Goal: Task Accomplishment & Management: Use online tool/utility

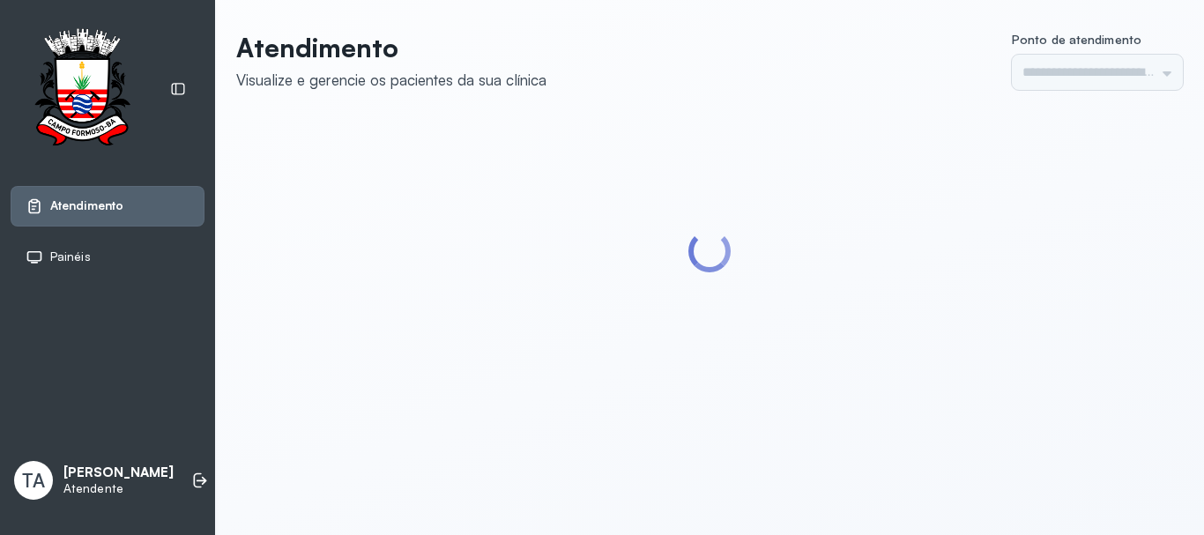
type input "******"
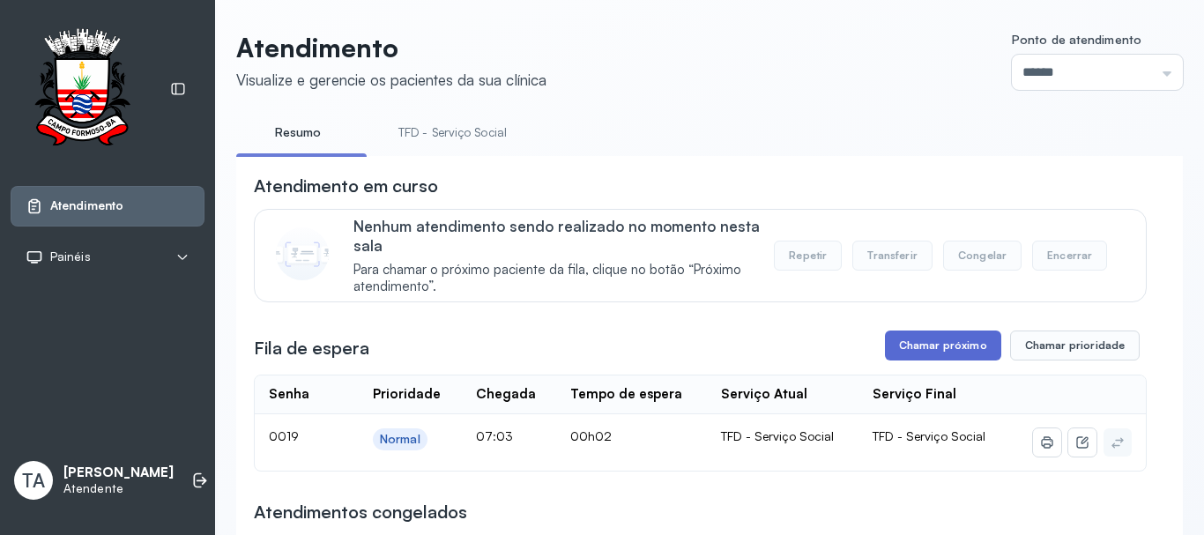
click at [888, 347] on button "Chamar próximo" at bounding box center [943, 346] width 116 height 30
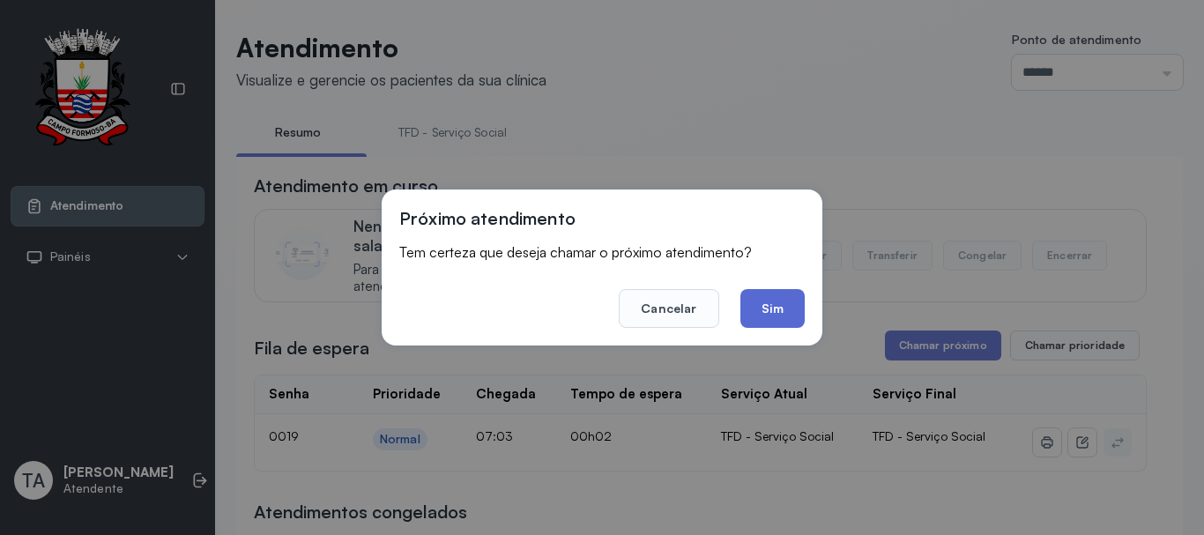
click at [777, 314] on button "Sim" at bounding box center [772, 308] width 64 height 39
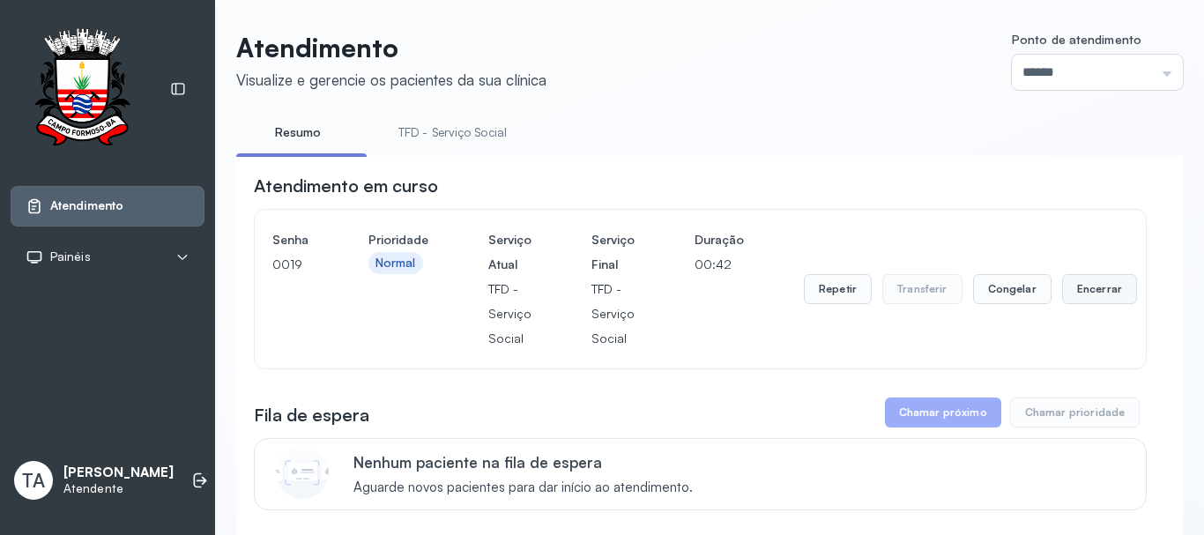
click at [1093, 301] on button "Encerrar" at bounding box center [1099, 289] width 75 height 30
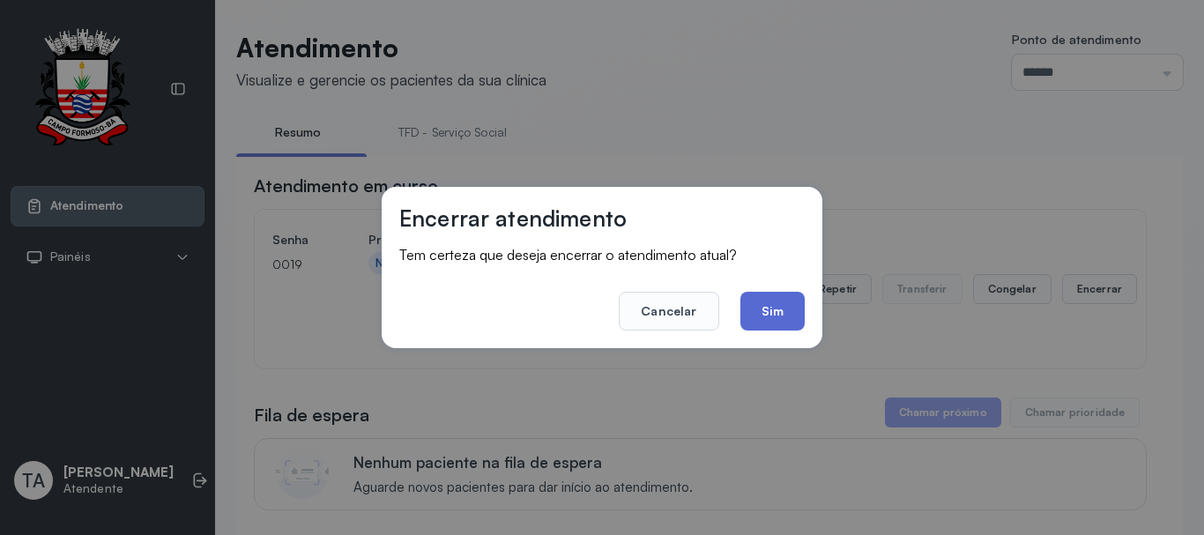
click at [787, 303] on button "Sim" at bounding box center [772, 311] width 64 height 39
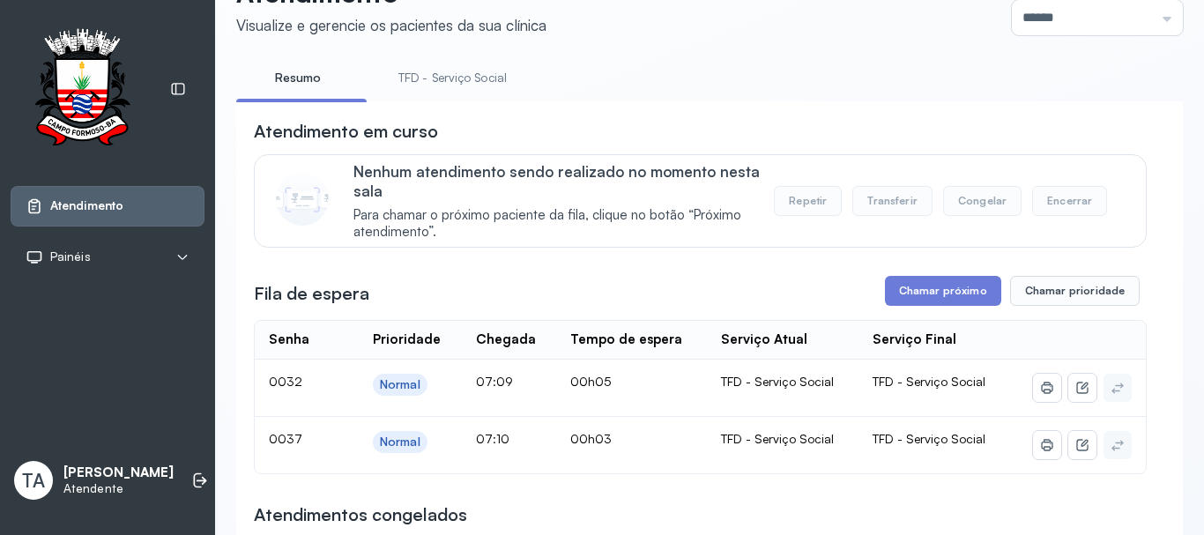
scroll to position [264, 0]
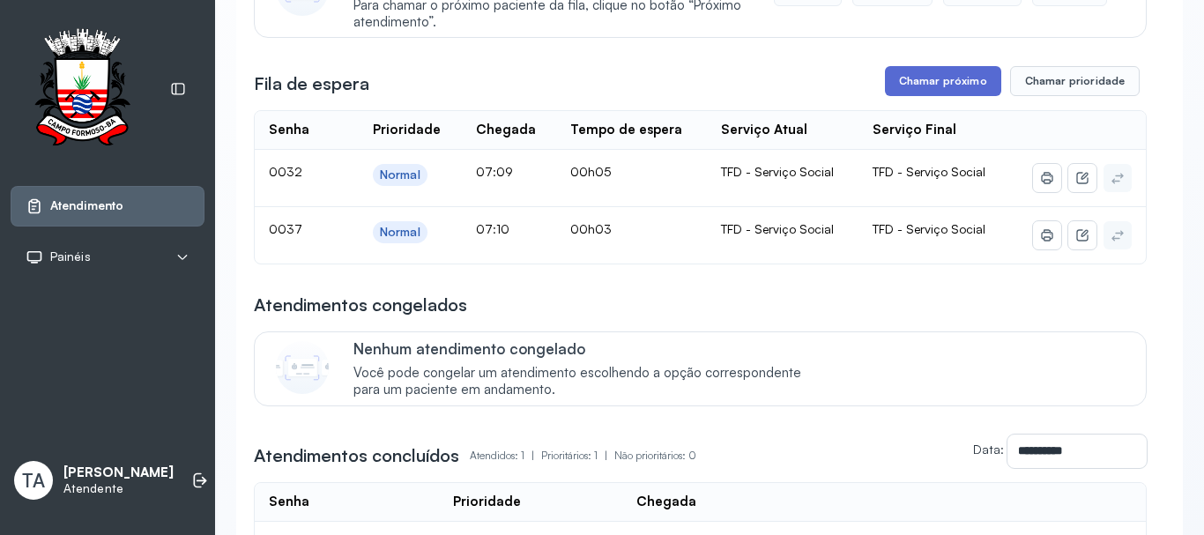
click at [925, 72] on button "Chamar próximo" at bounding box center [943, 81] width 116 height 30
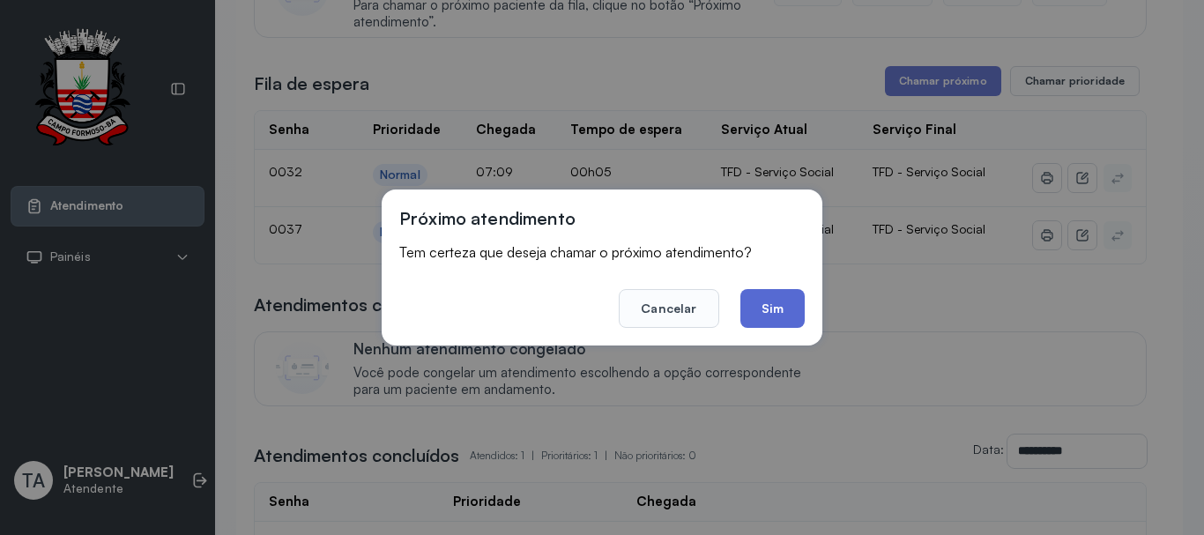
click at [788, 296] on button "Sim" at bounding box center [772, 308] width 64 height 39
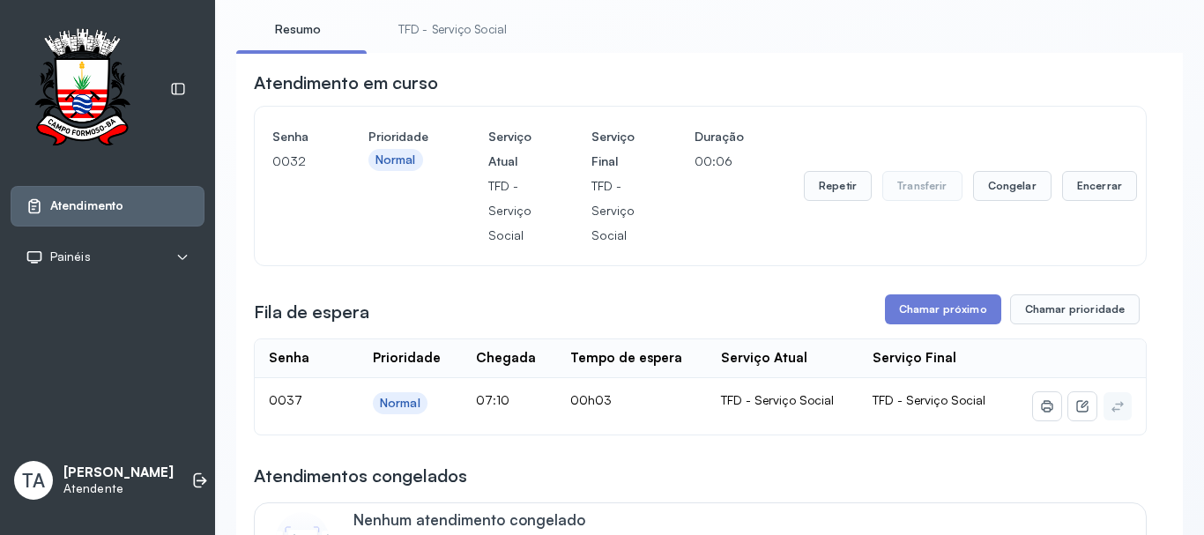
scroll to position [88, 0]
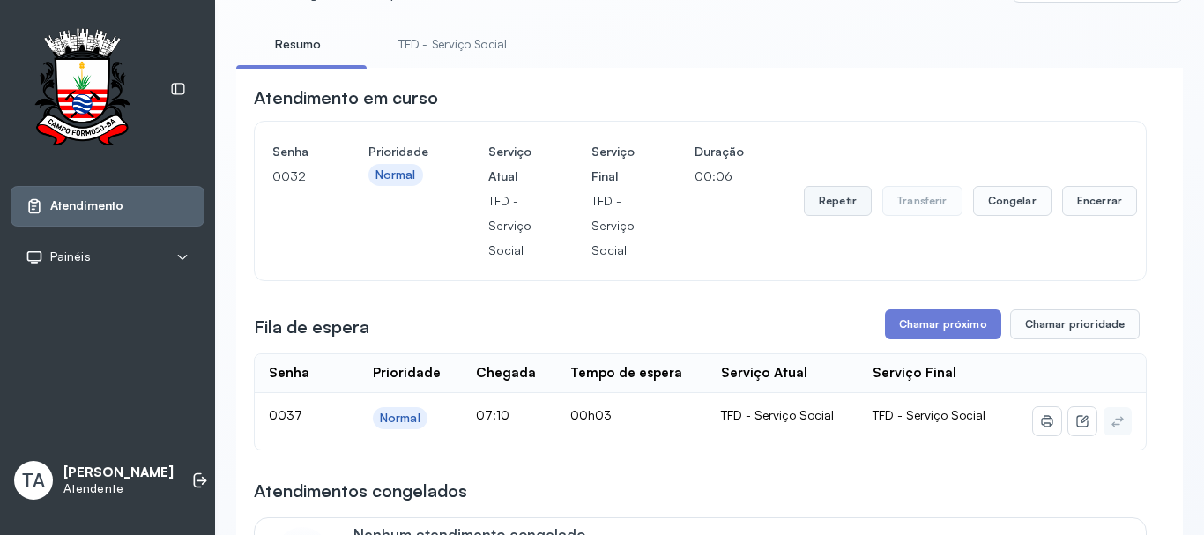
click at [839, 191] on button "Repetir" at bounding box center [838, 201] width 68 height 30
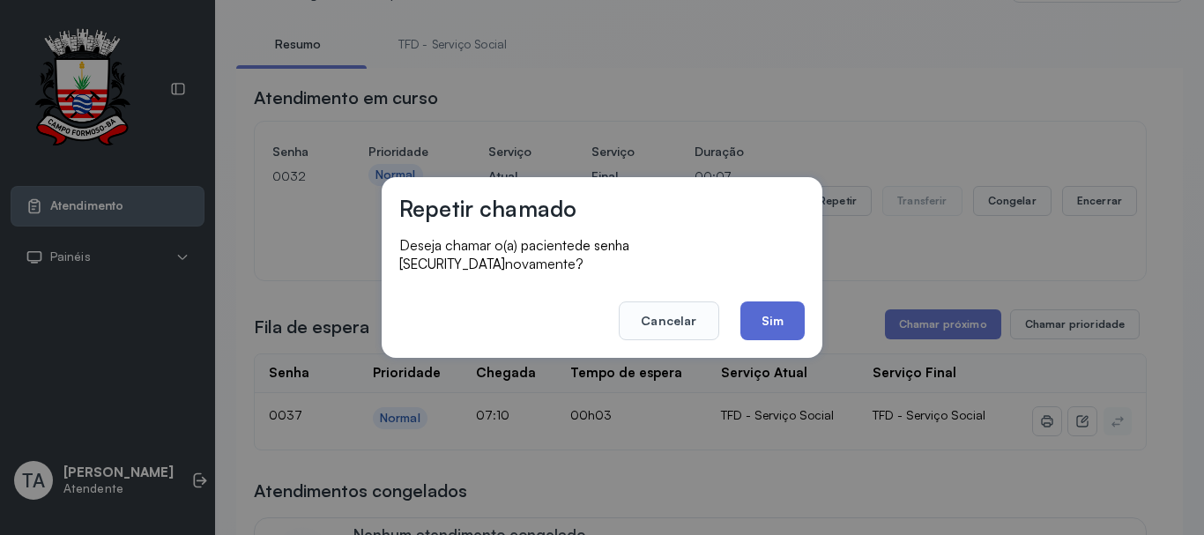
click at [774, 301] on button "Sim" at bounding box center [772, 320] width 64 height 39
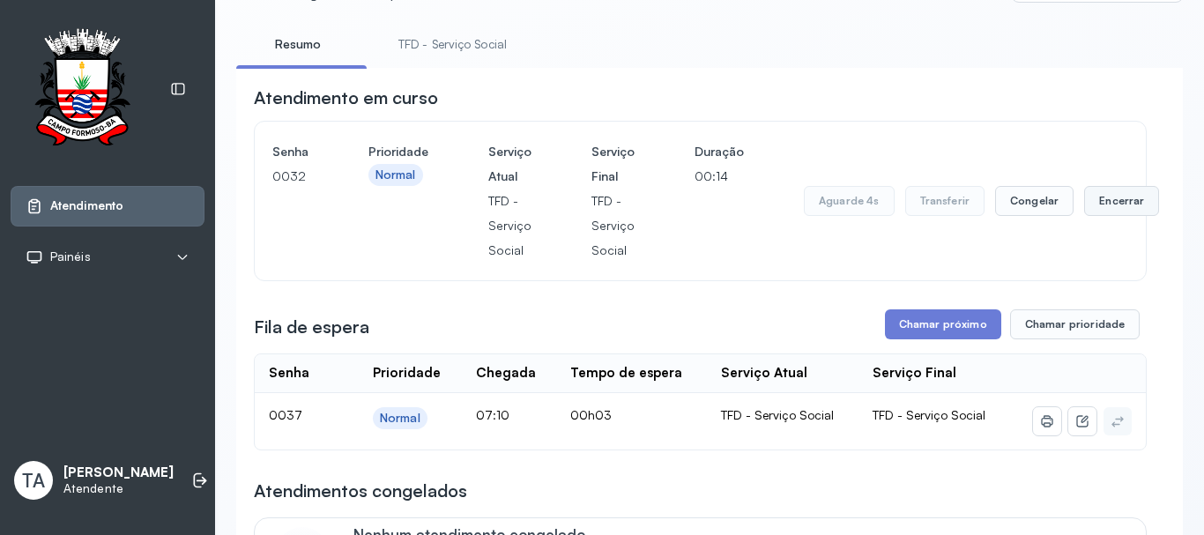
click at [1089, 208] on button "Encerrar" at bounding box center [1121, 201] width 75 height 30
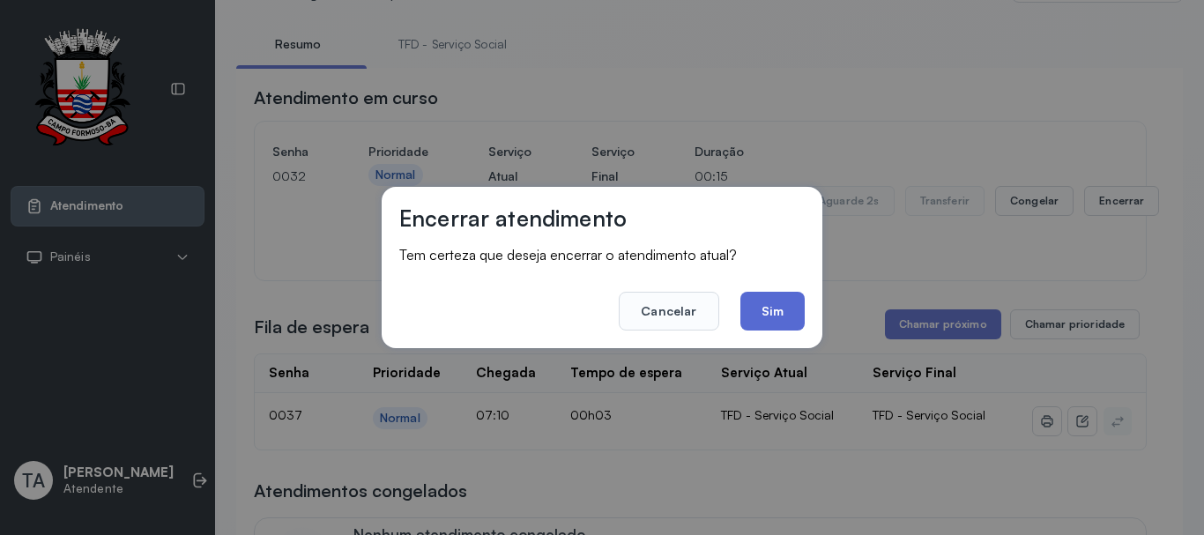
click at [787, 316] on button "Sim" at bounding box center [772, 311] width 64 height 39
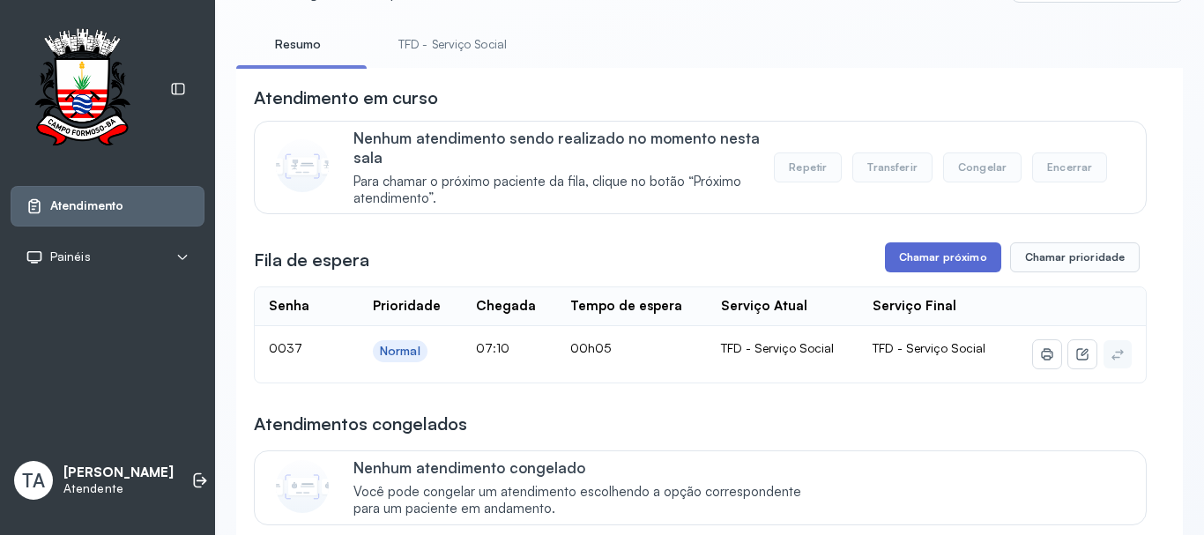
click at [944, 257] on button "Chamar próximo" at bounding box center [943, 257] width 116 height 30
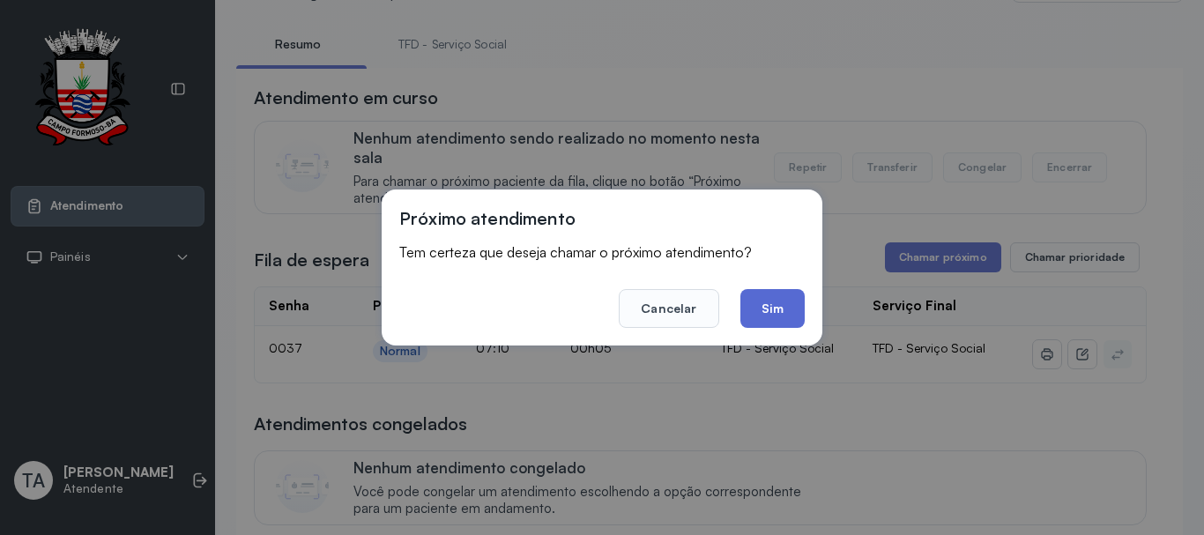
click at [757, 307] on button "Sim" at bounding box center [772, 308] width 64 height 39
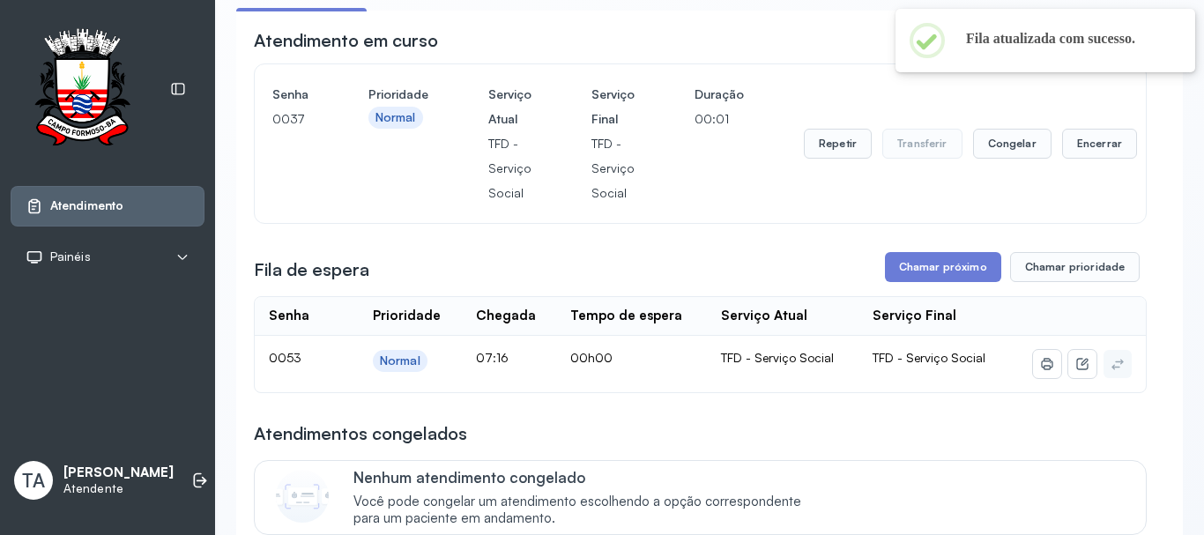
scroll to position [176, 0]
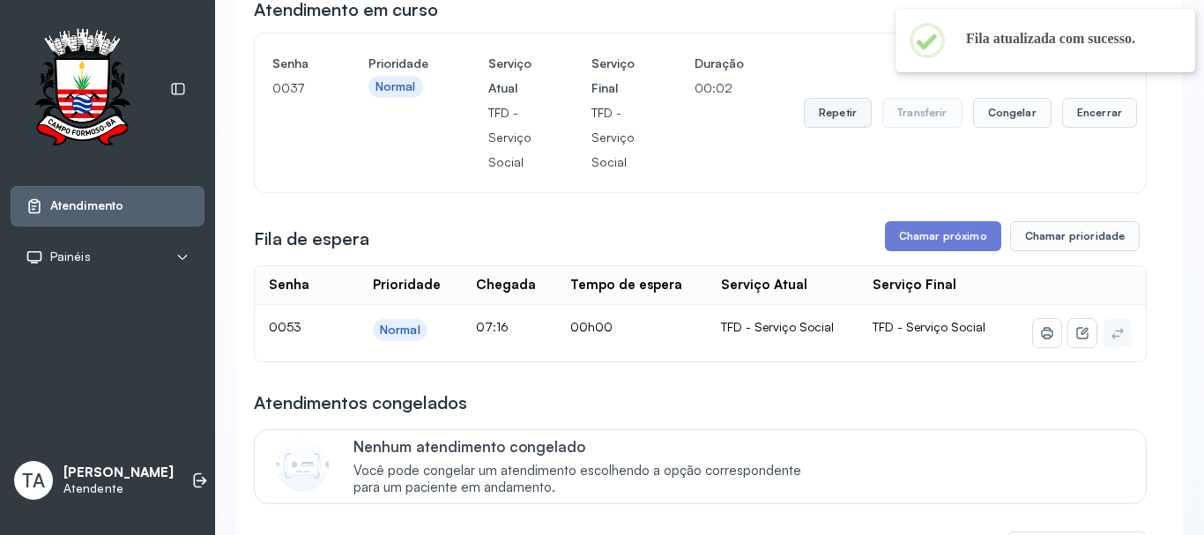
click at [831, 121] on button "Repetir" at bounding box center [838, 113] width 68 height 30
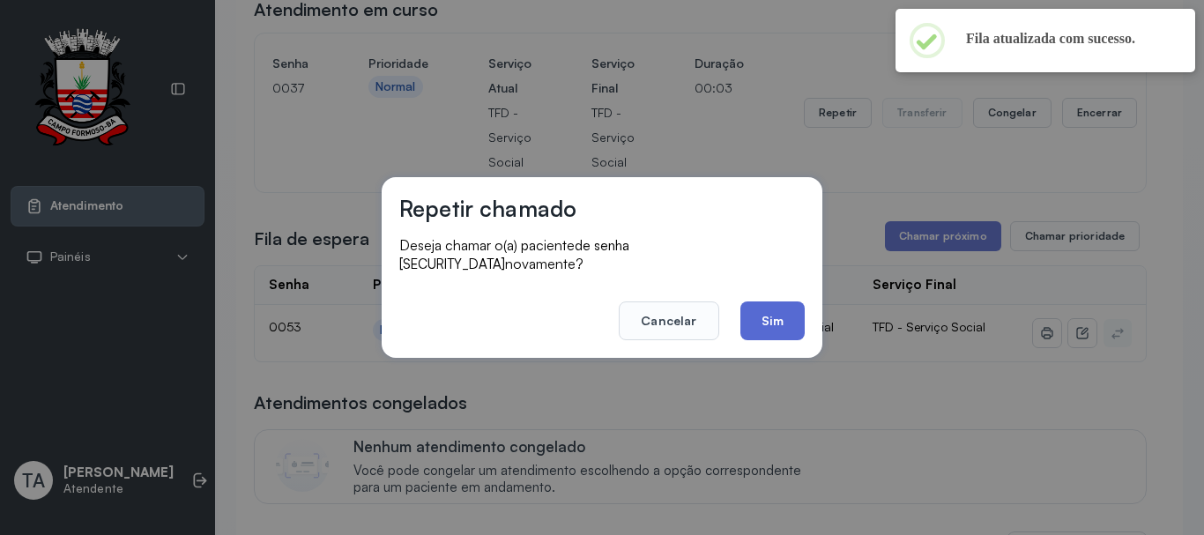
click at [770, 316] on button "Sim" at bounding box center [772, 320] width 64 height 39
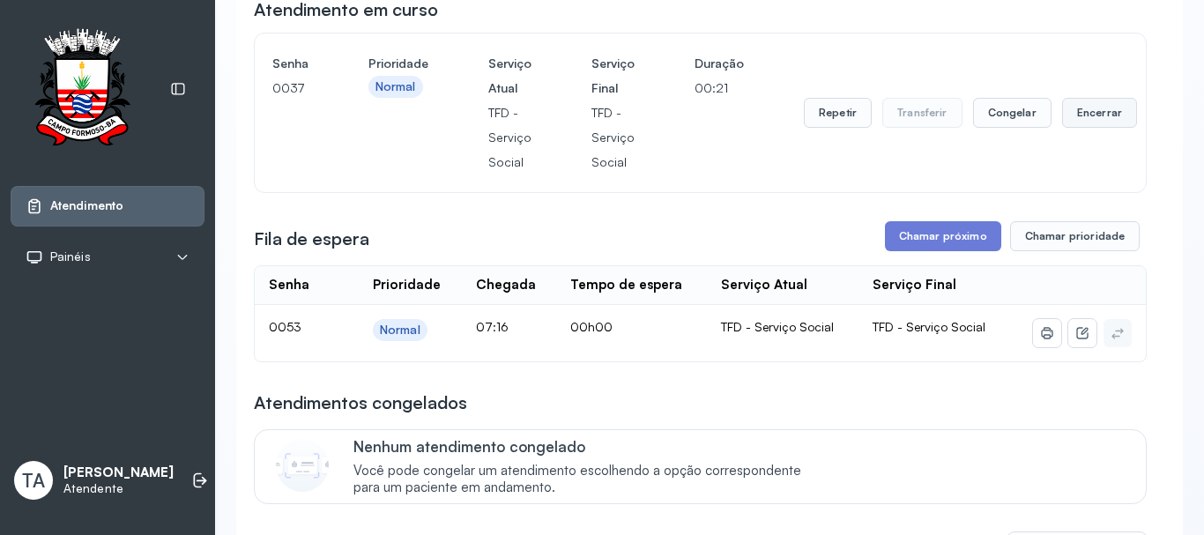
click at [1088, 123] on button "Encerrar" at bounding box center [1099, 113] width 75 height 30
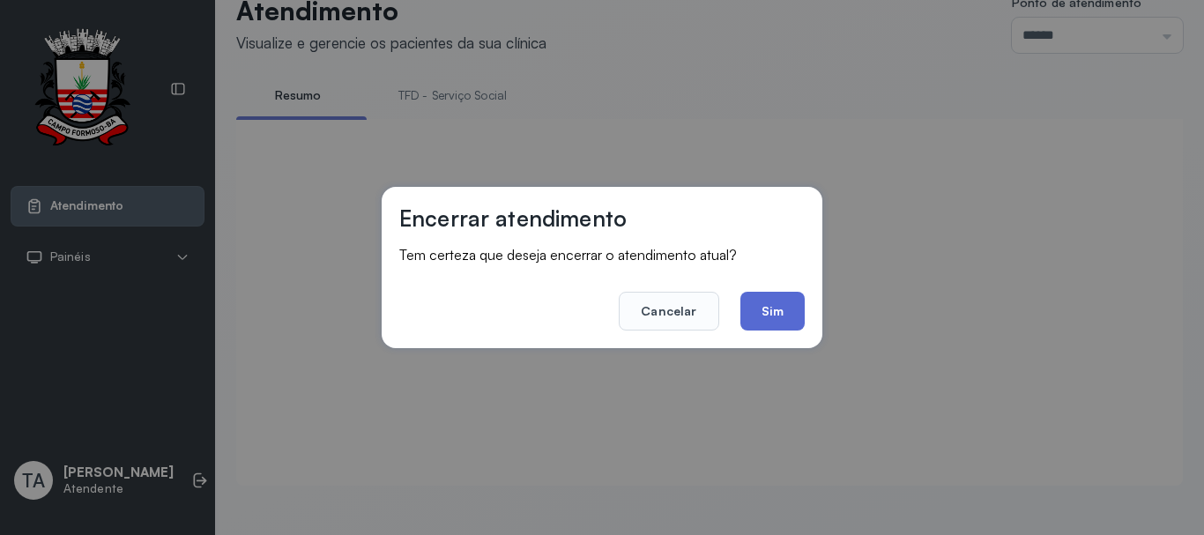
scroll to position [55, 0]
click at [758, 306] on button "Sim" at bounding box center [772, 311] width 64 height 39
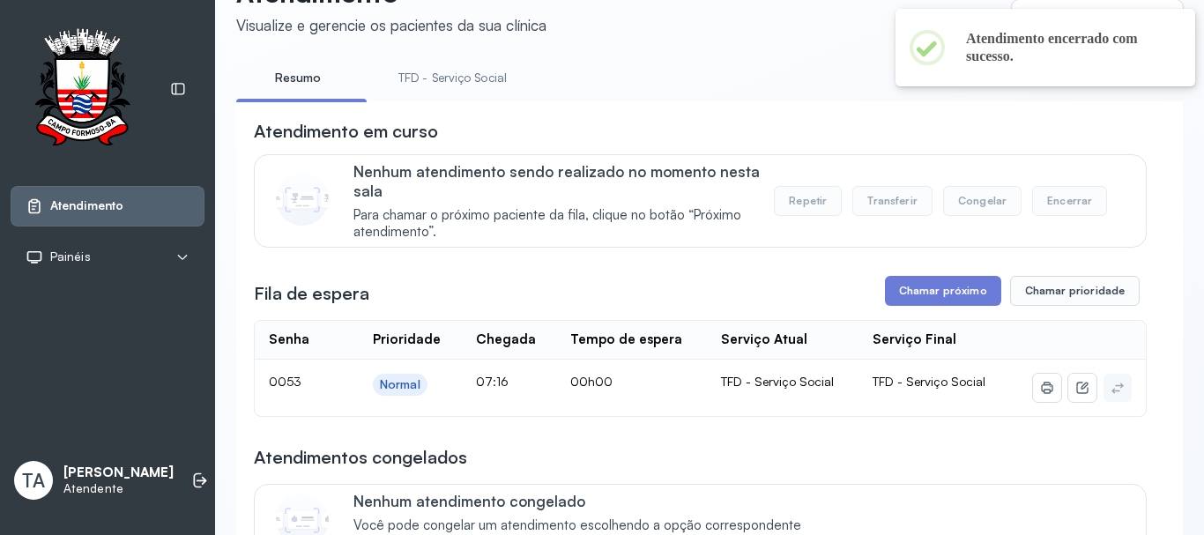
scroll to position [143, 0]
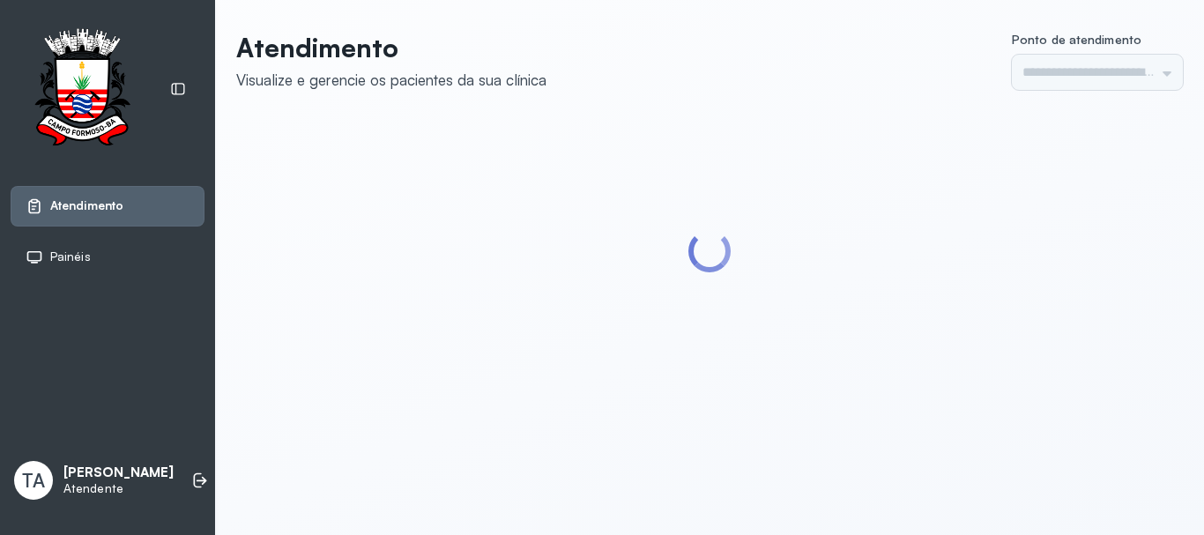
type input "******"
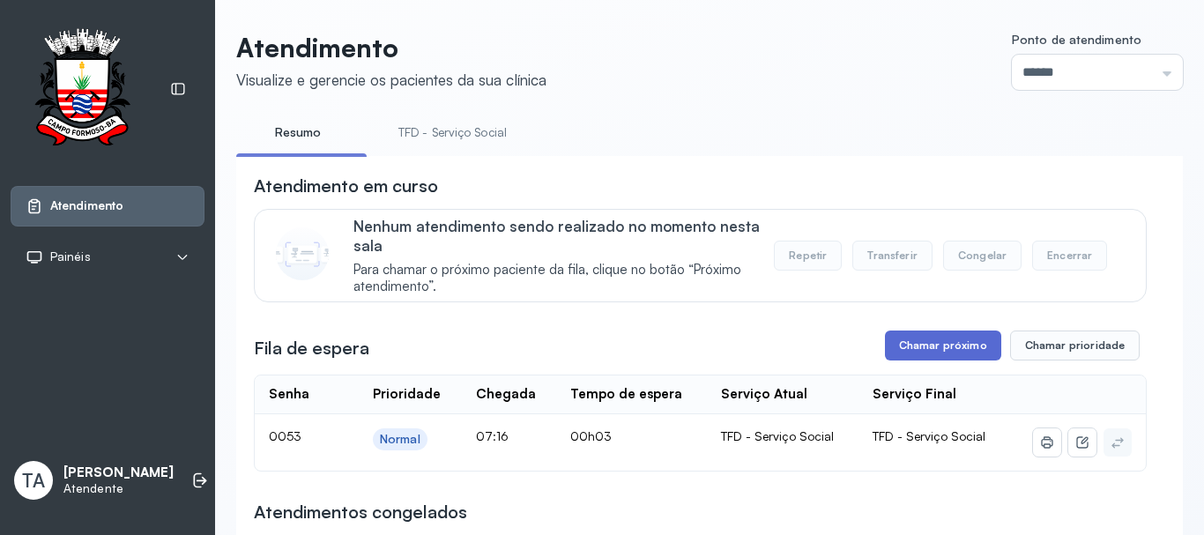
click at [894, 346] on button "Chamar próximo" at bounding box center [943, 346] width 116 height 30
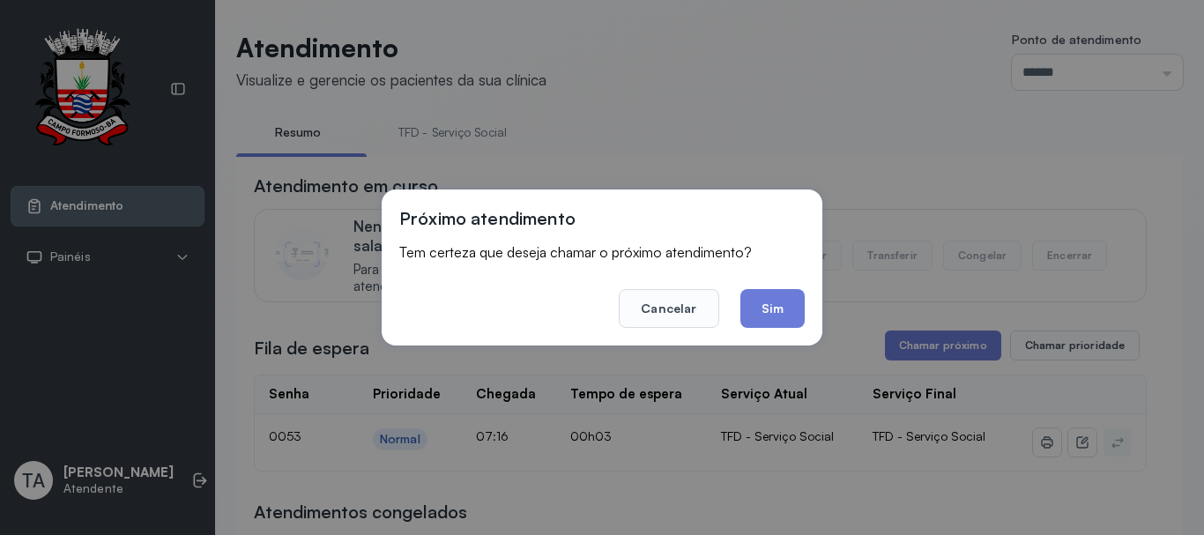
click at [784, 320] on button "Sim" at bounding box center [772, 308] width 64 height 39
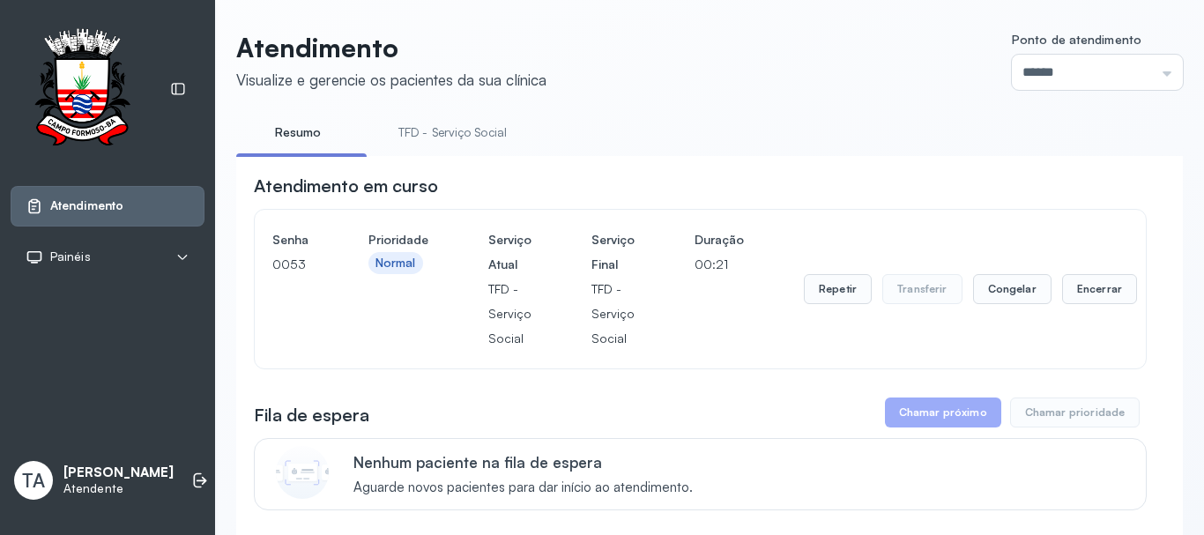
click at [450, 147] on li "TFD - Serviço Social" at bounding box center [456, 138] width 151 height 40
click at [815, 298] on button "Repetir" at bounding box center [838, 289] width 68 height 30
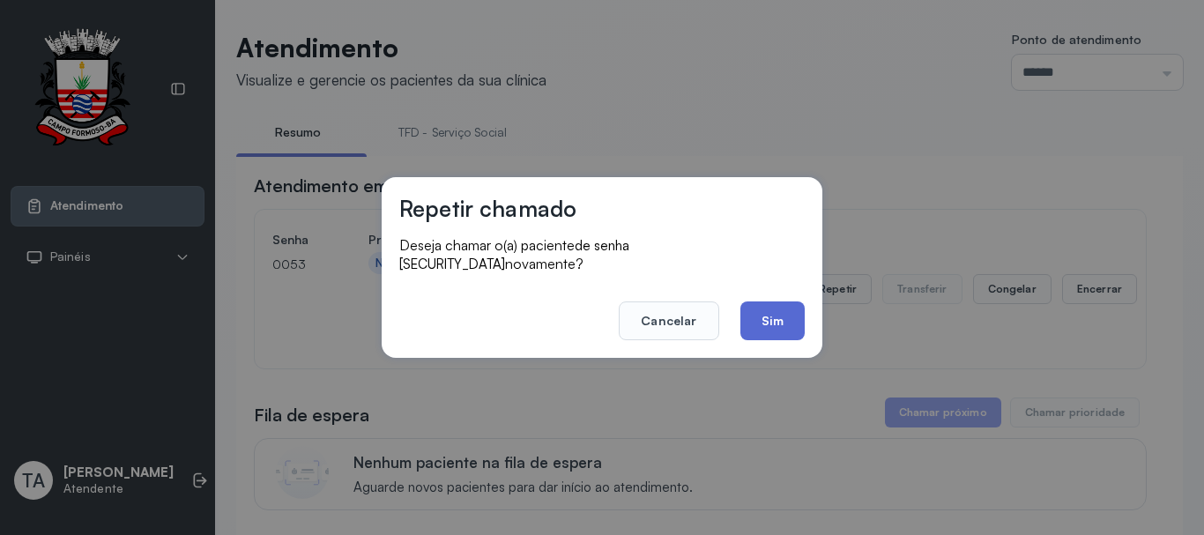
click at [799, 301] on button "Sim" at bounding box center [772, 320] width 64 height 39
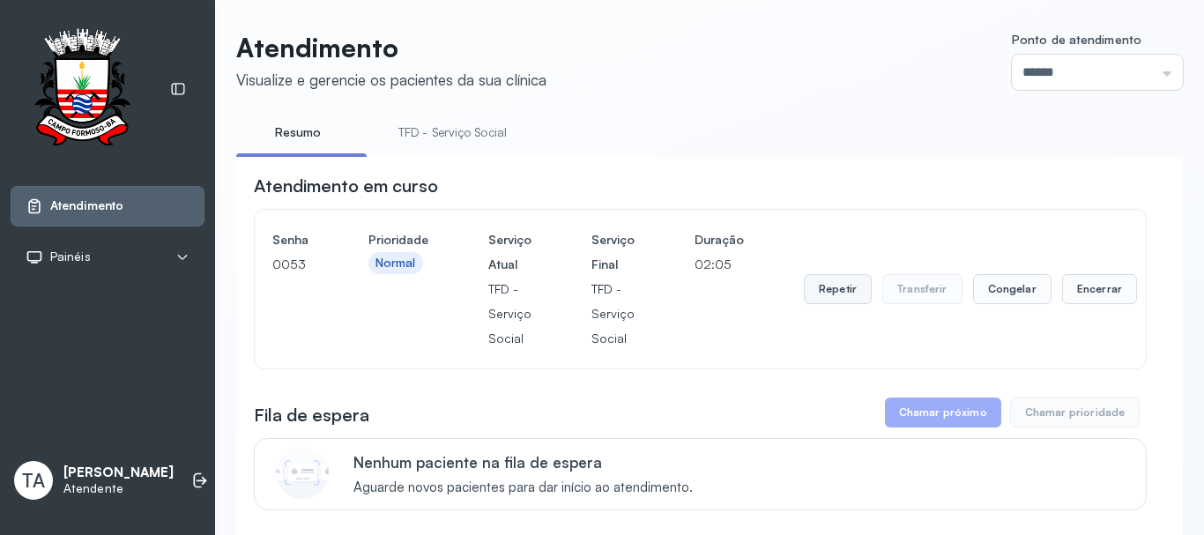
click at [806, 301] on button "Repetir" at bounding box center [838, 289] width 68 height 30
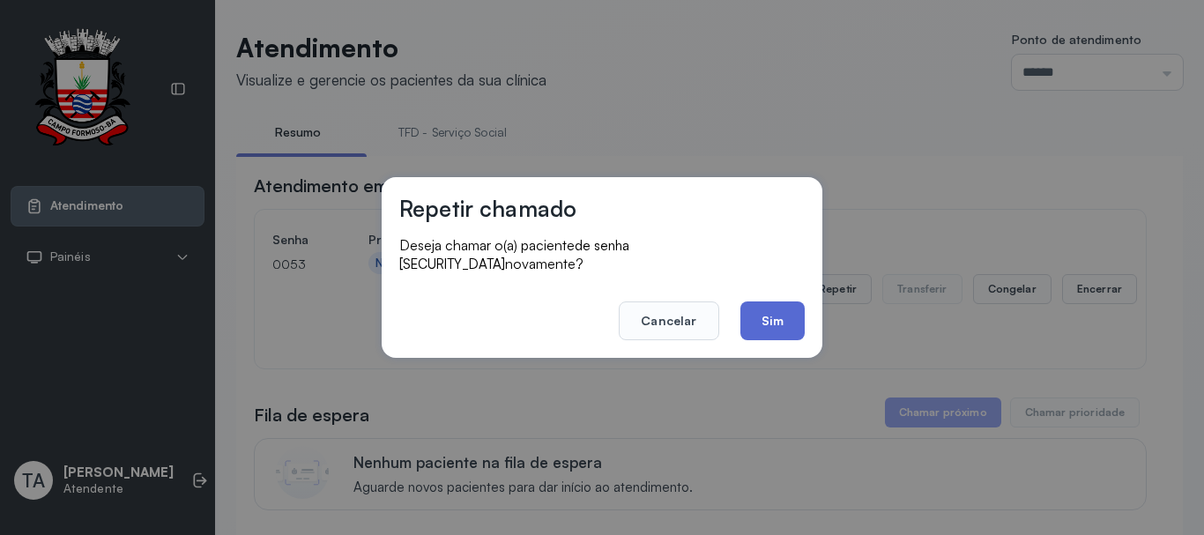
click at [784, 309] on button "Sim" at bounding box center [772, 320] width 64 height 39
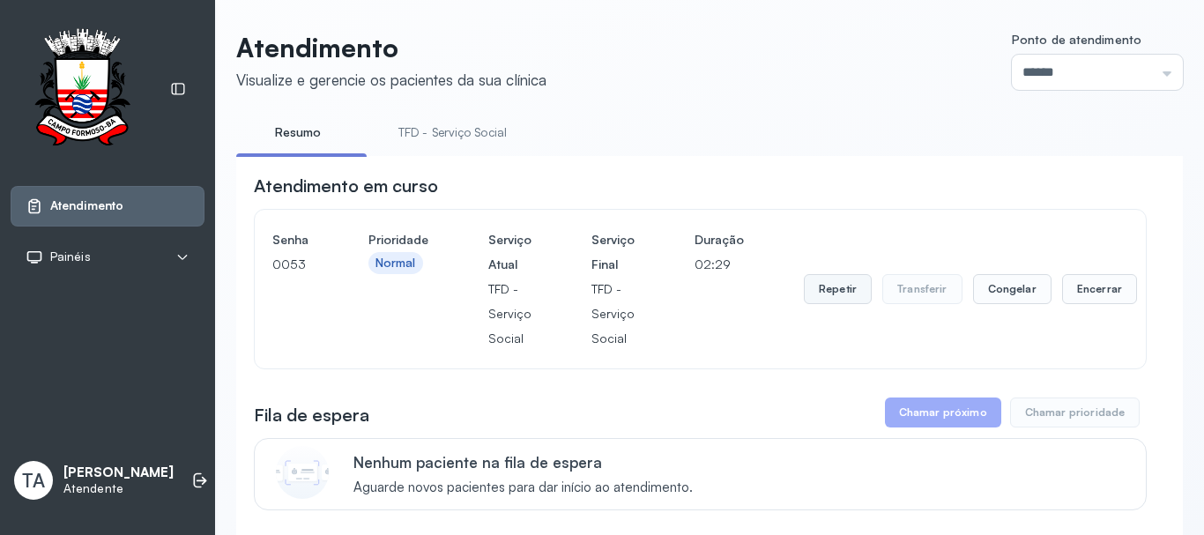
click at [845, 294] on button "Repetir" at bounding box center [838, 289] width 68 height 30
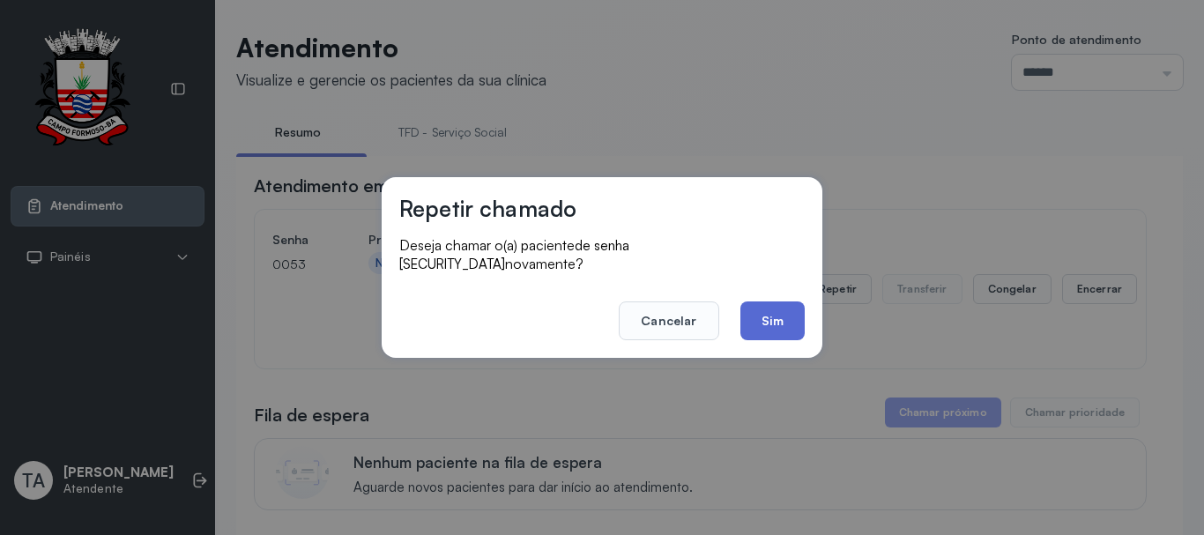
click at [769, 318] on button "Sim" at bounding box center [772, 320] width 64 height 39
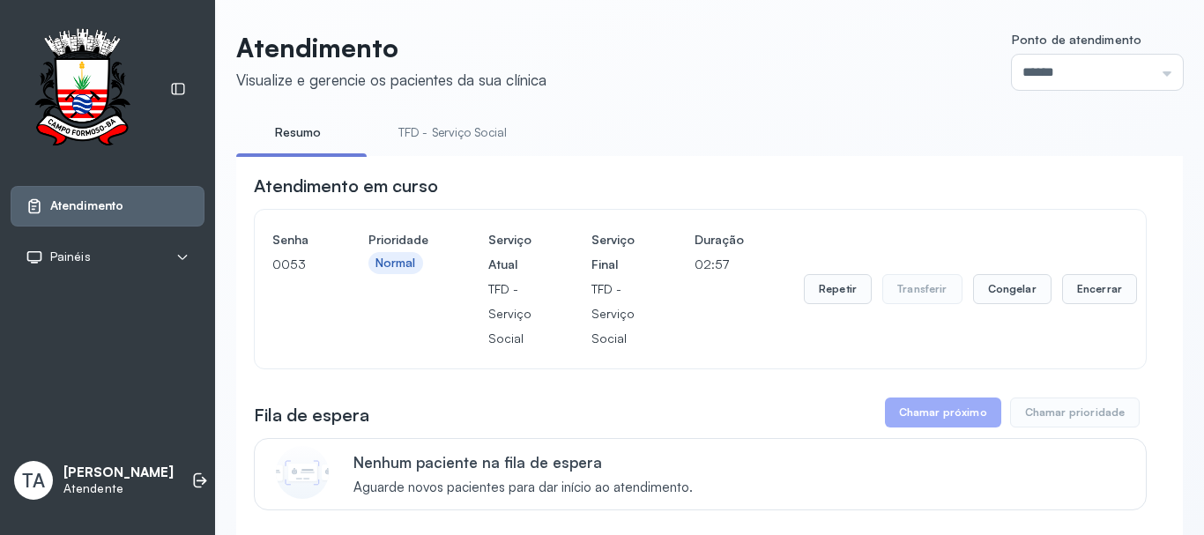
click at [853, 276] on div "Repetir Transferir Congelar Encerrar" at bounding box center [970, 288] width 333 height 123
click at [844, 284] on button "Repetir" at bounding box center [838, 289] width 68 height 30
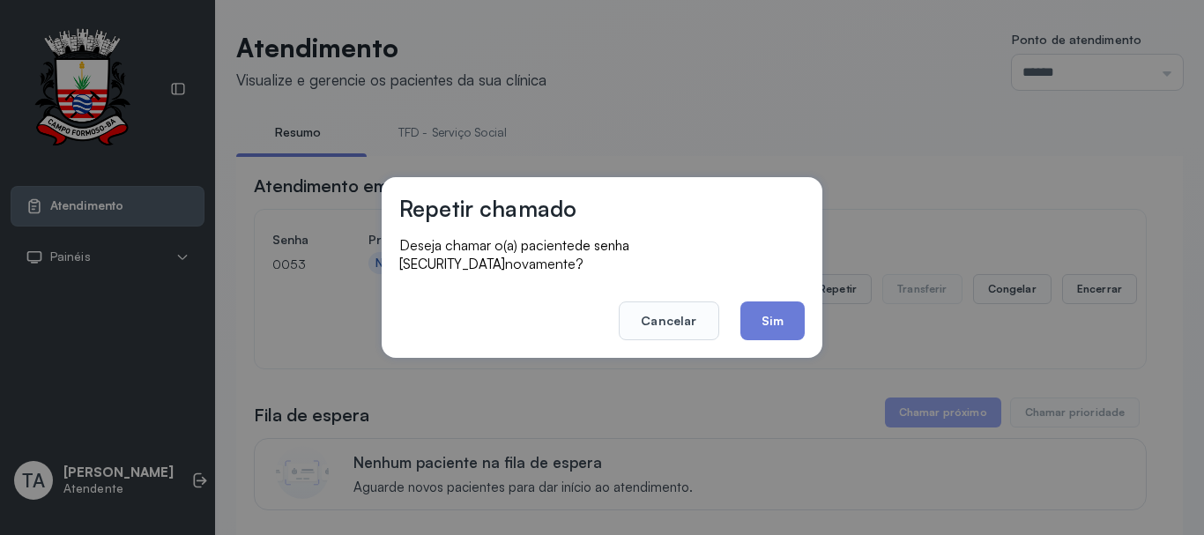
click at [782, 322] on button "Sim" at bounding box center [772, 320] width 64 height 39
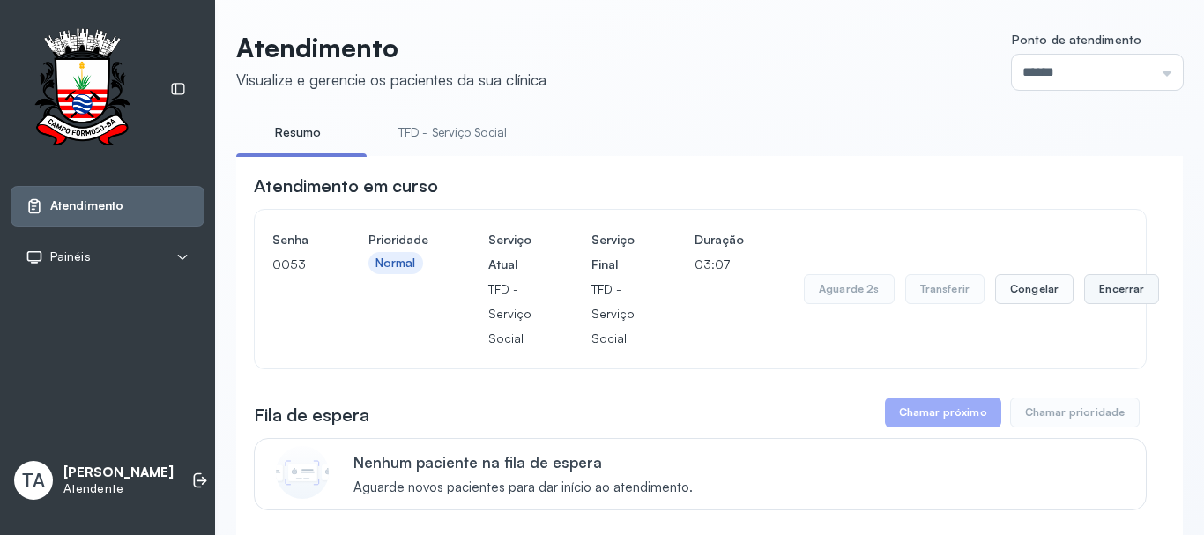
click at [1116, 302] on button "Encerrar" at bounding box center [1121, 289] width 75 height 30
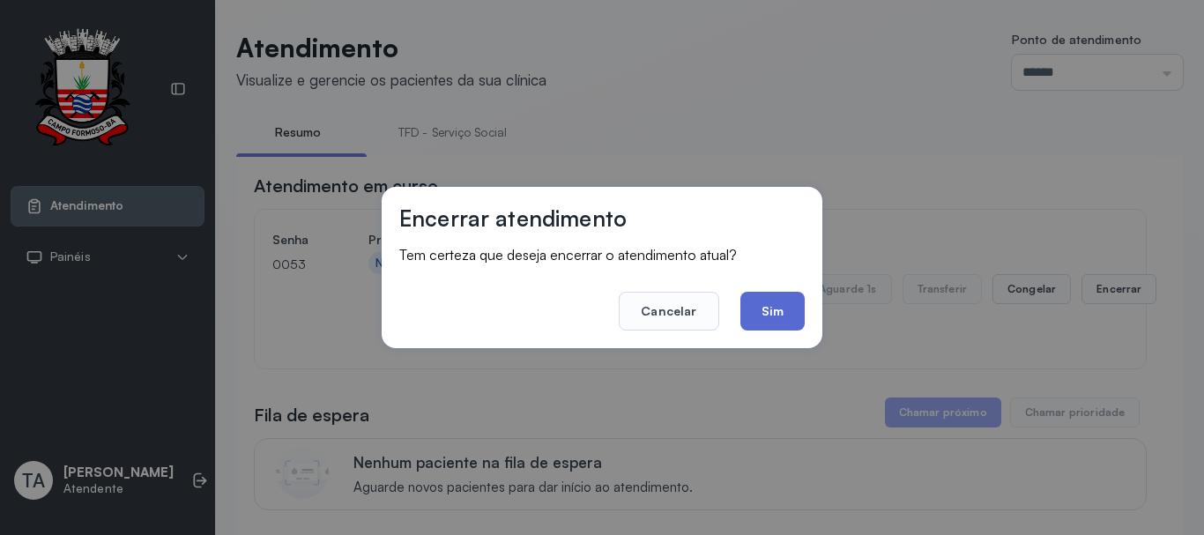
click at [782, 320] on button "Sim" at bounding box center [772, 311] width 64 height 39
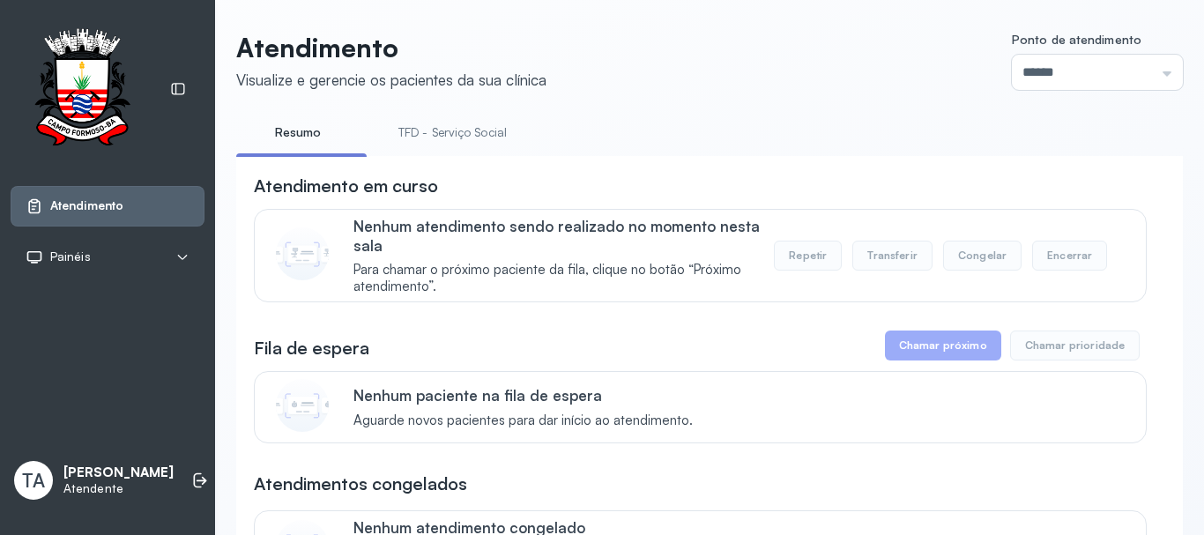
drag, startPoint x: 424, startPoint y: 103, endPoint x: 436, endPoint y: 138, distance: 37.4
click at [424, 108] on div "**********" at bounding box center [709, 524] width 947 height 985
click at [436, 138] on link "TFD - Serviço Social" at bounding box center [453, 132] width 144 height 29
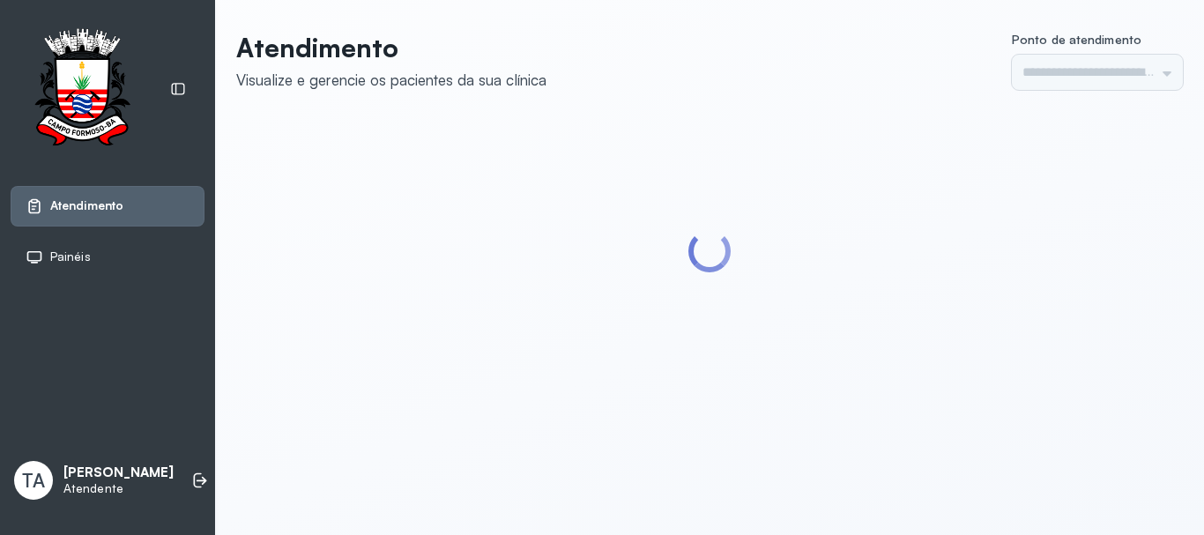
type input "******"
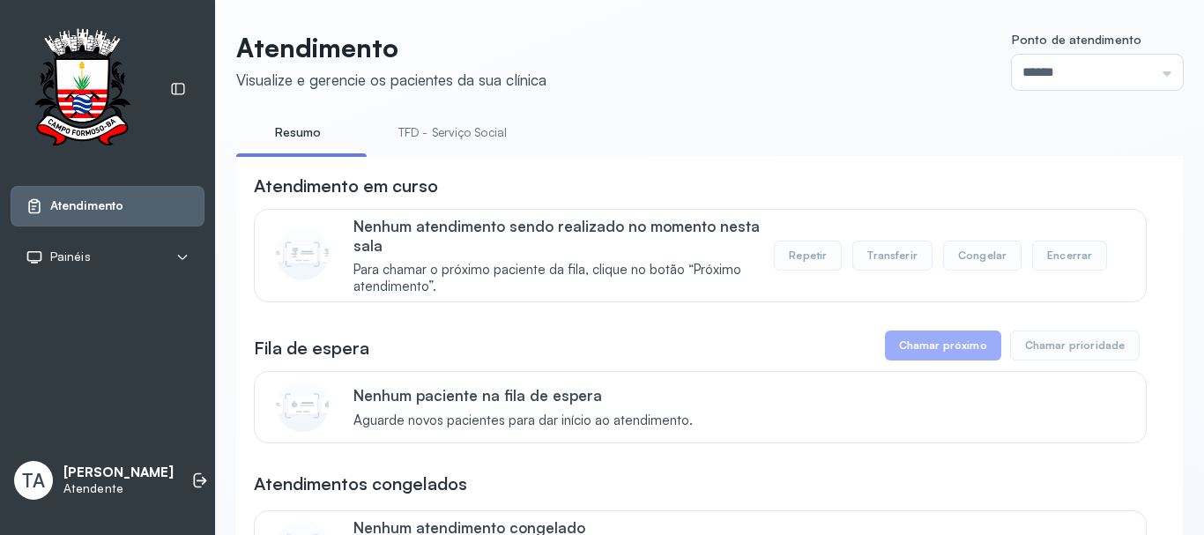
click at [440, 114] on div "**********" at bounding box center [709, 524] width 947 height 985
click at [440, 118] on link "TFD - Serviço Social" at bounding box center [453, 132] width 144 height 29
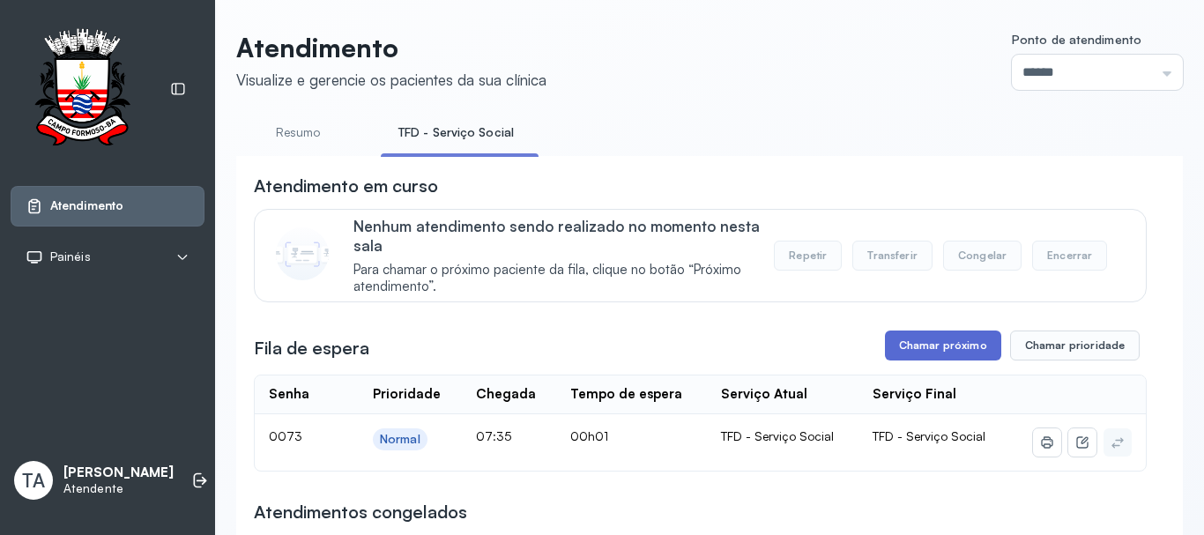
click at [887, 351] on button "Chamar próximo" at bounding box center [943, 346] width 116 height 30
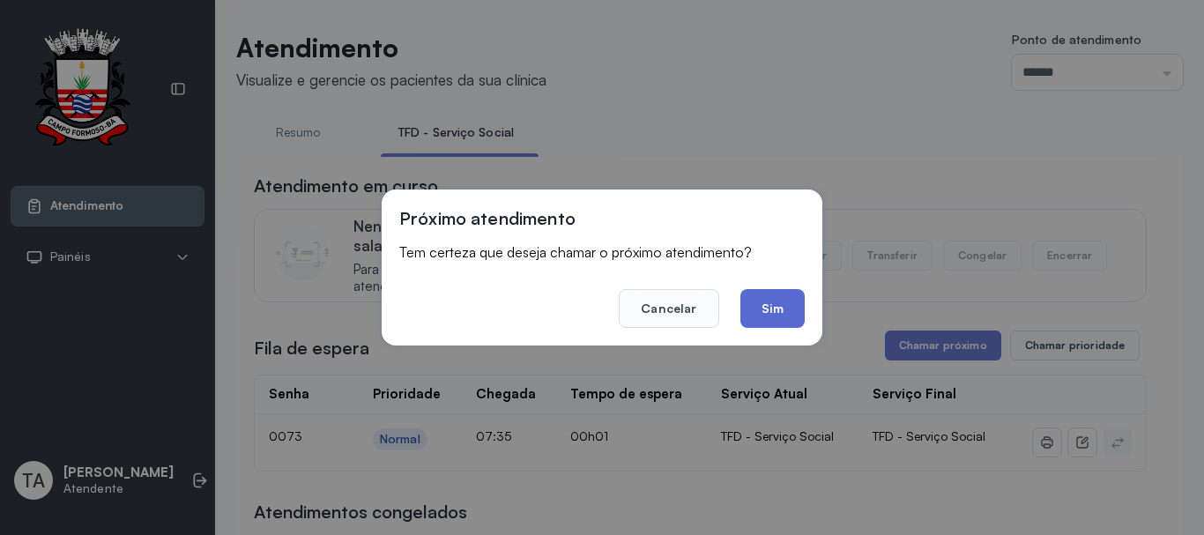
click at [795, 327] on button "Sim" at bounding box center [772, 308] width 64 height 39
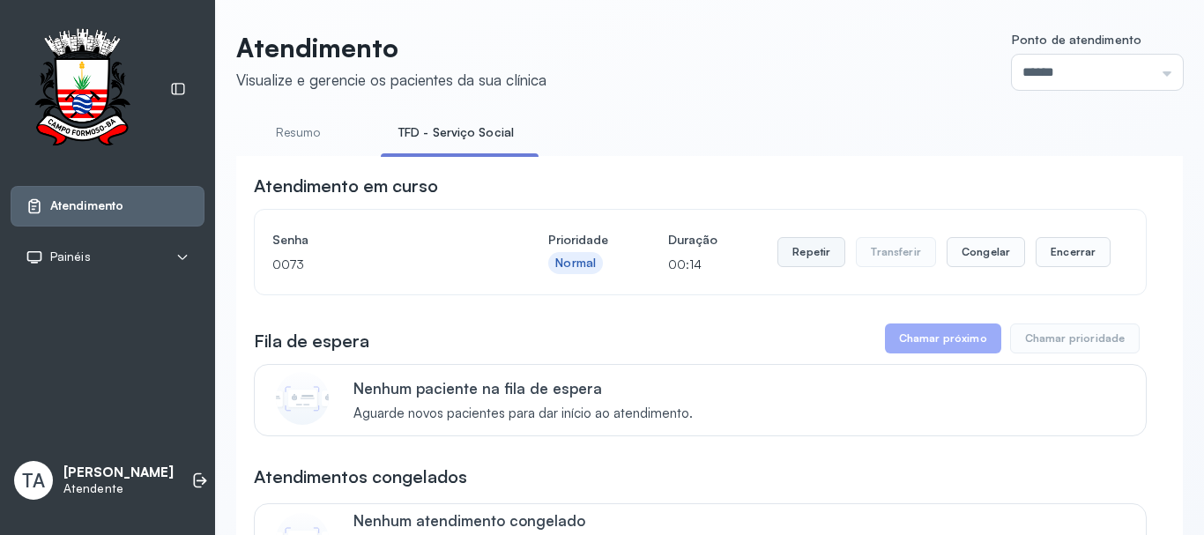
click at [819, 259] on button "Repetir" at bounding box center [811, 252] width 68 height 30
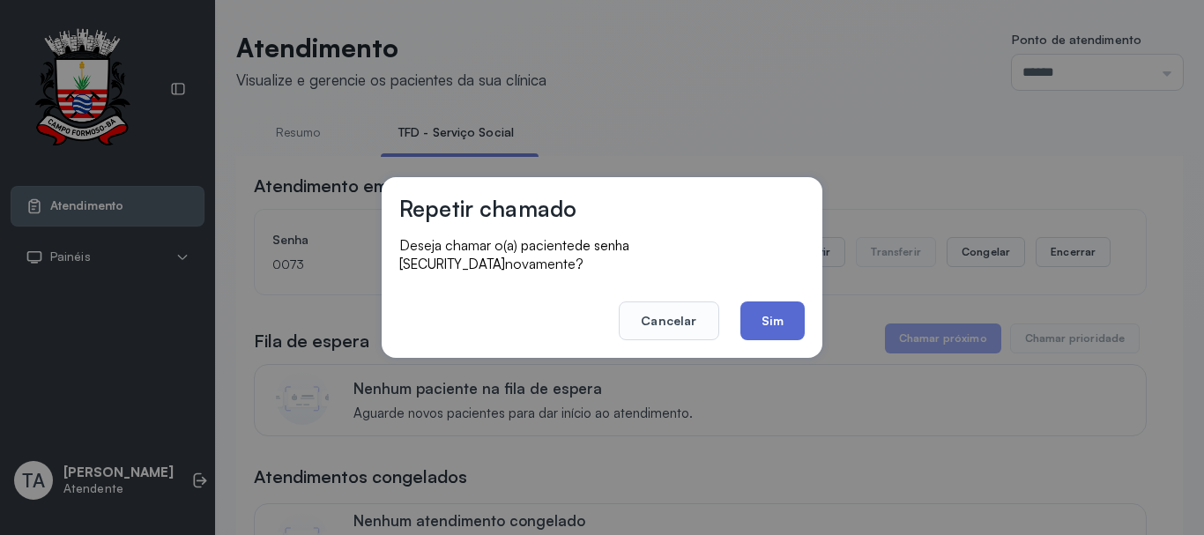
click at [766, 307] on button "Sim" at bounding box center [772, 320] width 64 height 39
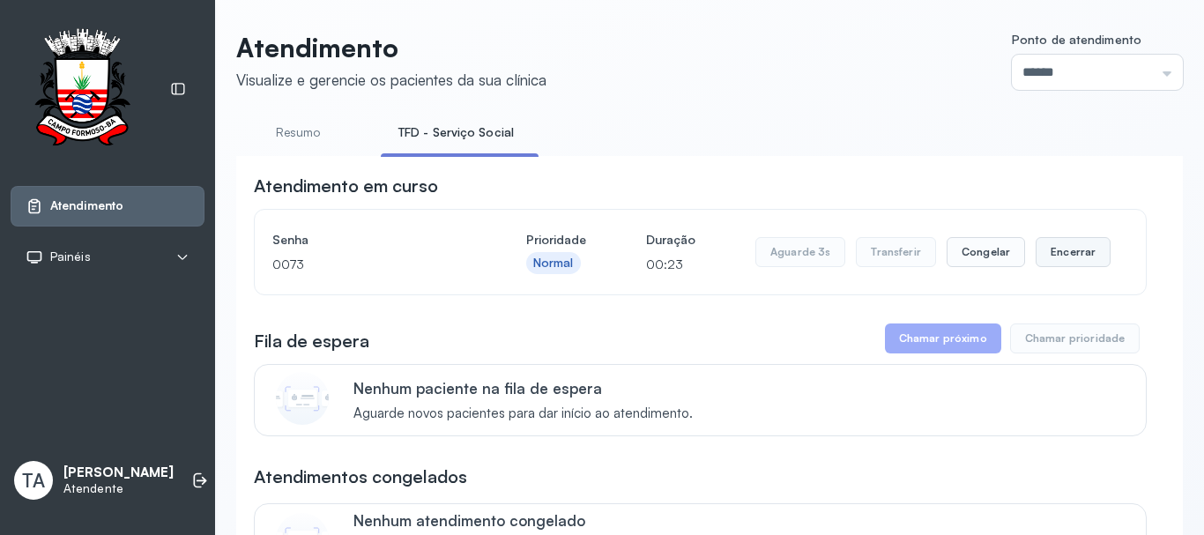
click at [1052, 254] on button "Encerrar" at bounding box center [1073, 252] width 75 height 30
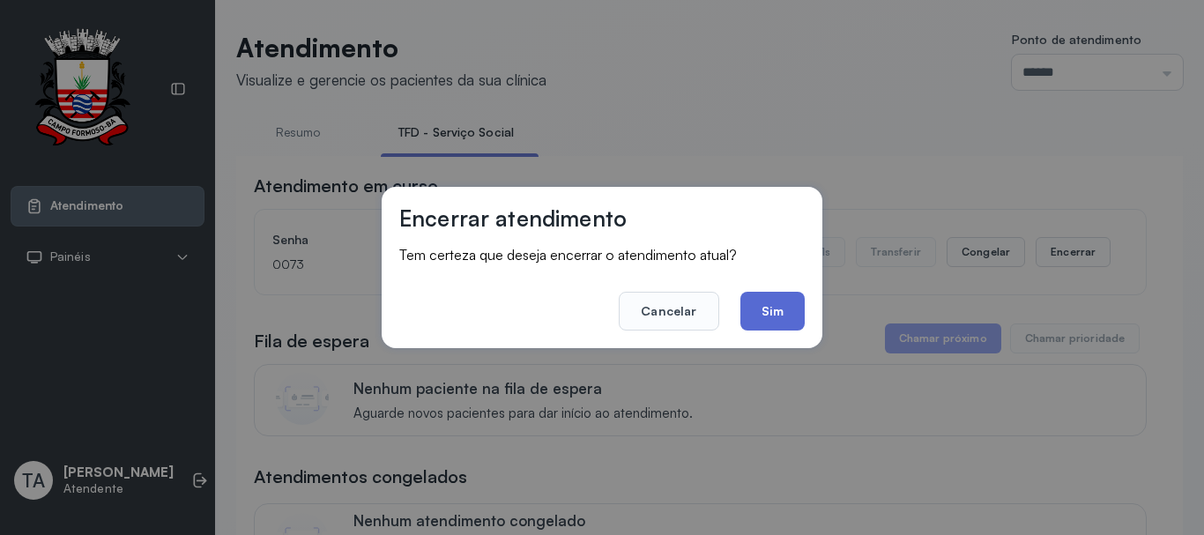
click at [757, 306] on button "Sim" at bounding box center [772, 311] width 64 height 39
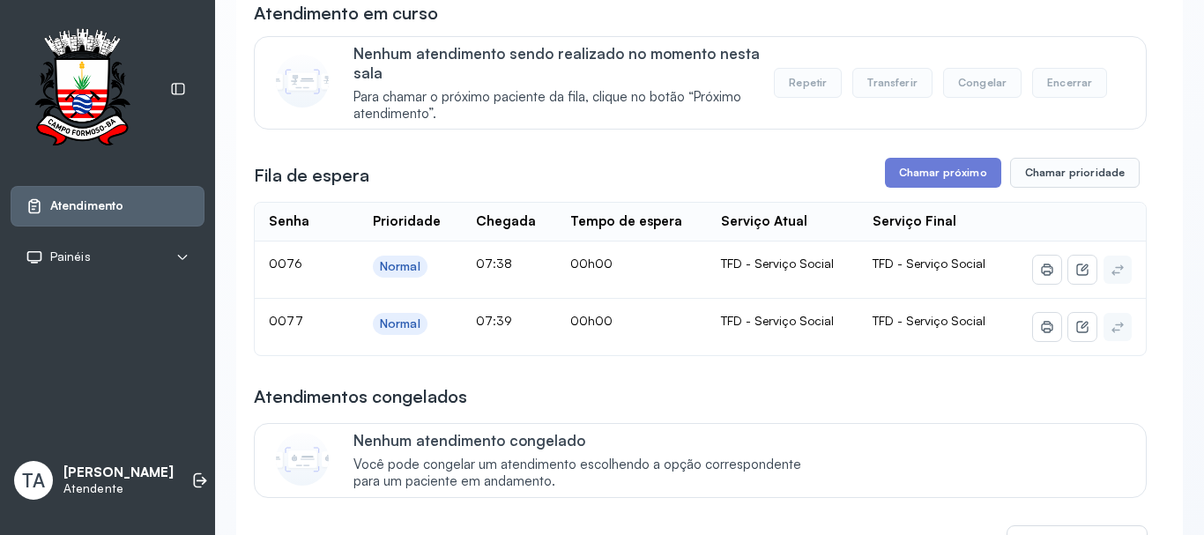
scroll to position [176, 0]
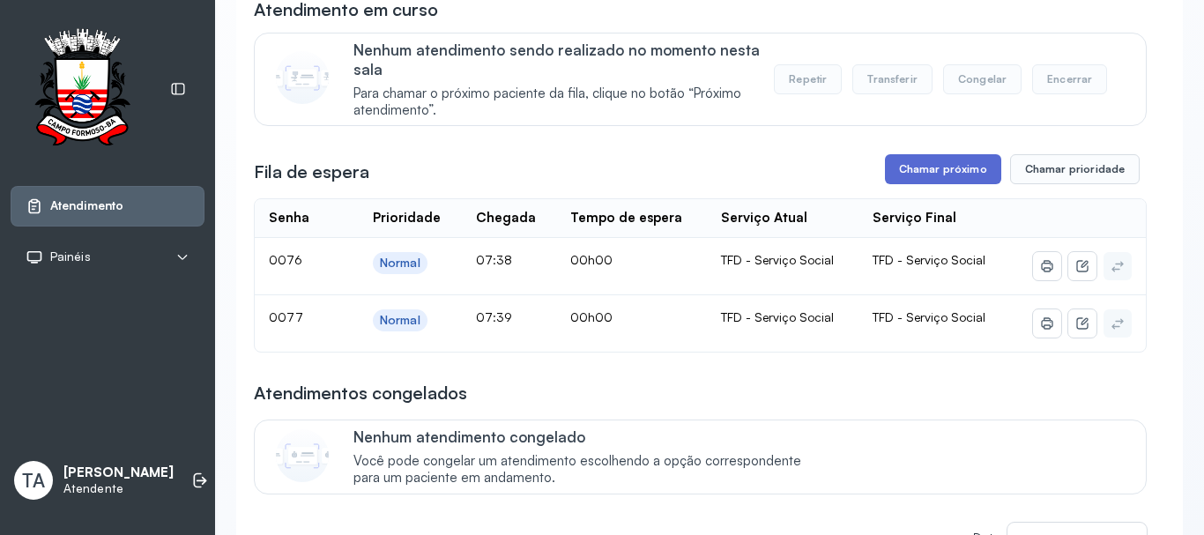
click at [921, 176] on button "Chamar próximo" at bounding box center [943, 169] width 116 height 30
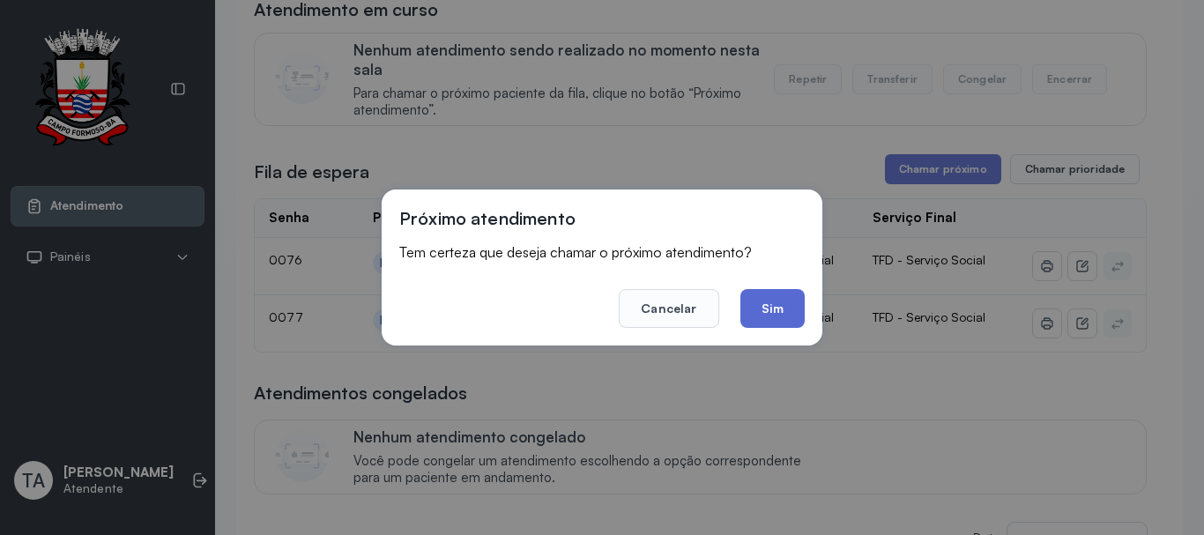
click at [786, 301] on button "Sim" at bounding box center [772, 308] width 64 height 39
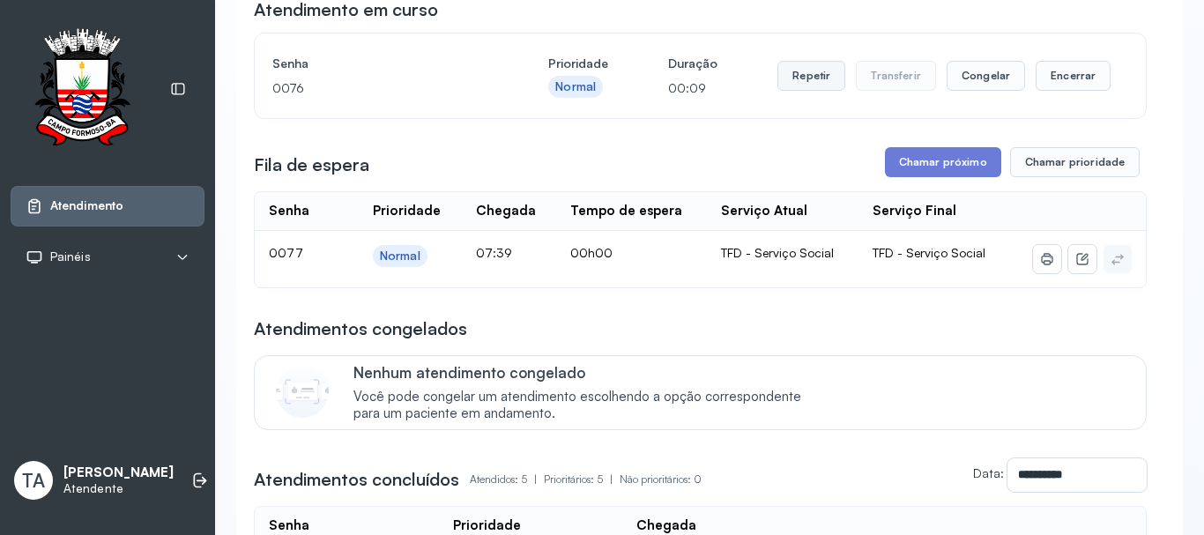
click at [809, 81] on button "Repetir" at bounding box center [811, 76] width 68 height 30
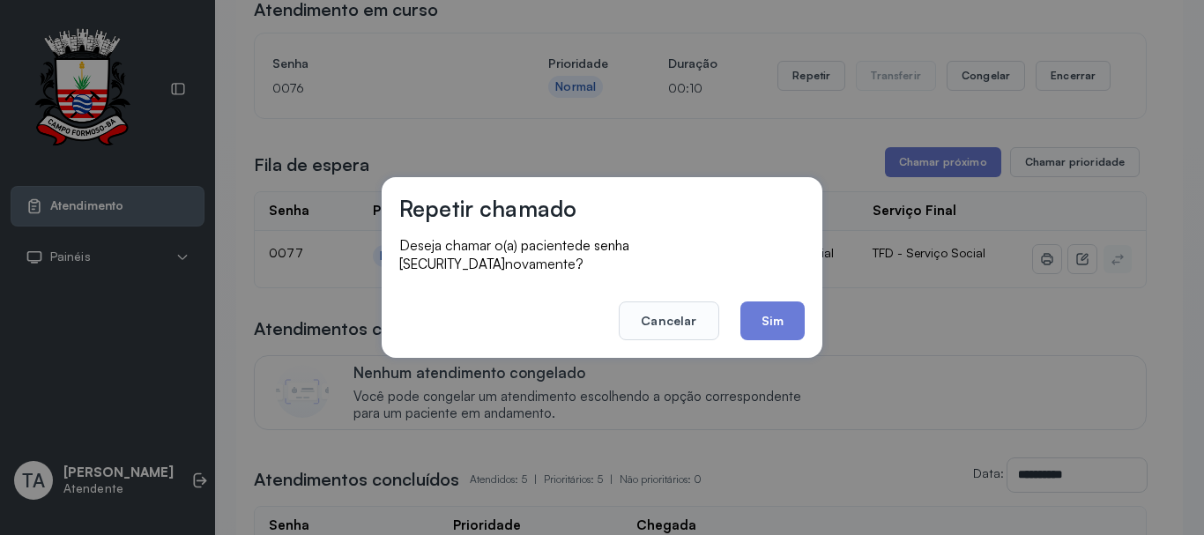
click at [795, 279] on footer "Cancelar Sim" at bounding box center [601, 308] width 405 height 63
click at [769, 311] on button "Sim" at bounding box center [772, 320] width 64 height 39
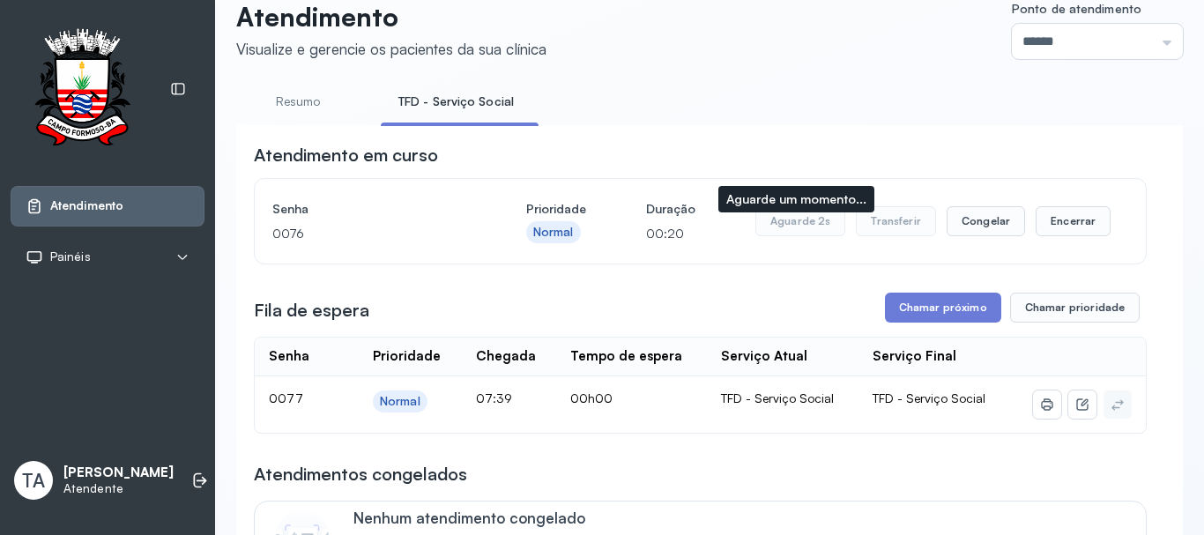
scroll to position [0, 0]
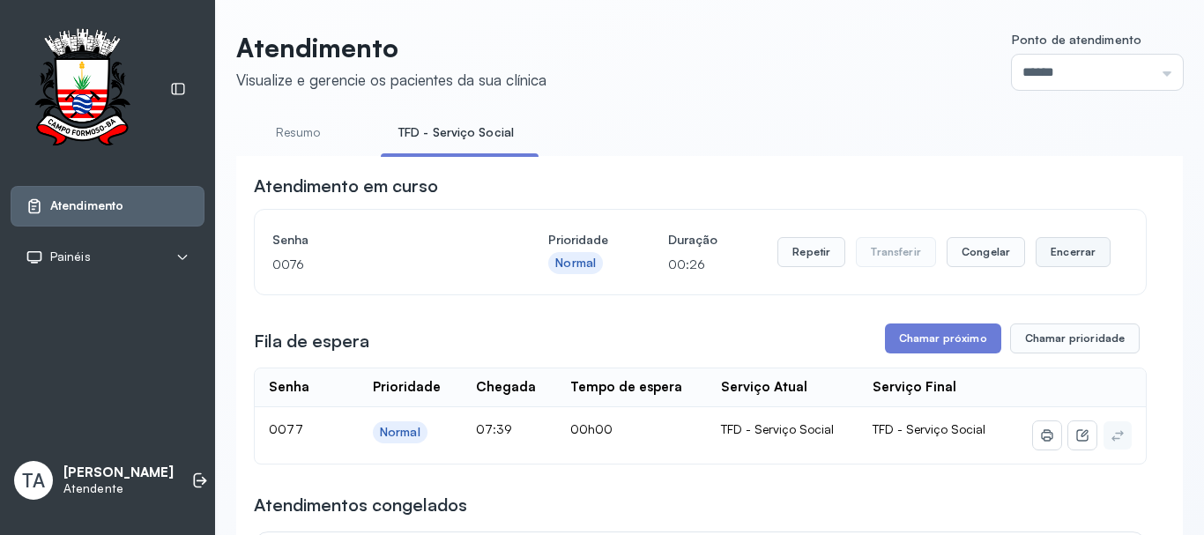
click at [1050, 259] on button "Encerrar" at bounding box center [1073, 252] width 75 height 30
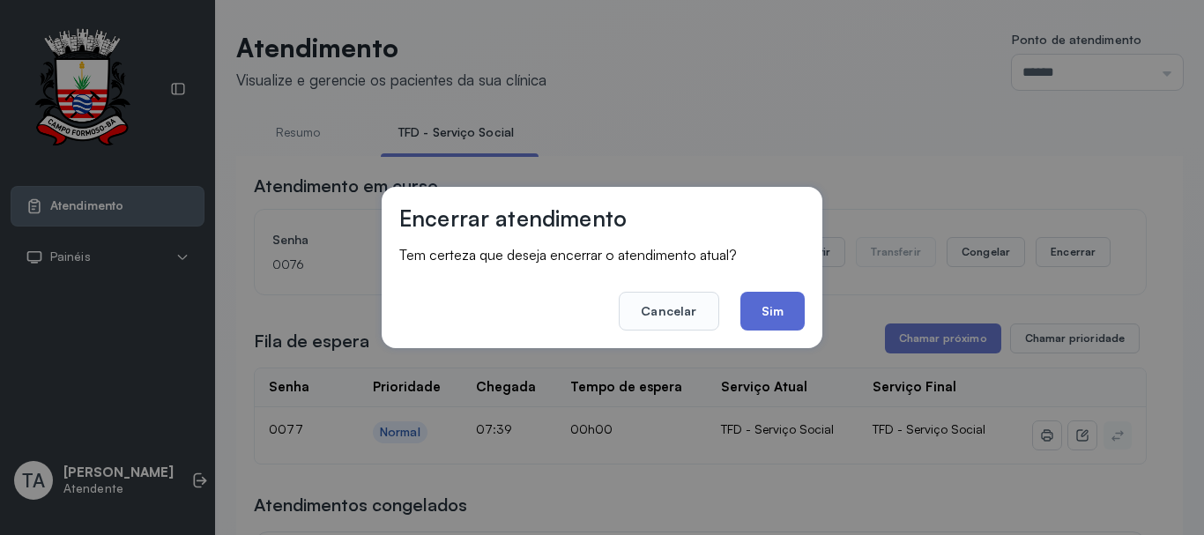
click at [800, 308] on button "Sim" at bounding box center [772, 311] width 64 height 39
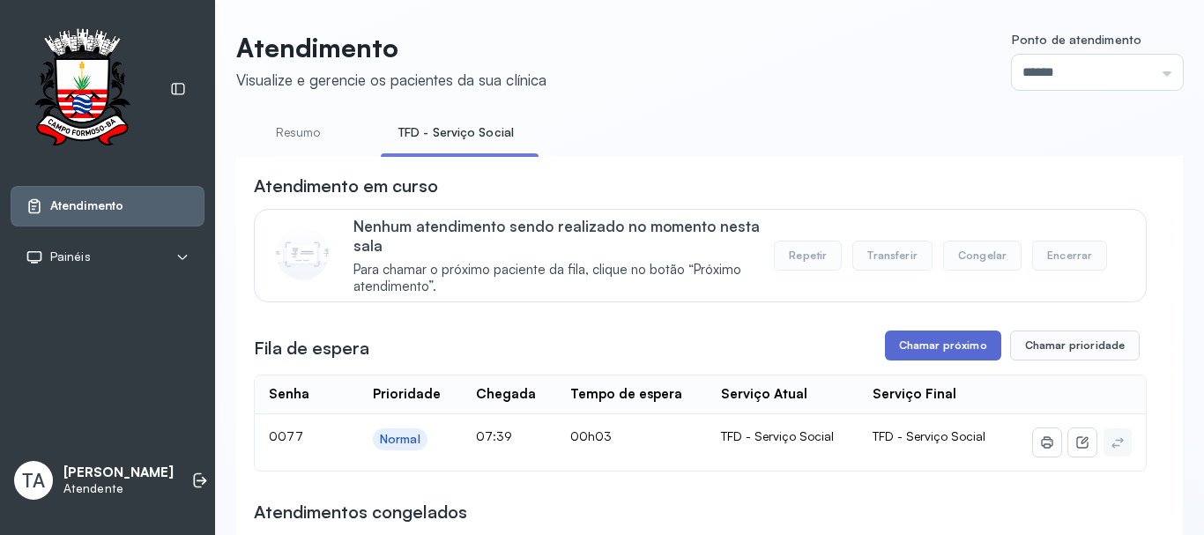
click at [934, 344] on button "Chamar próximo" at bounding box center [943, 346] width 116 height 30
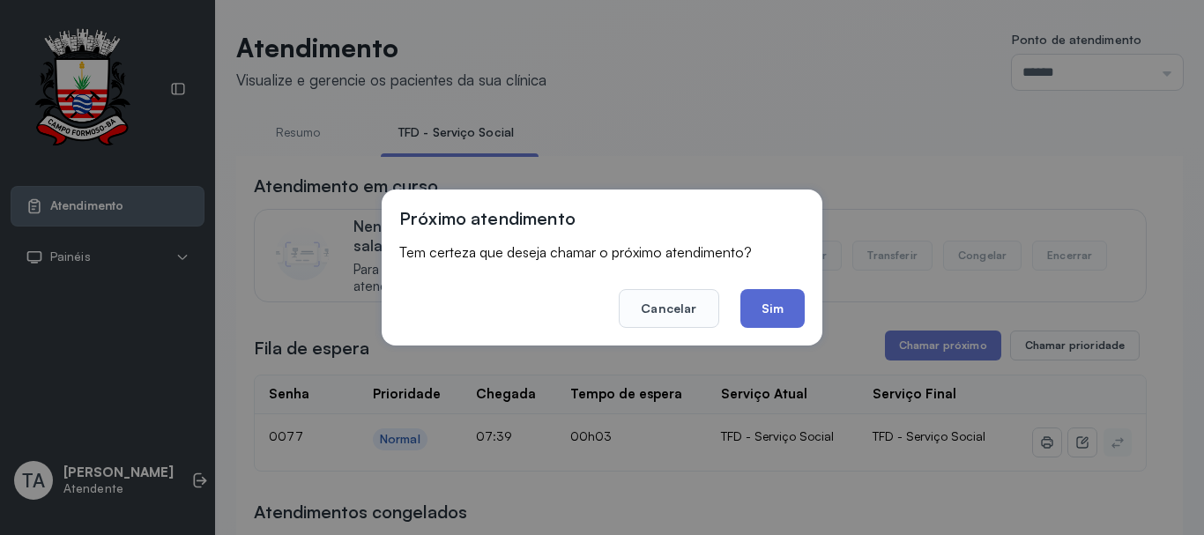
click at [780, 313] on button "Sim" at bounding box center [772, 308] width 64 height 39
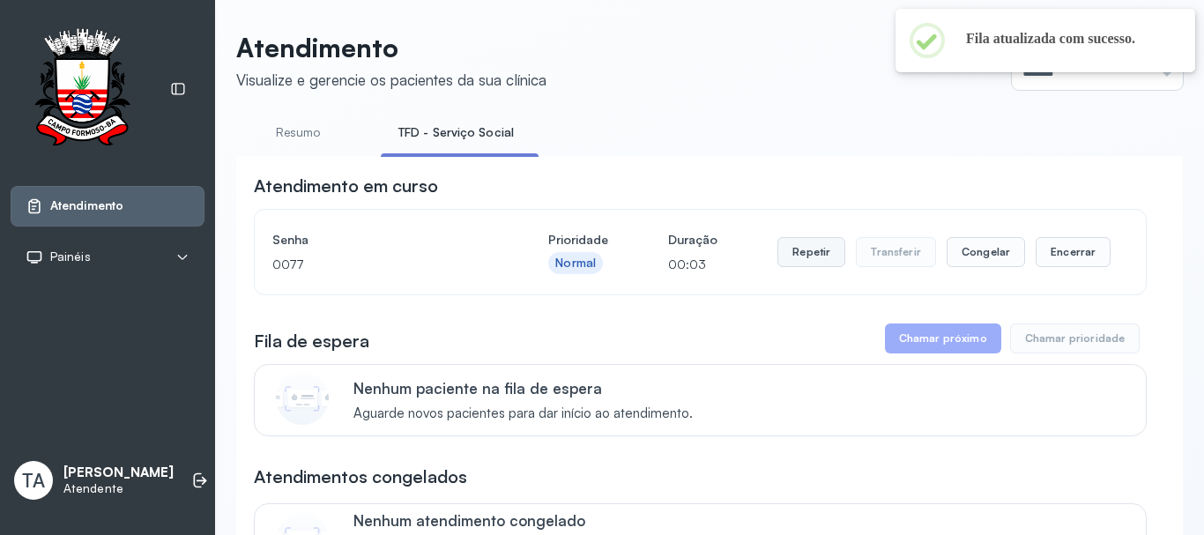
click at [798, 256] on button "Repetir" at bounding box center [811, 252] width 68 height 30
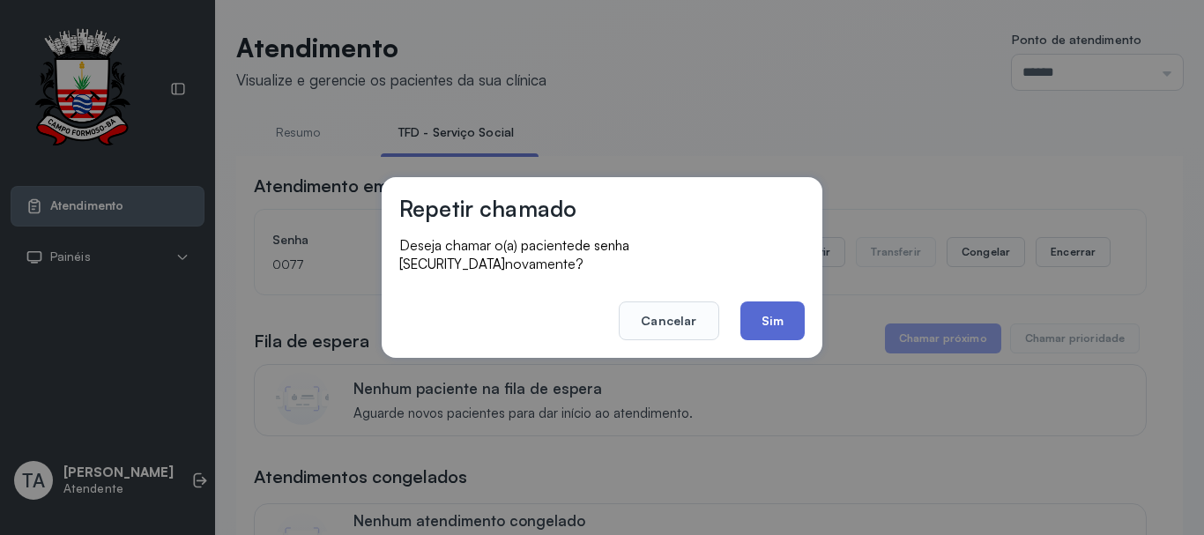
click at [754, 327] on button "Sim" at bounding box center [772, 320] width 64 height 39
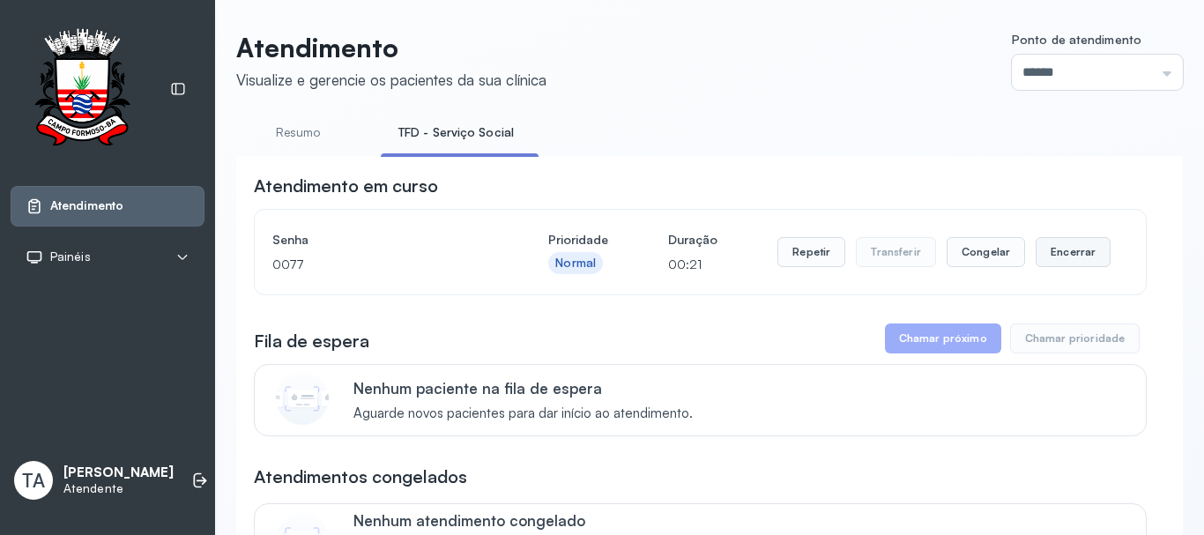
click at [1050, 257] on button "Encerrar" at bounding box center [1073, 252] width 75 height 30
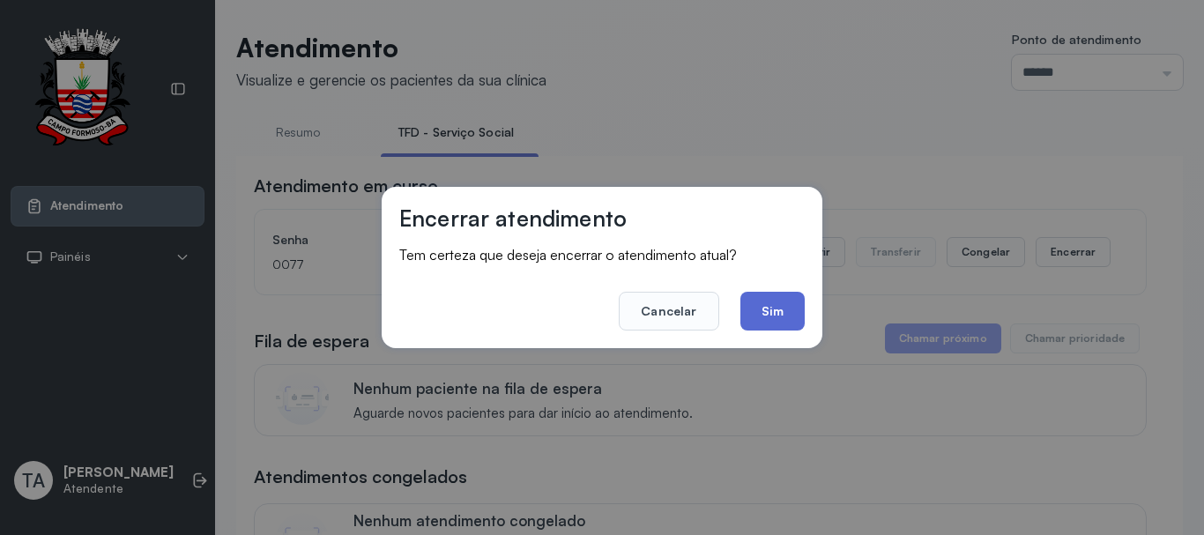
click at [795, 308] on button "Sim" at bounding box center [772, 311] width 64 height 39
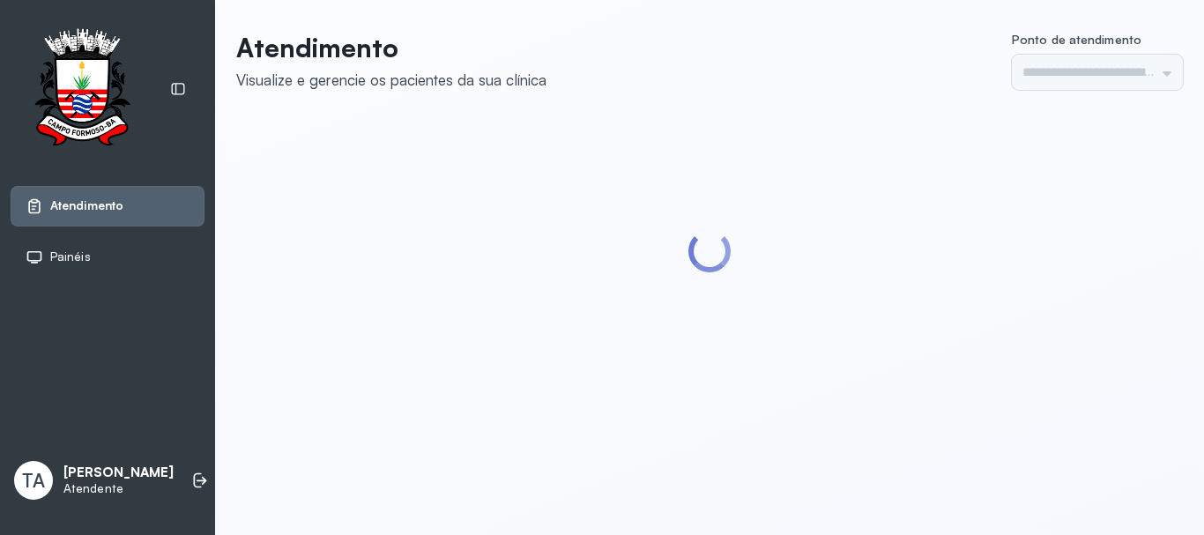
type input "******"
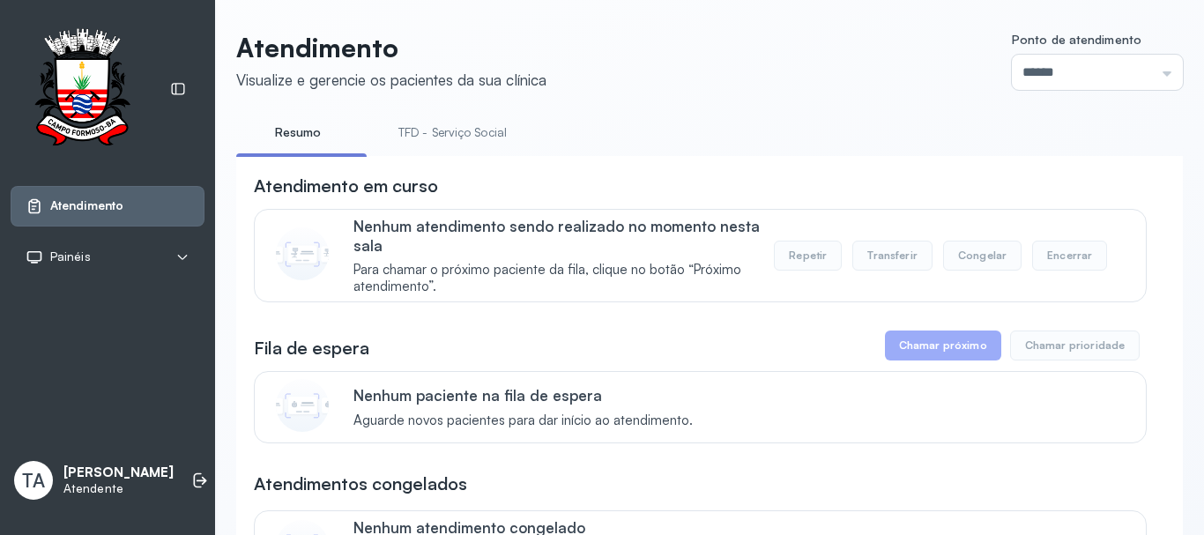
click at [413, 131] on link "TFD - Serviço Social" at bounding box center [453, 132] width 144 height 29
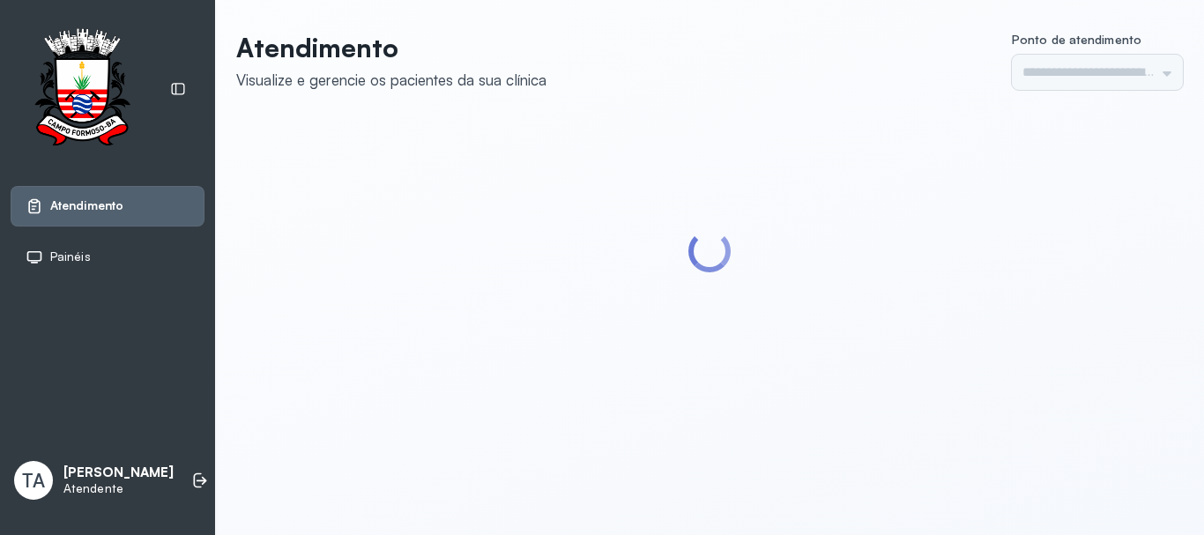
type input "******"
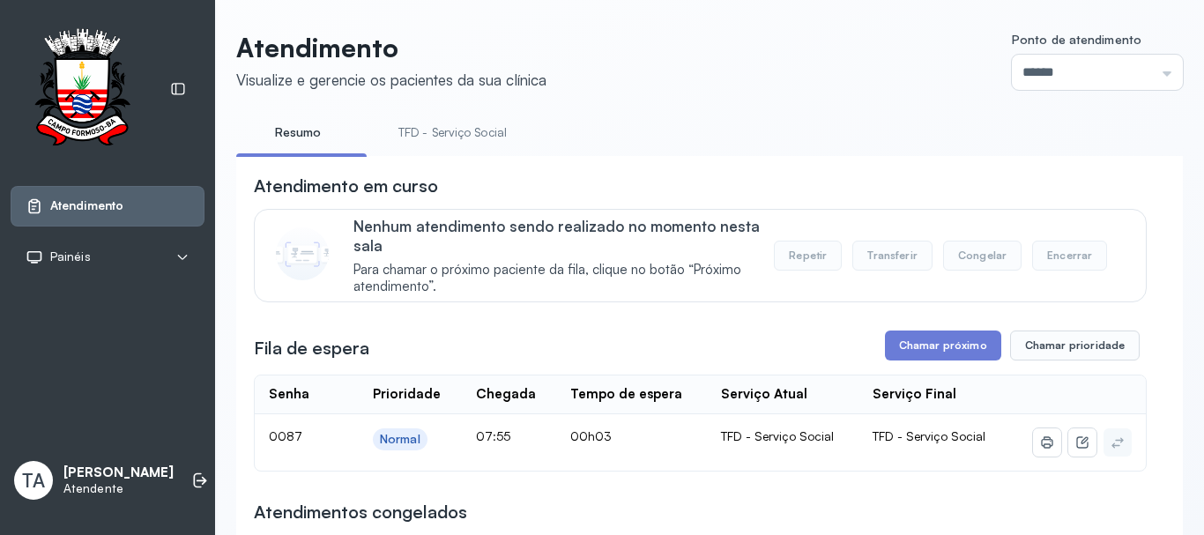
click at [903, 353] on button "Chamar próximo" at bounding box center [943, 346] width 116 height 30
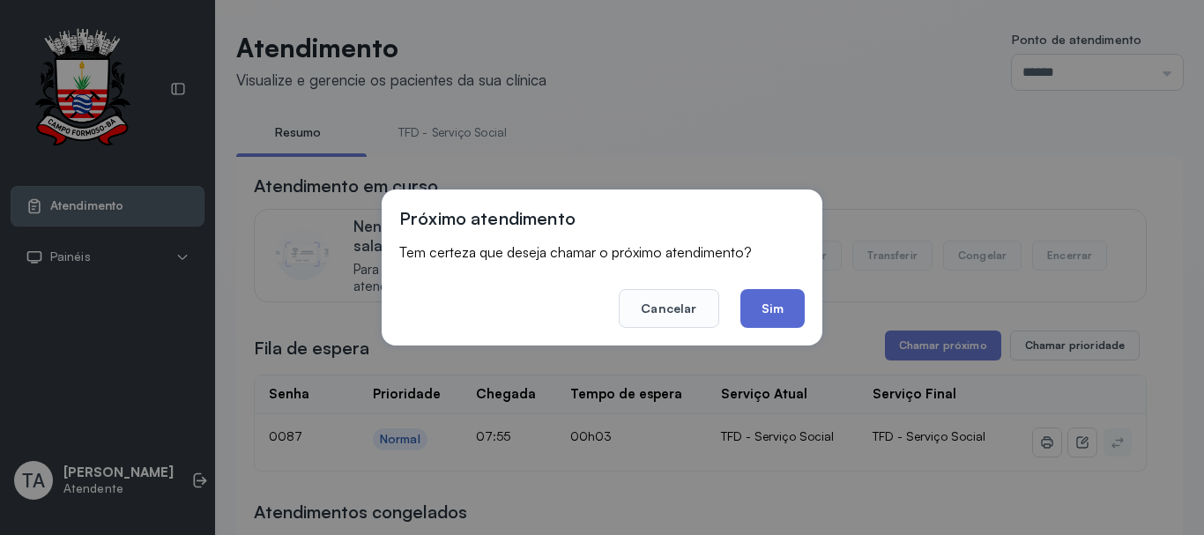
click at [768, 313] on button "Sim" at bounding box center [772, 308] width 64 height 39
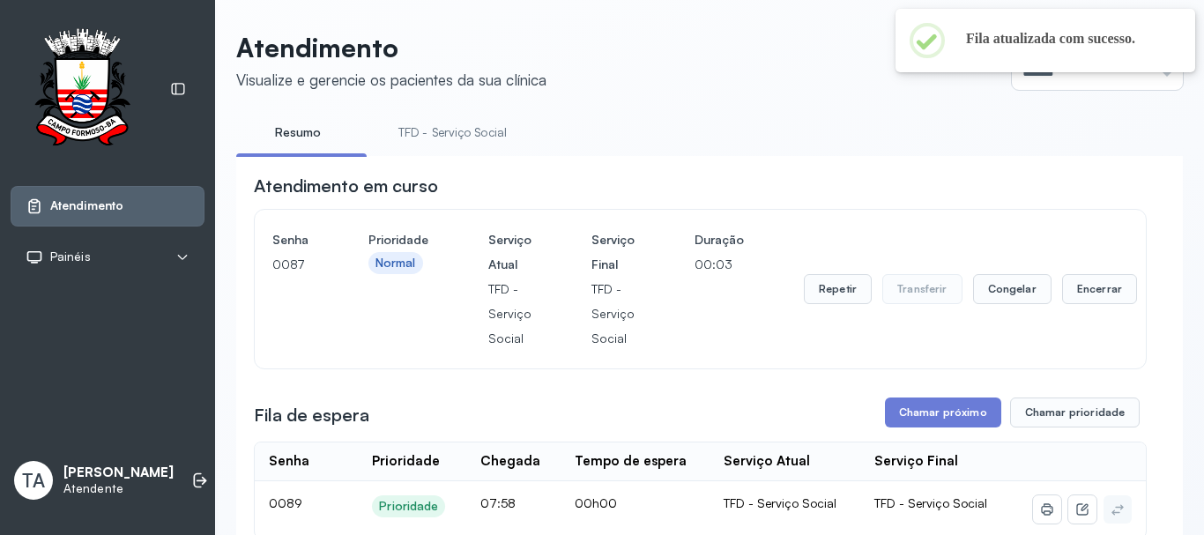
scroll to position [176, 0]
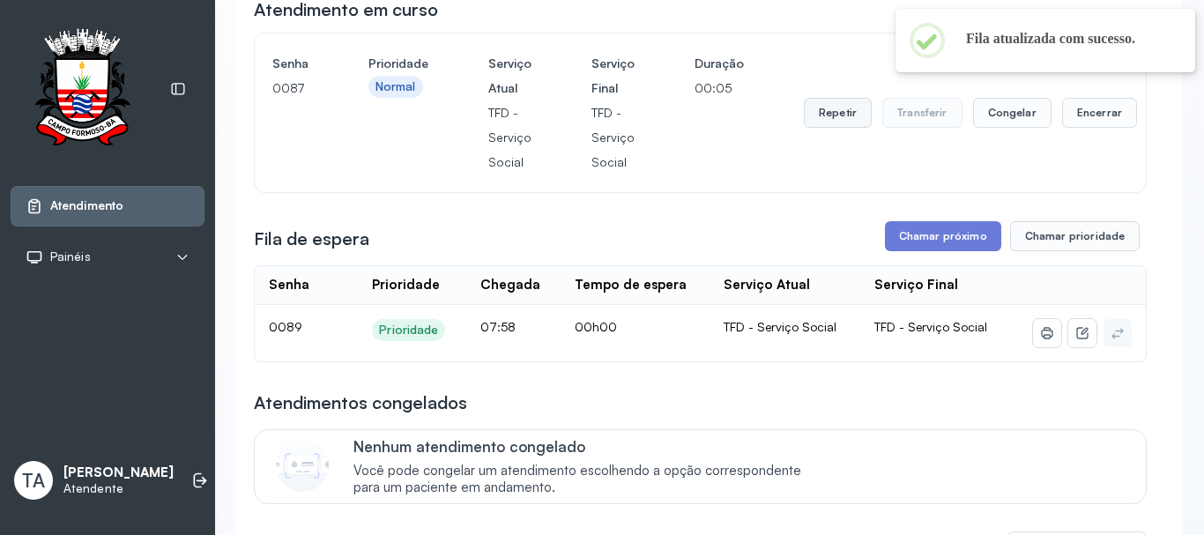
click at [832, 121] on button "Repetir" at bounding box center [838, 113] width 68 height 30
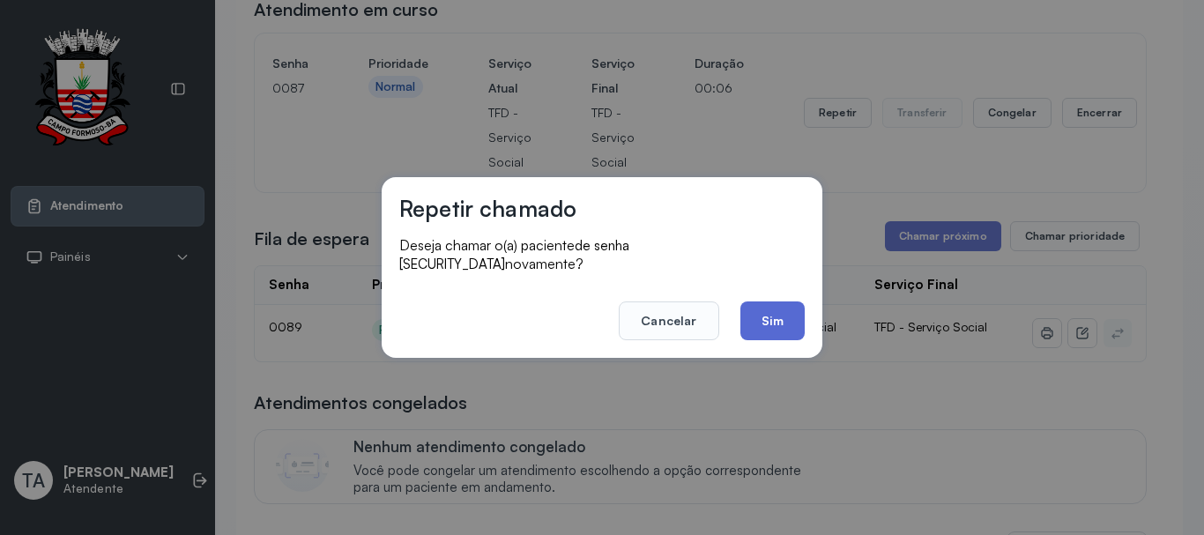
click at [777, 309] on button "Sim" at bounding box center [772, 320] width 64 height 39
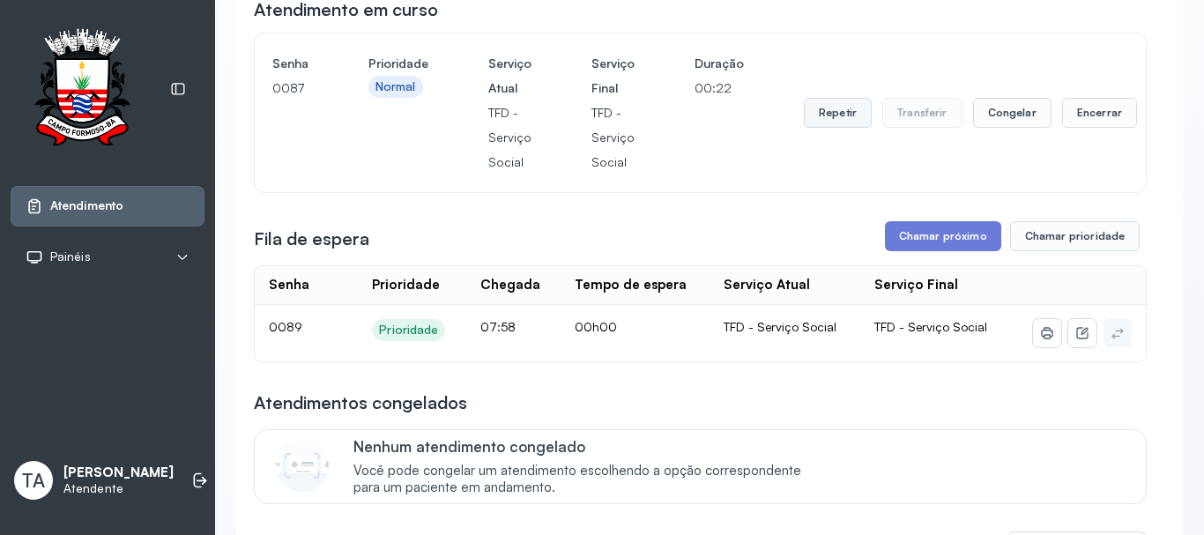
click at [839, 106] on button "Repetir" at bounding box center [838, 113] width 68 height 30
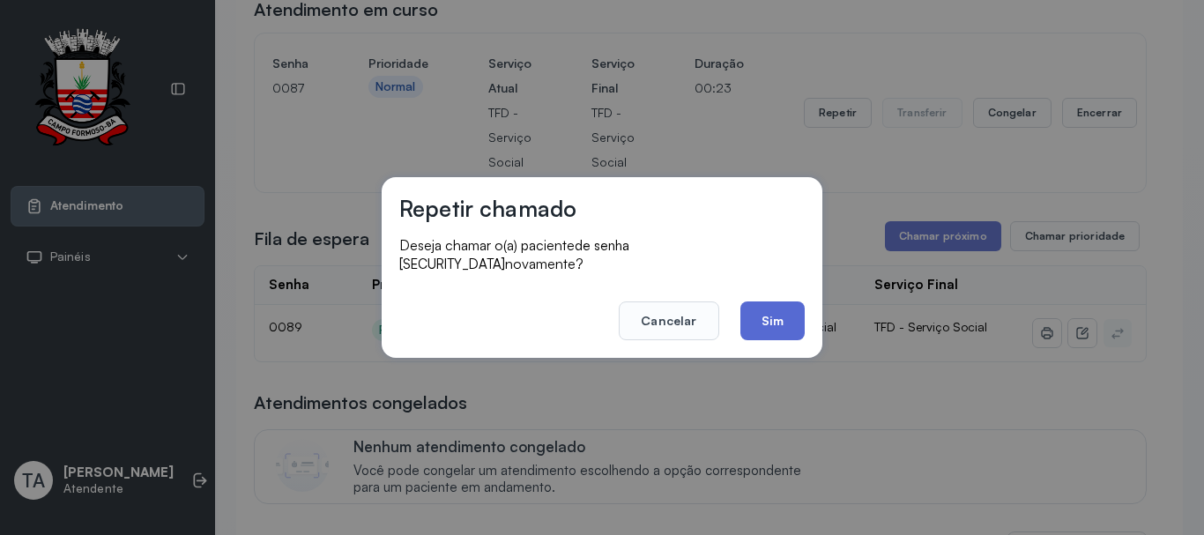
click at [774, 303] on button "Sim" at bounding box center [772, 320] width 64 height 39
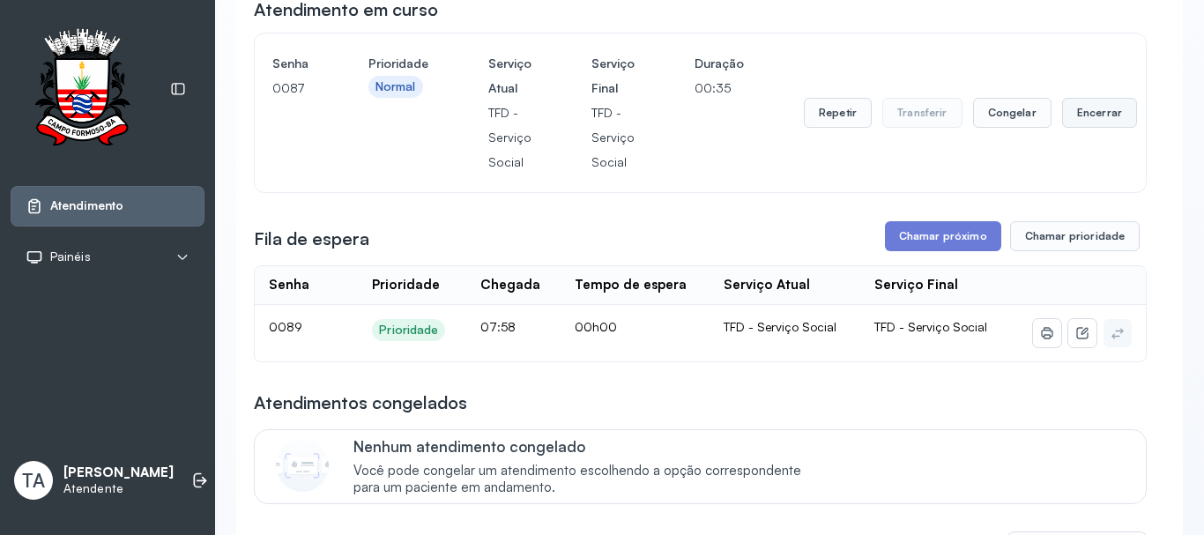
click at [1111, 110] on button "Encerrar" at bounding box center [1099, 113] width 75 height 30
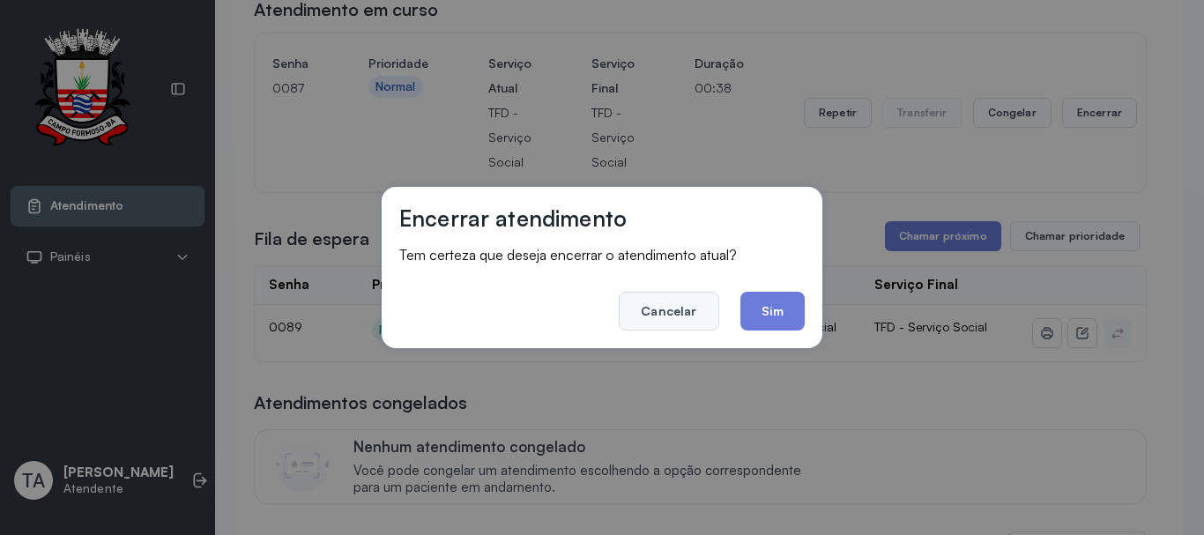
click at [689, 315] on button "Cancelar" at bounding box center [669, 311] width 100 height 39
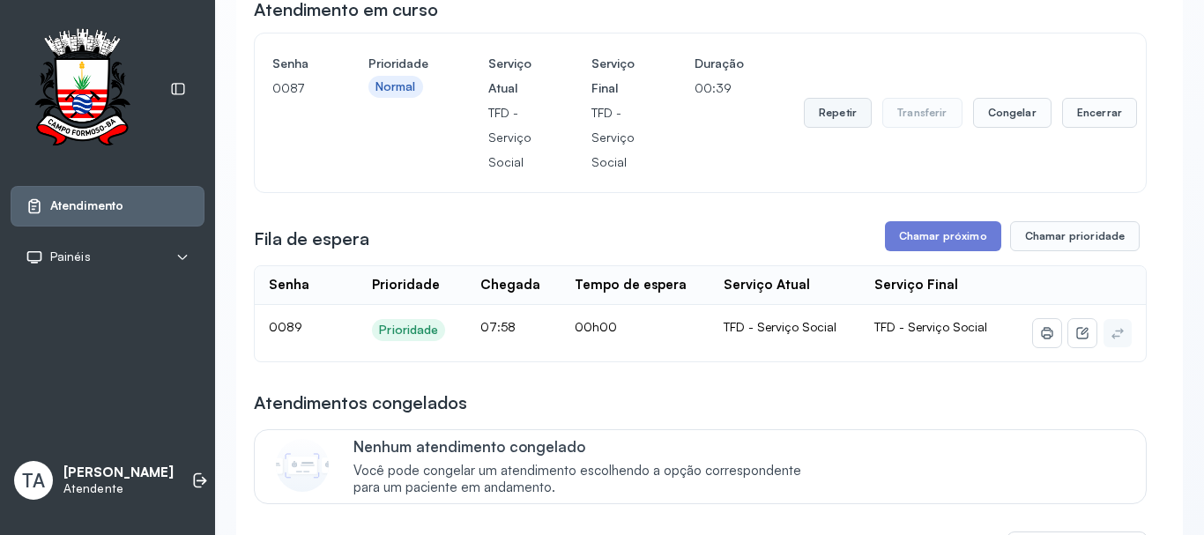
click at [819, 116] on button "Repetir" at bounding box center [838, 113] width 68 height 30
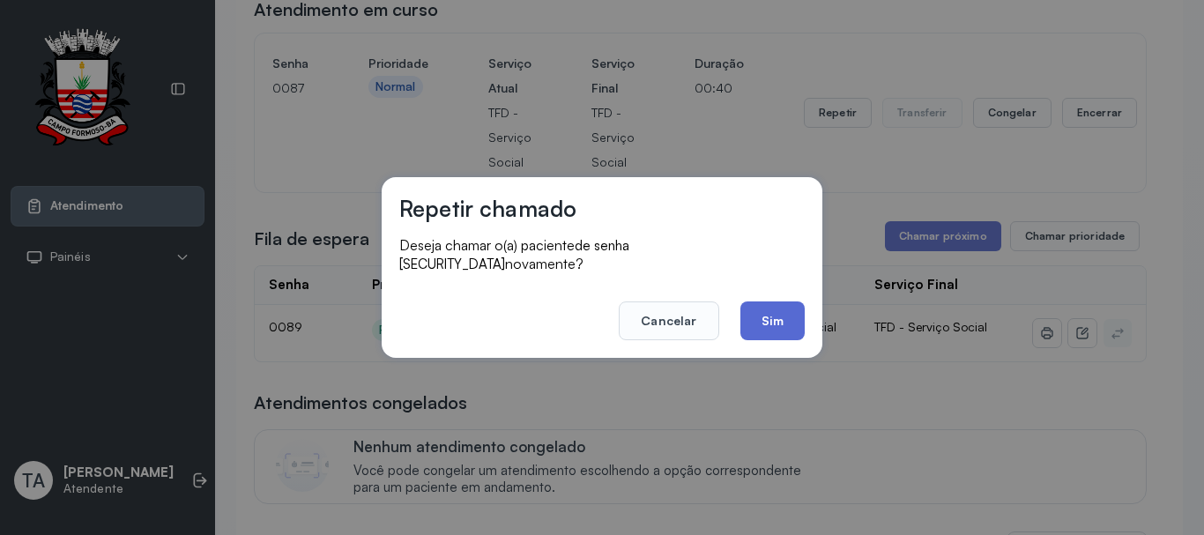
click at [765, 310] on button "Sim" at bounding box center [772, 320] width 64 height 39
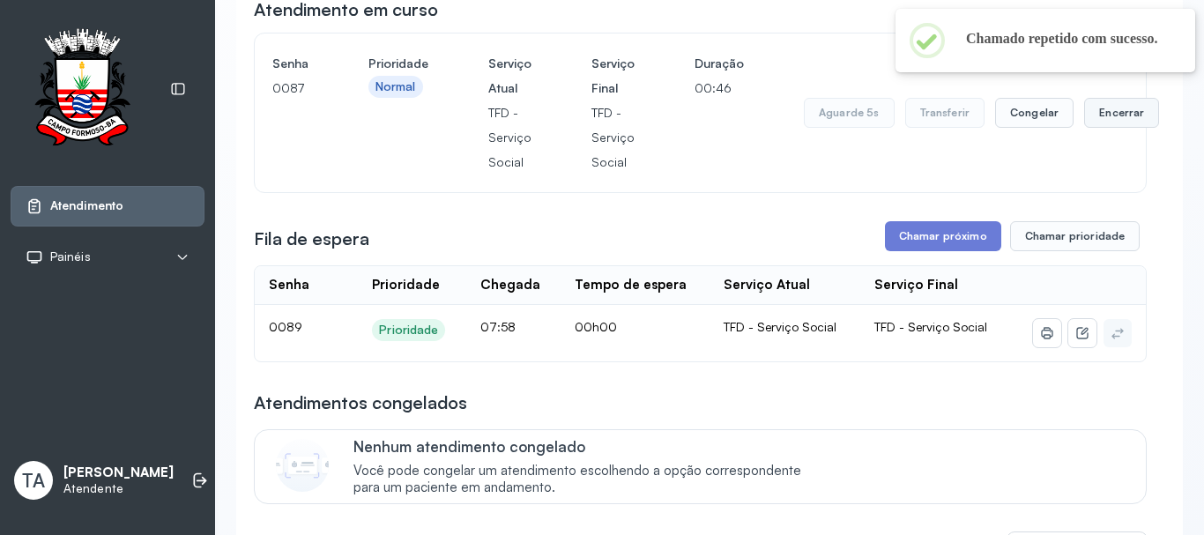
click at [1124, 119] on button "Encerrar" at bounding box center [1121, 113] width 75 height 30
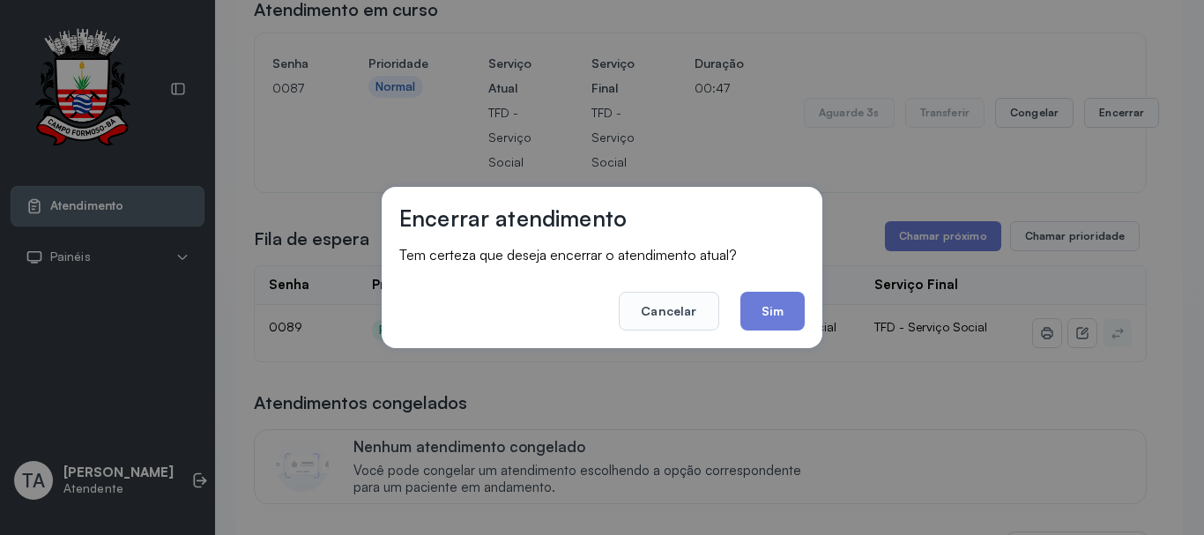
click at [768, 354] on div "Encerrar atendimento Tem certeza que deseja encerrar o atendimento atual? Cance…" at bounding box center [602, 267] width 1204 height 535
click at [781, 307] on button "Sim" at bounding box center [772, 311] width 64 height 39
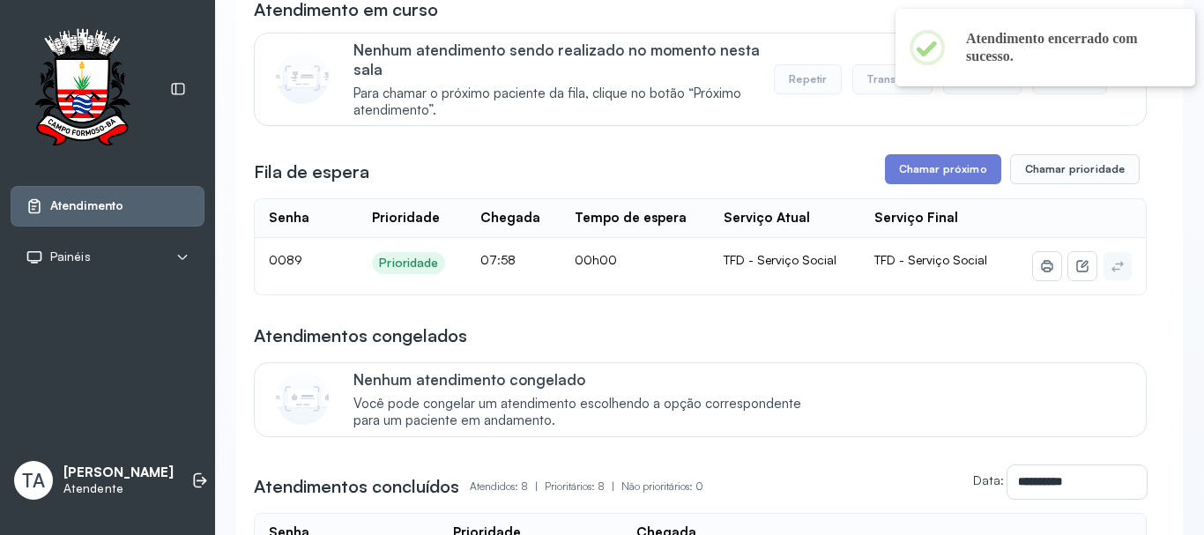
scroll to position [0, 0]
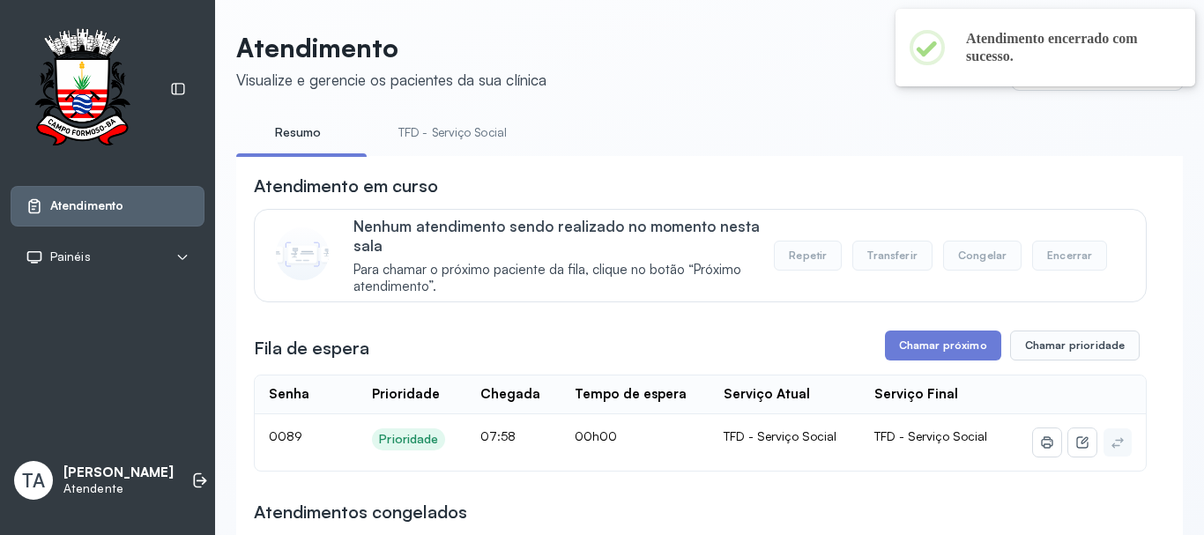
click at [442, 125] on link "TFD - Serviço Social" at bounding box center [453, 132] width 144 height 29
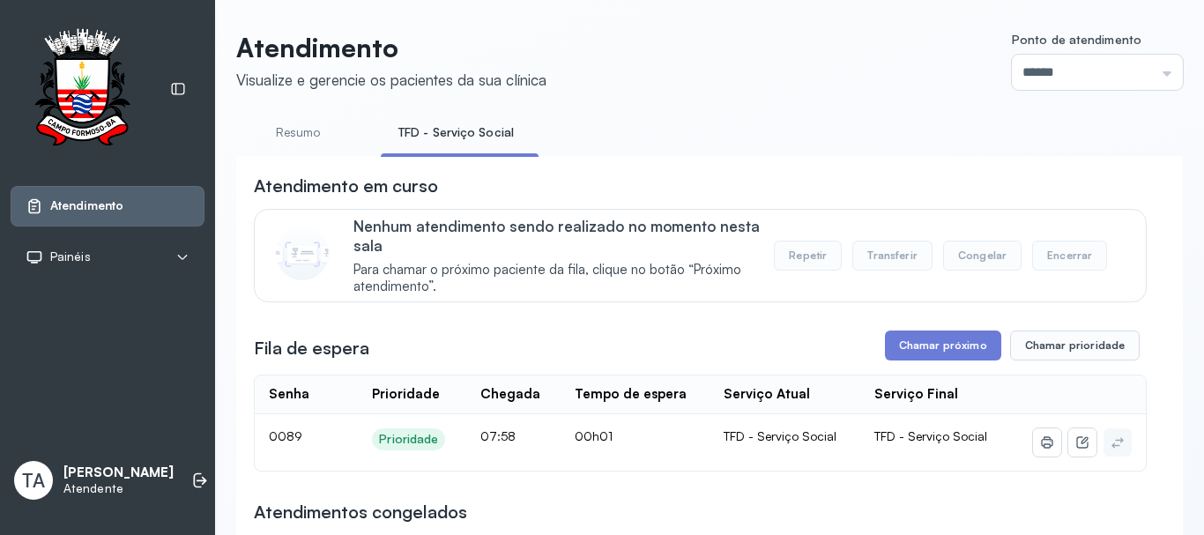
drag, startPoint x: 849, startPoint y: 228, endPoint x: 838, endPoint y: 234, distance: 12.2
click at [849, 228] on div "Nenhum atendimento sendo realizado no momento nesta sala Para chamar o próximo …" at bounding box center [738, 256] width 771 height 78
click at [954, 354] on button "Chamar próximo" at bounding box center [943, 346] width 116 height 30
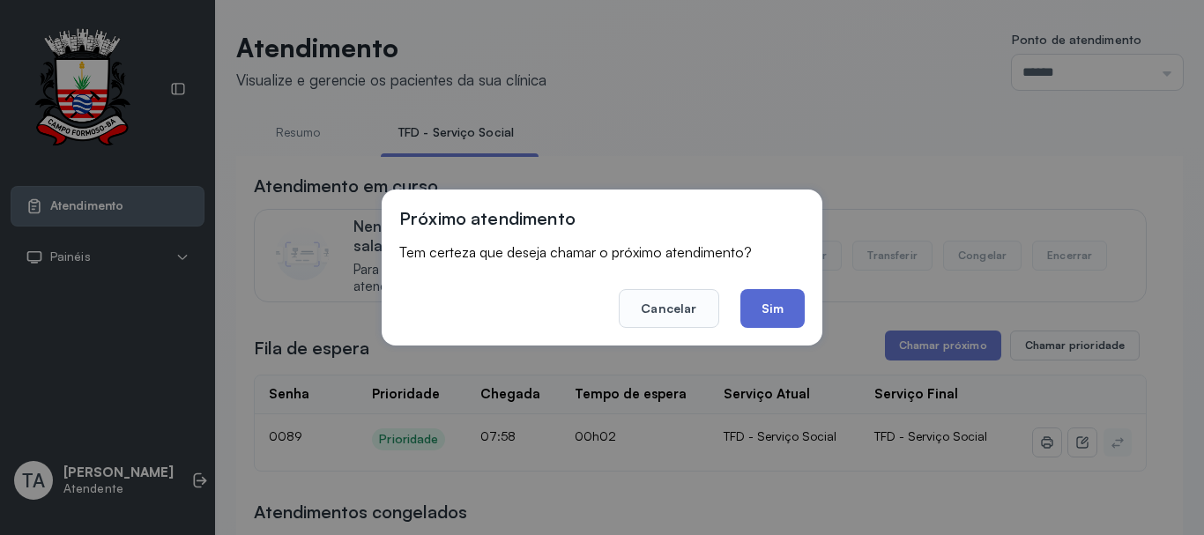
click at [779, 315] on button "Sim" at bounding box center [772, 308] width 64 height 39
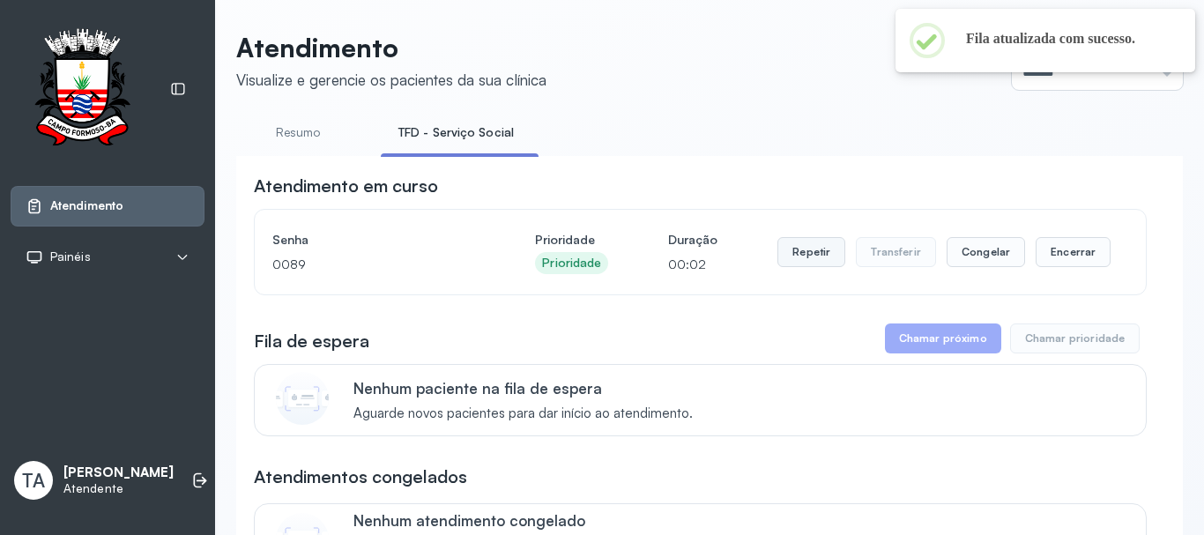
click at [824, 254] on button "Repetir" at bounding box center [811, 252] width 68 height 30
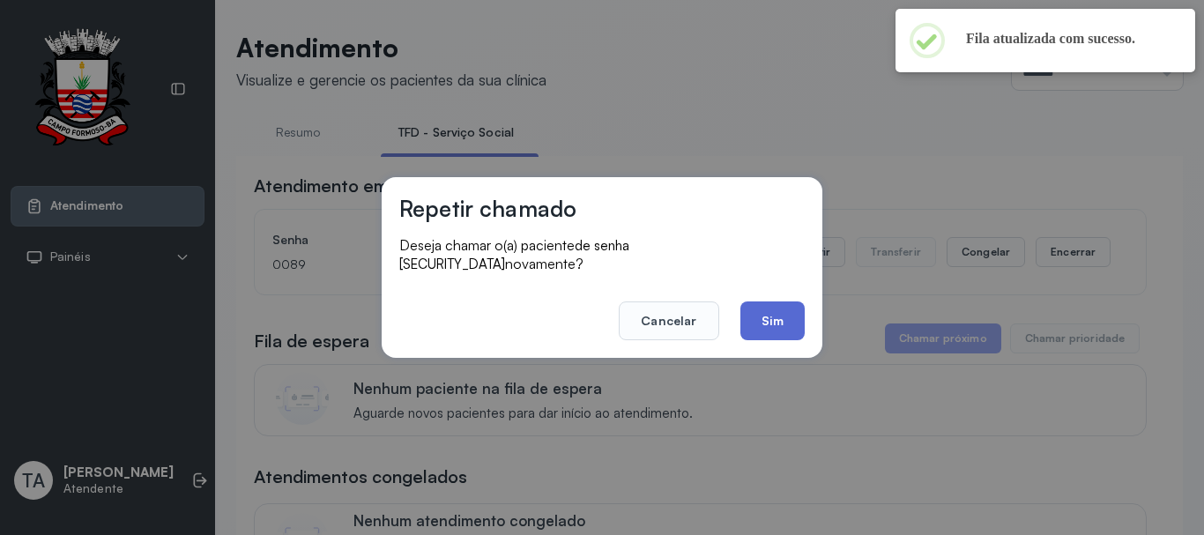
click at [741, 318] on button "Sim" at bounding box center [772, 320] width 64 height 39
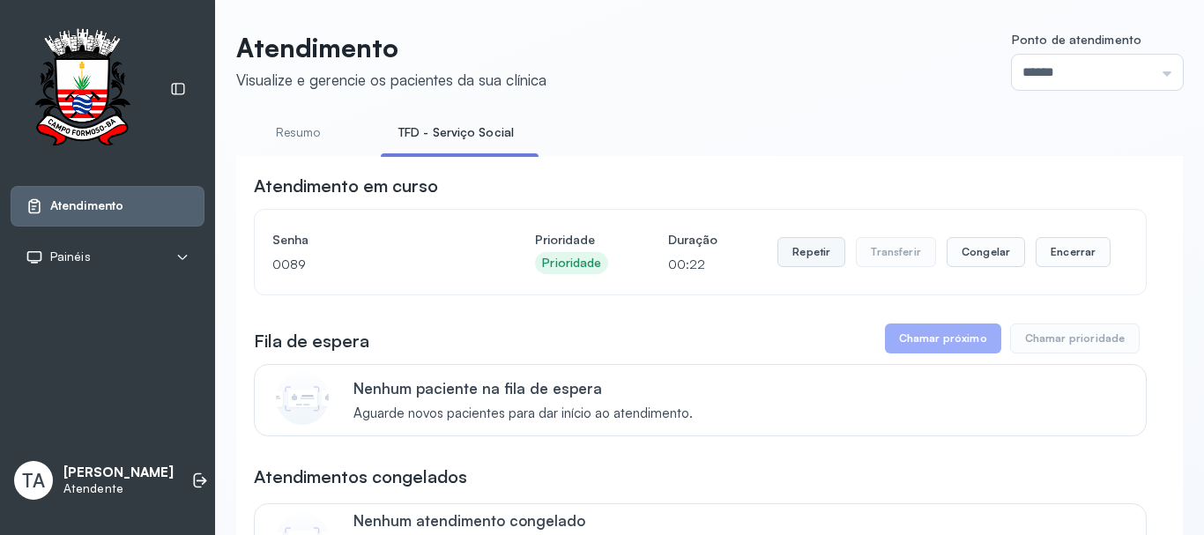
click at [793, 249] on button "Repetir" at bounding box center [811, 252] width 68 height 30
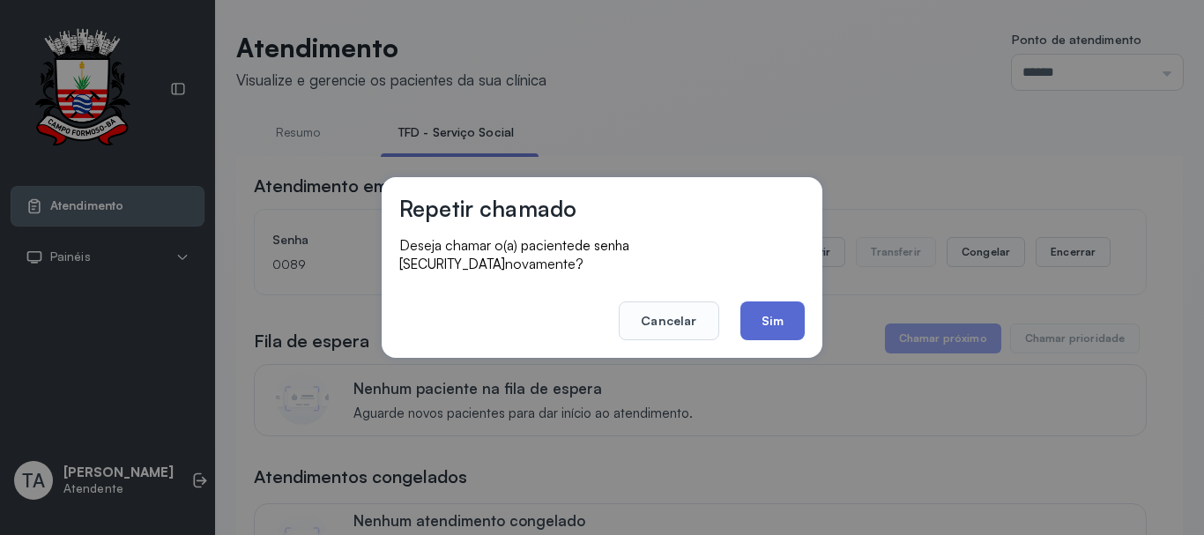
click at [759, 308] on button "Sim" at bounding box center [772, 320] width 64 height 39
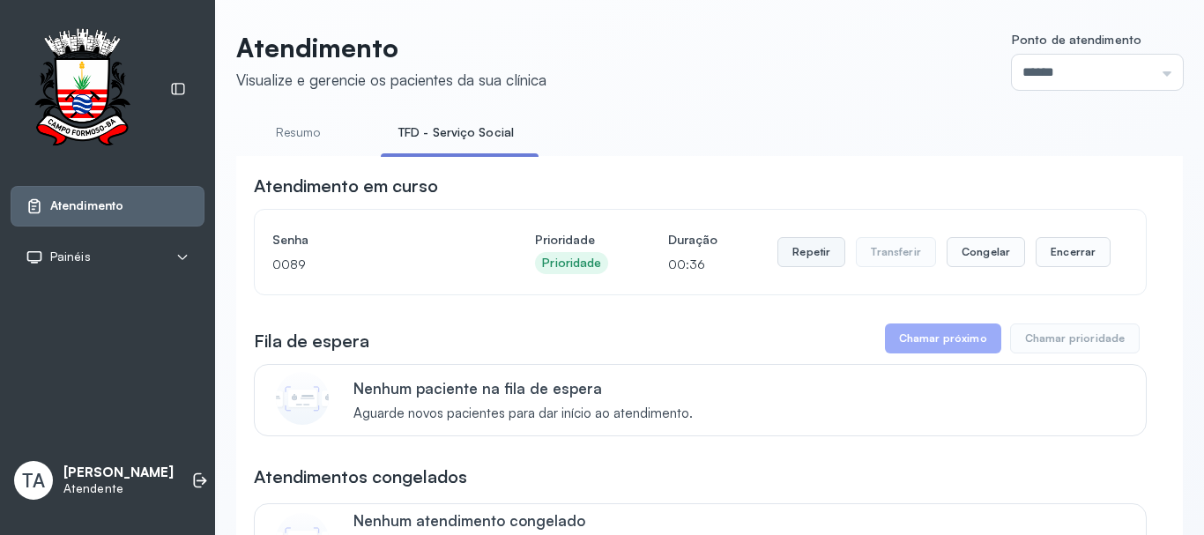
click at [815, 258] on button "Repetir" at bounding box center [811, 252] width 68 height 30
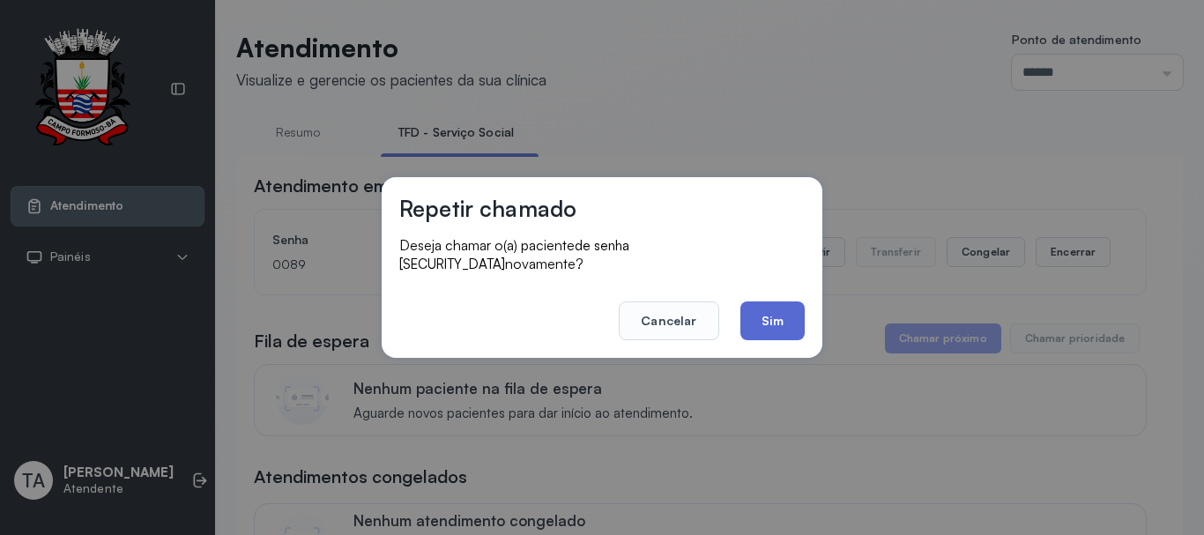
click at [784, 308] on button "Sim" at bounding box center [772, 320] width 64 height 39
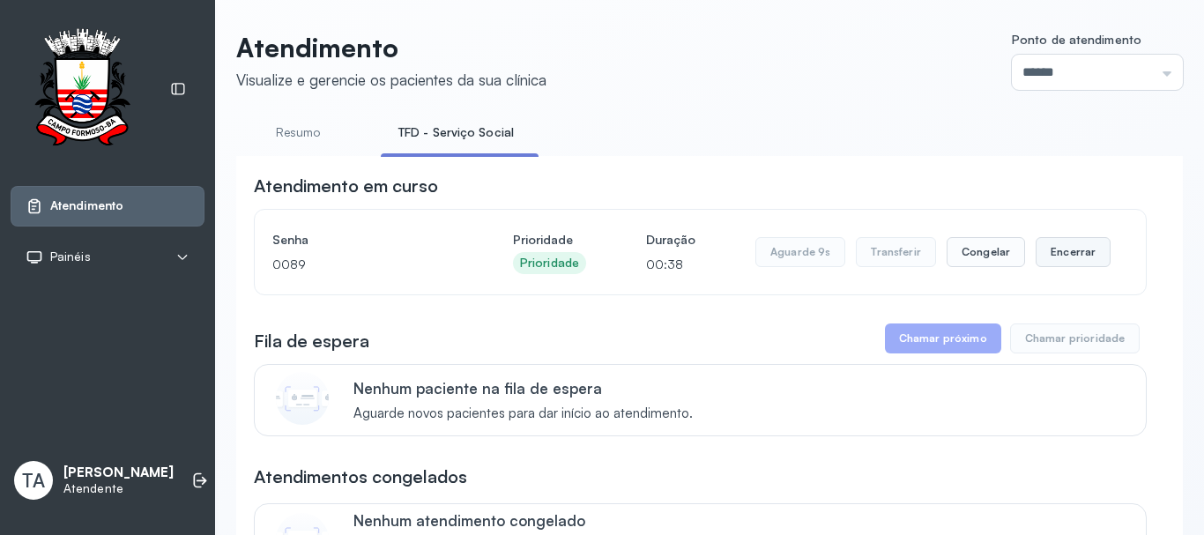
click at [1054, 258] on button "Encerrar" at bounding box center [1073, 252] width 75 height 30
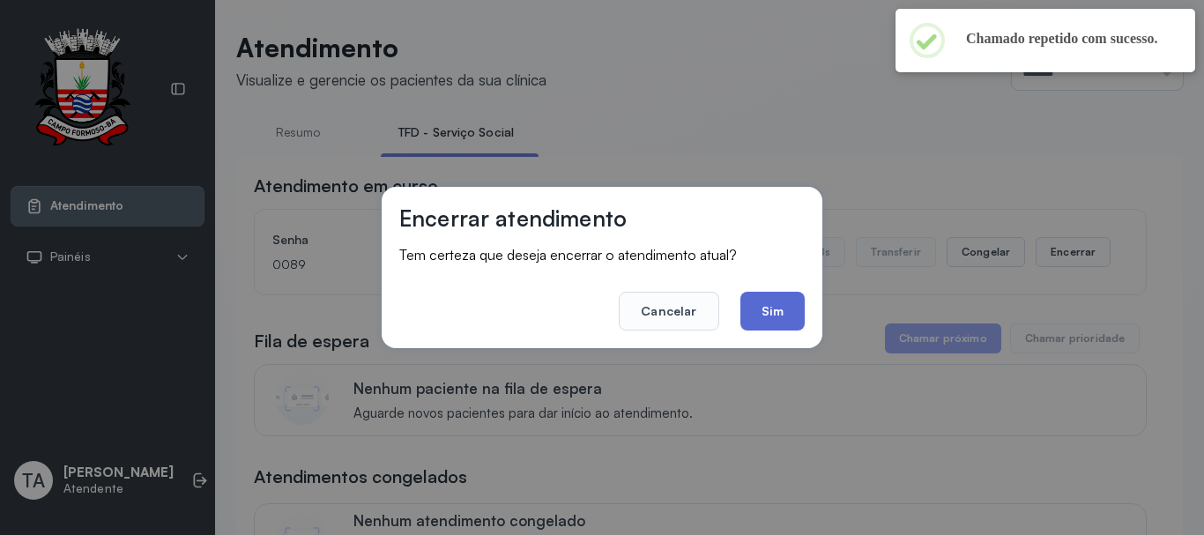
click at [757, 323] on button "Sim" at bounding box center [772, 311] width 64 height 39
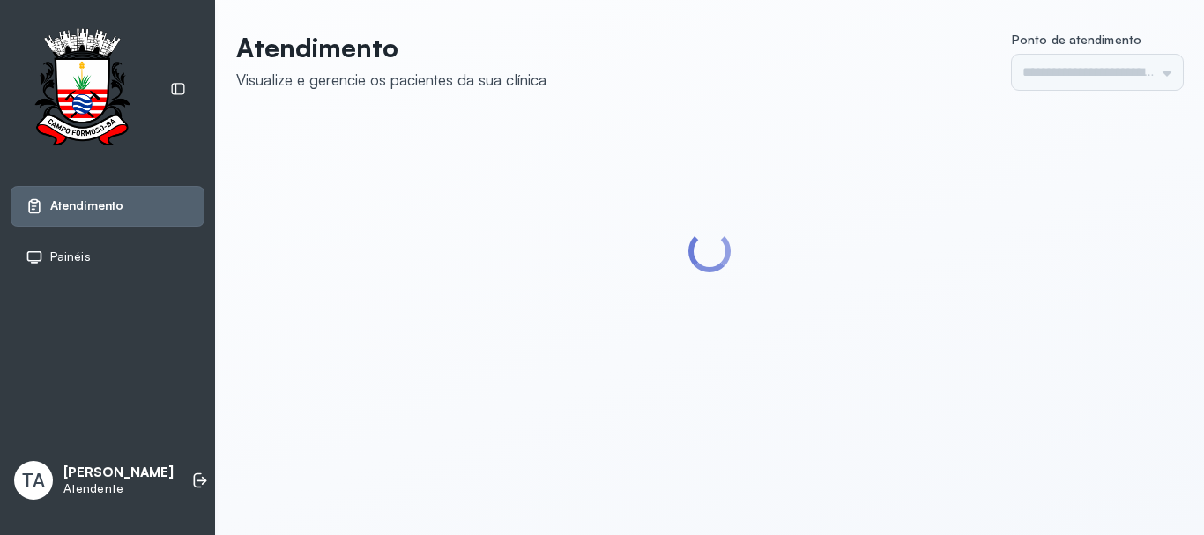
type input "******"
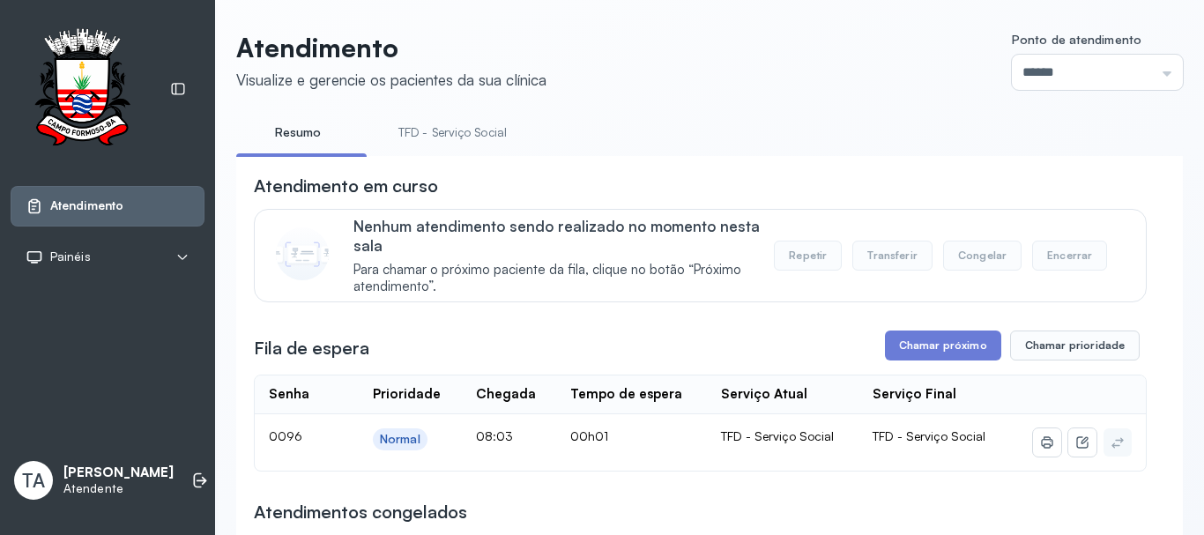
drag, startPoint x: 431, startPoint y: 116, endPoint x: 428, endPoint y: 134, distance: 17.8
click at [428, 134] on link "TFD - Serviço Social" at bounding box center [453, 132] width 144 height 29
drag, startPoint x: 377, startPoint y: 187, endPoint x: 332, endPoint y: 178, distance: 45.8
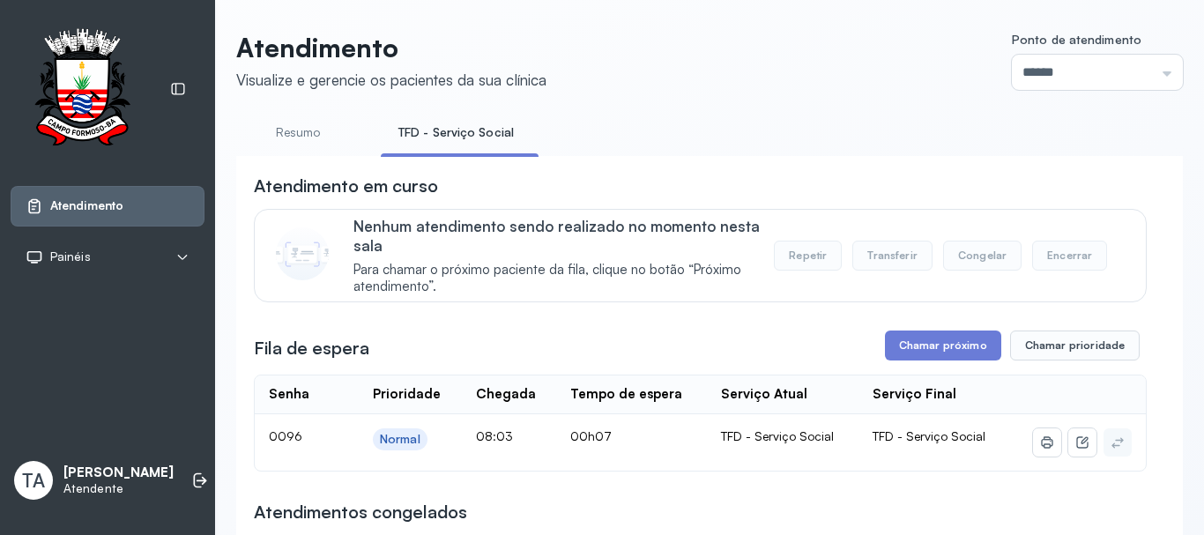
click at [376, 185] on h3 "Atendimento em curso" at bounding box center [346, 186] width 184 height 25
drag, startPoint x: 286, startPoint y: 131, endPoint x: 377, endPoint y: 138, distance: 91.1
click at [287, 131] on link "Resumo" at bounding box center [297, 132] width 123 height 29
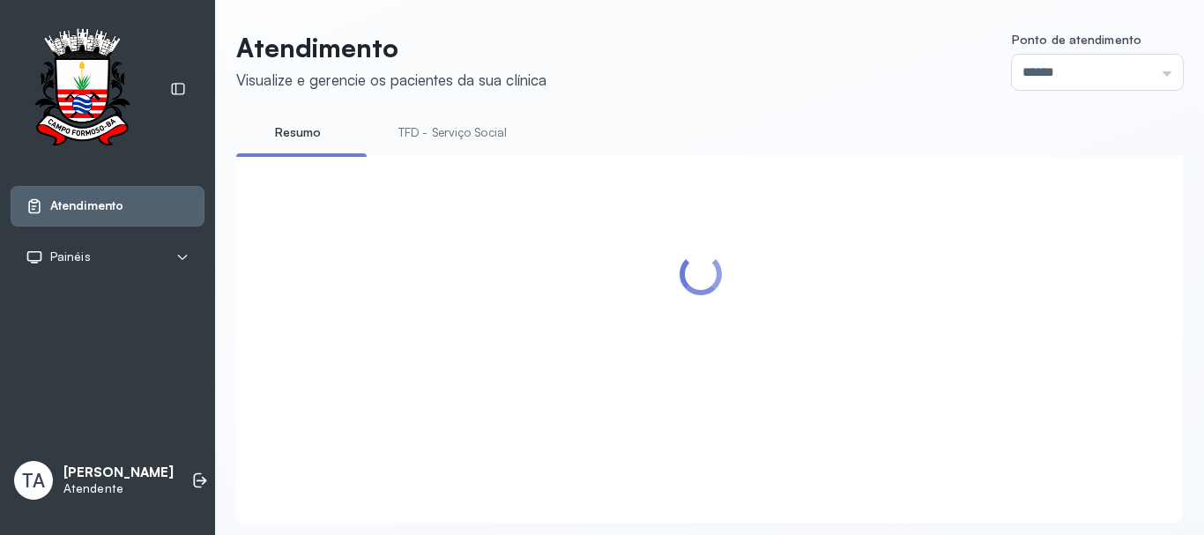
click at [395, 137] on link "TFD - Serviço Social" at bounding box center [453, 132] width 144 height 29
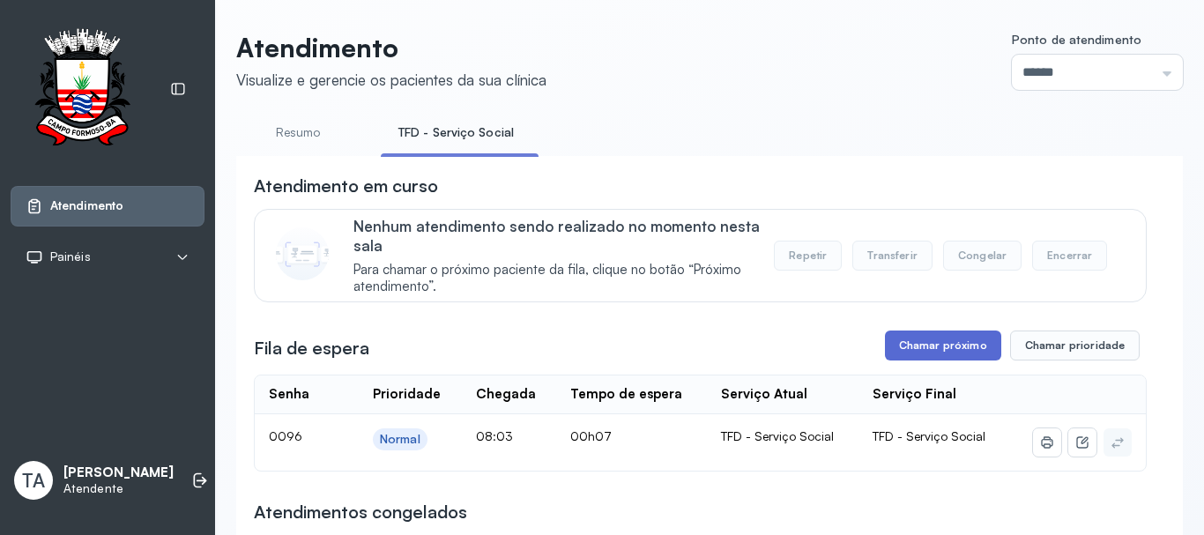
click at [923, 351] on button "Chamar próximo" at bounding box center [943, 346] width 116 height 30
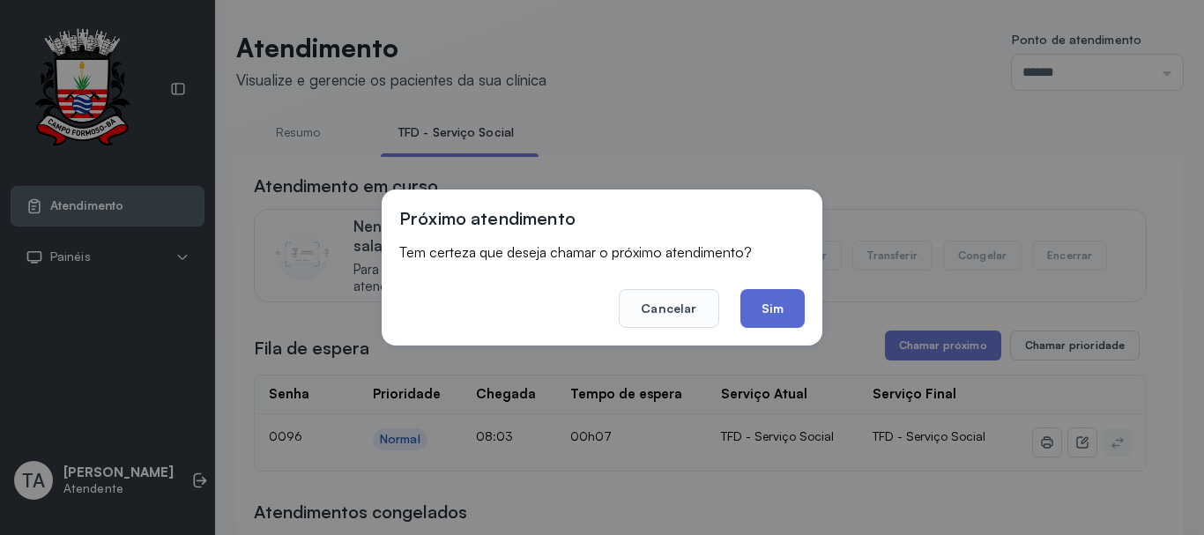
click at [769, 318] on button "Sim" at bounding box center [772, 308] width 64 height 39
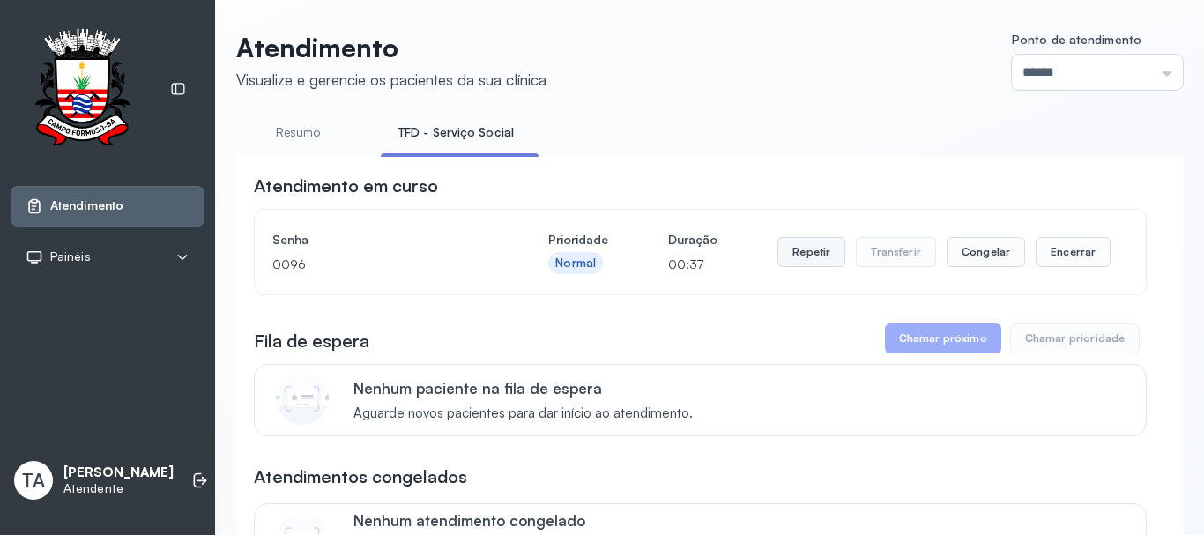
click at [785, 256] on button "Repetir" at bounding box center [811, 252] width 68 height 30
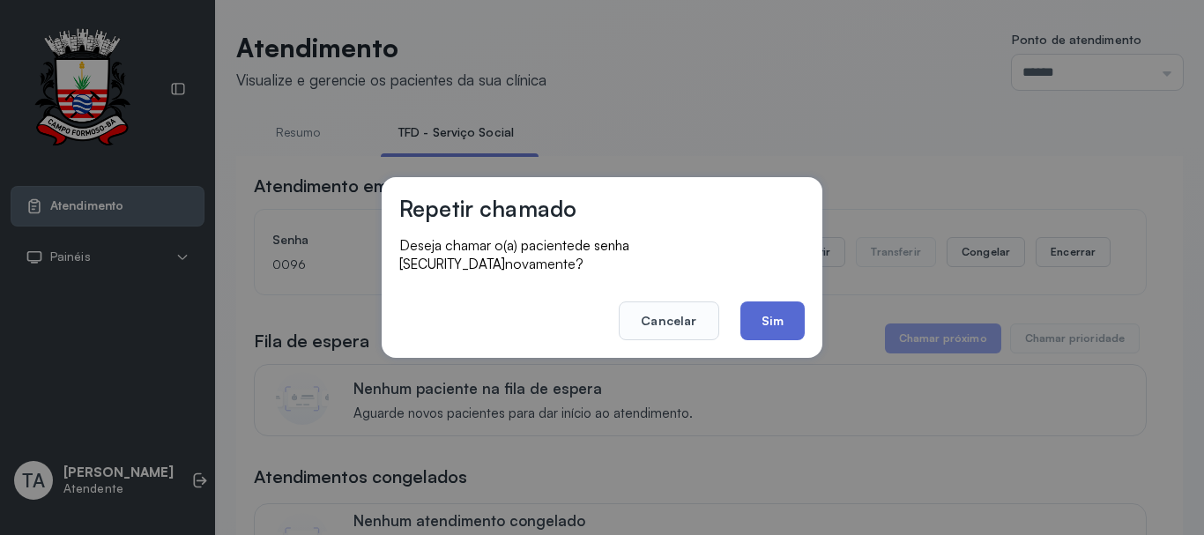
click at [777, 308] on button "Sim" at bounding box center [772, 320] width 64 height 39
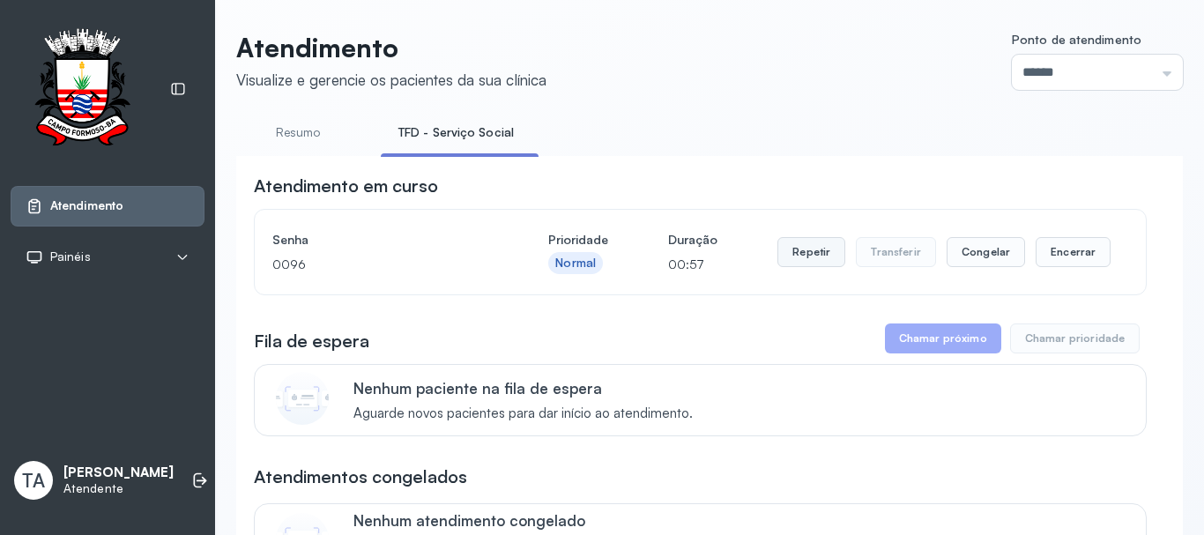
click at [803, 265] on button "Repetir" at bounding box center [811, 252] width 68 height 30
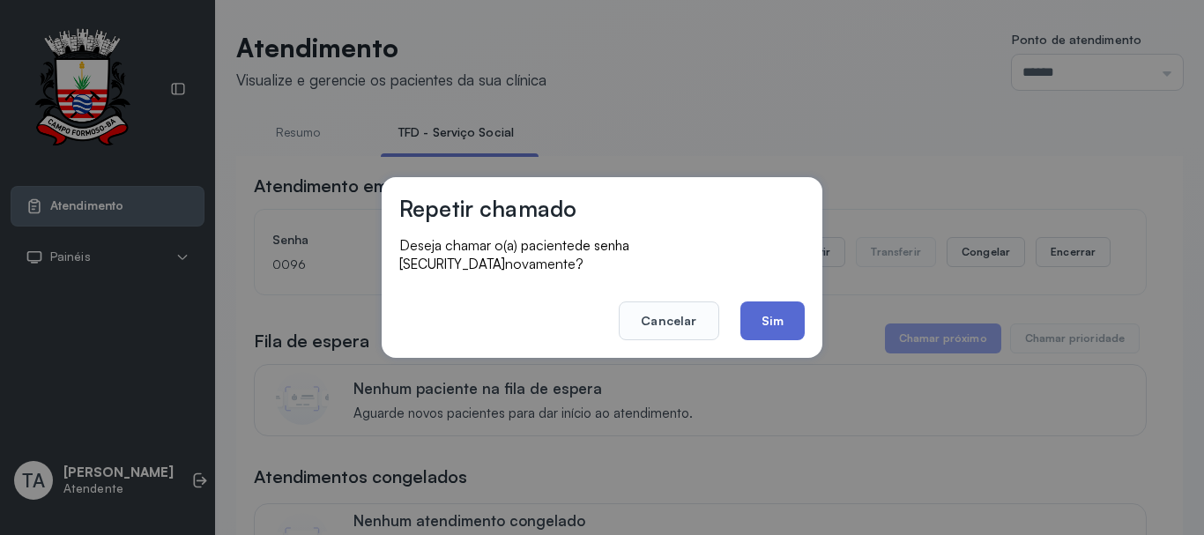
click at [772, 305] on button "Sim" at bounding box center [772, 320] width 64 height 39
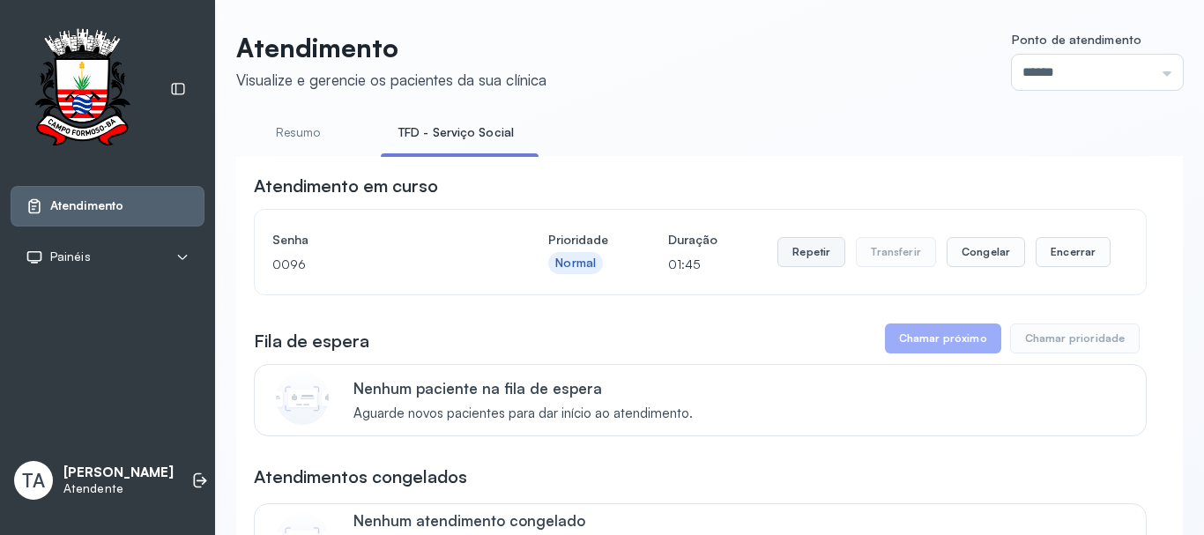
click at [828, 246] on button "Repetir" at bounding box center [811, 252] width 68 height 30
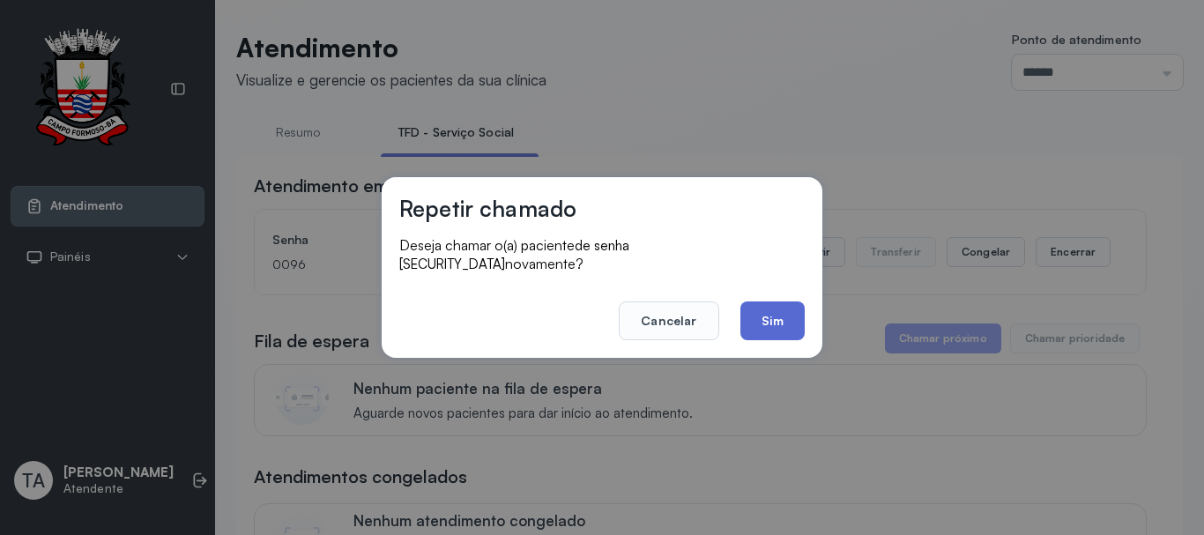
click at [769, 314] on button "Sim" at bounding box center [772, 320] width 64 height 39
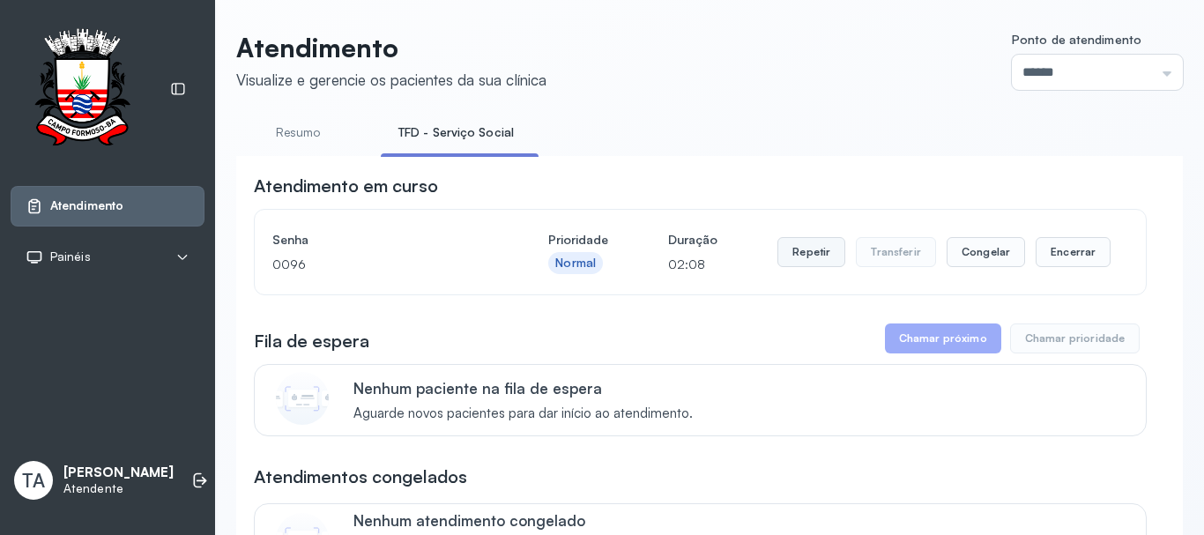
click at [792, 264] on button "Repetir" at bounding box center [811, 252] width 68 height 30
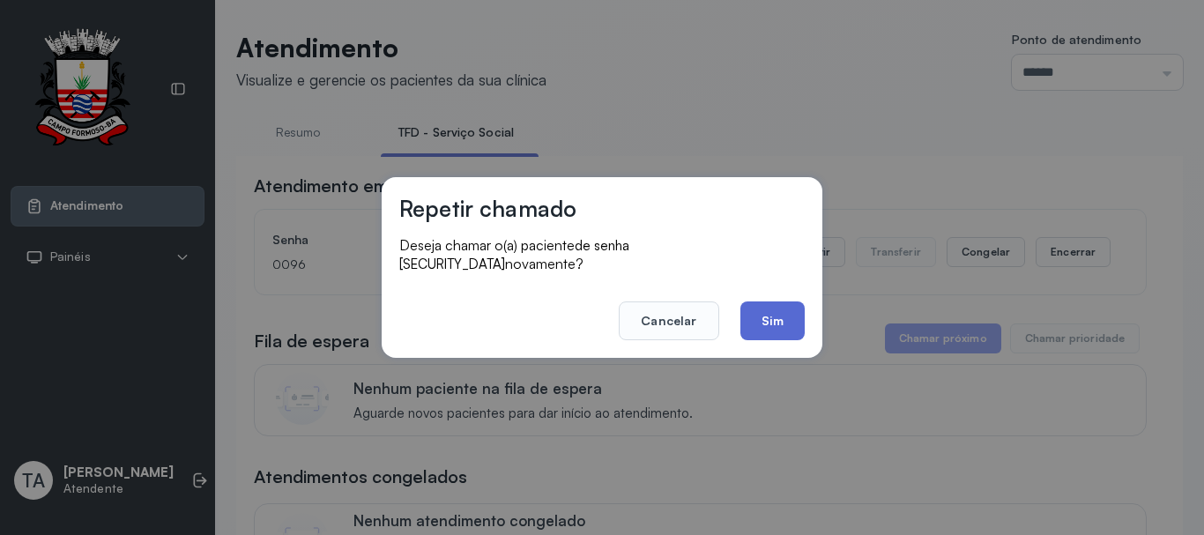
click at [764, 316] on button "Sim" at bounding box center [772, 320] width 64 height 39
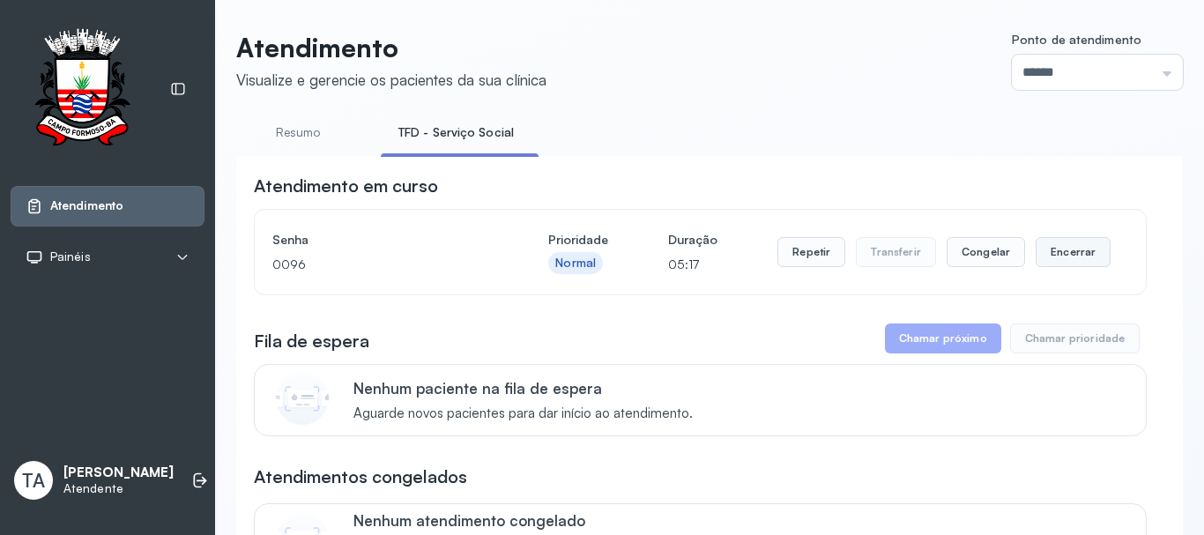
click at [1056, 258] on button "Encerrar" at bounding box center [1073, 252] width 75 height 30
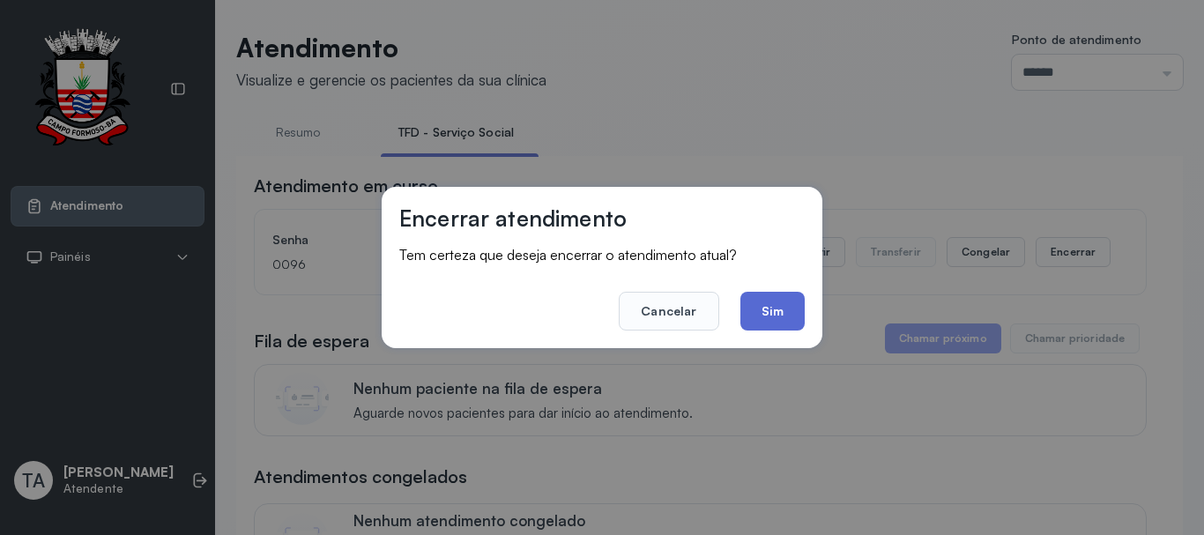
click at [796, 317] on button "Sim" at bounding box center [772, 311] width 64 height 39
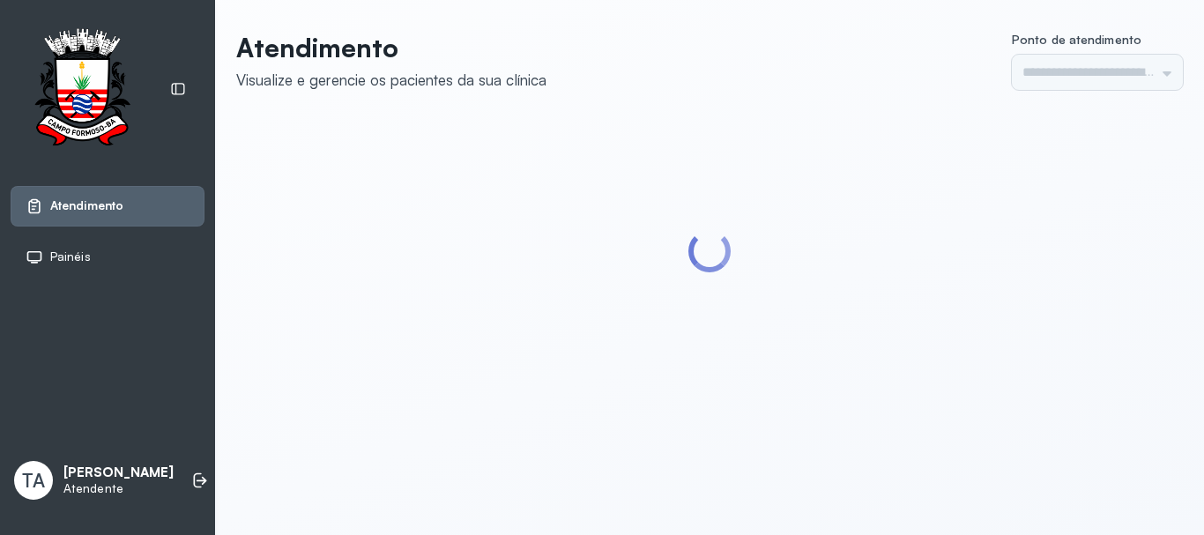
type input "******"
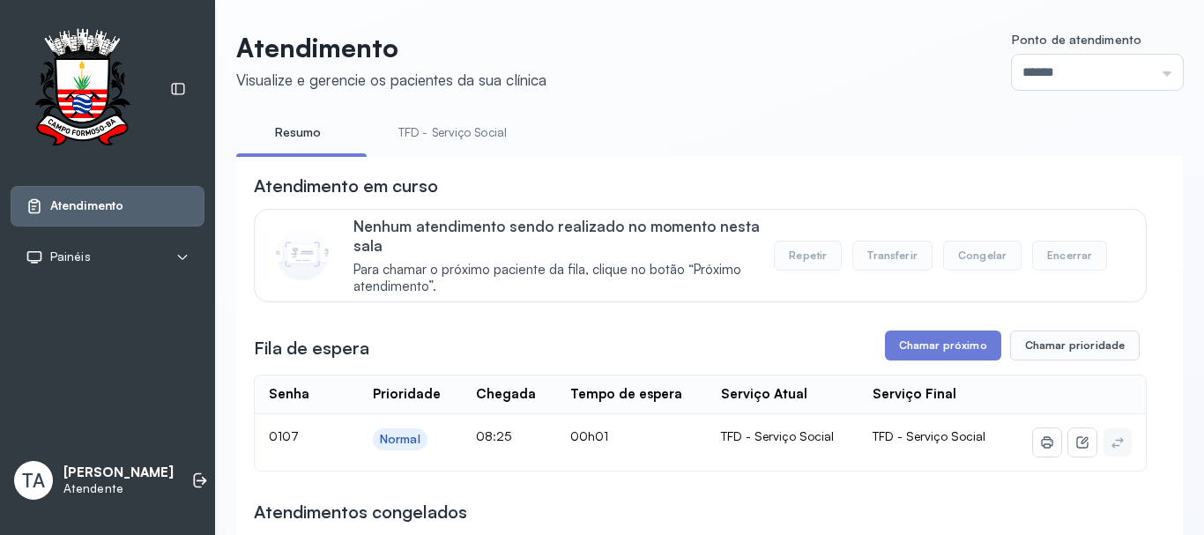
click at [414, 128] on link "TFD - Serviço Social" at bounding box center [453, 132] width 144 height 29
click at [894, 353] on button "Chamar próximo" at bounding box center [943, 346] width 116 height 30
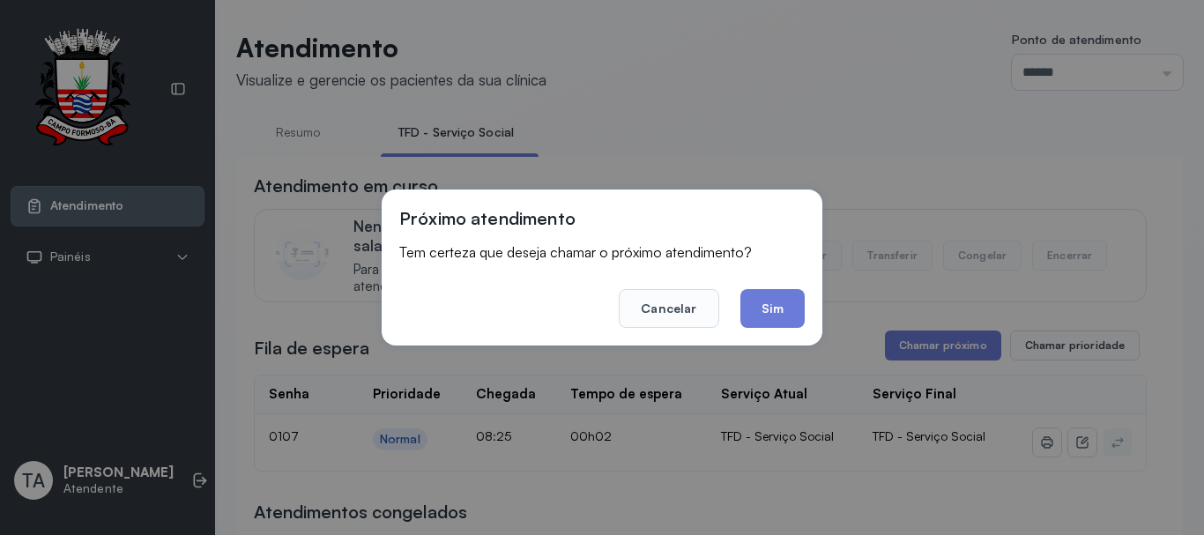
click at [775, 315] on button "Sim" at bounding box center [772, 308] width 64 height 39
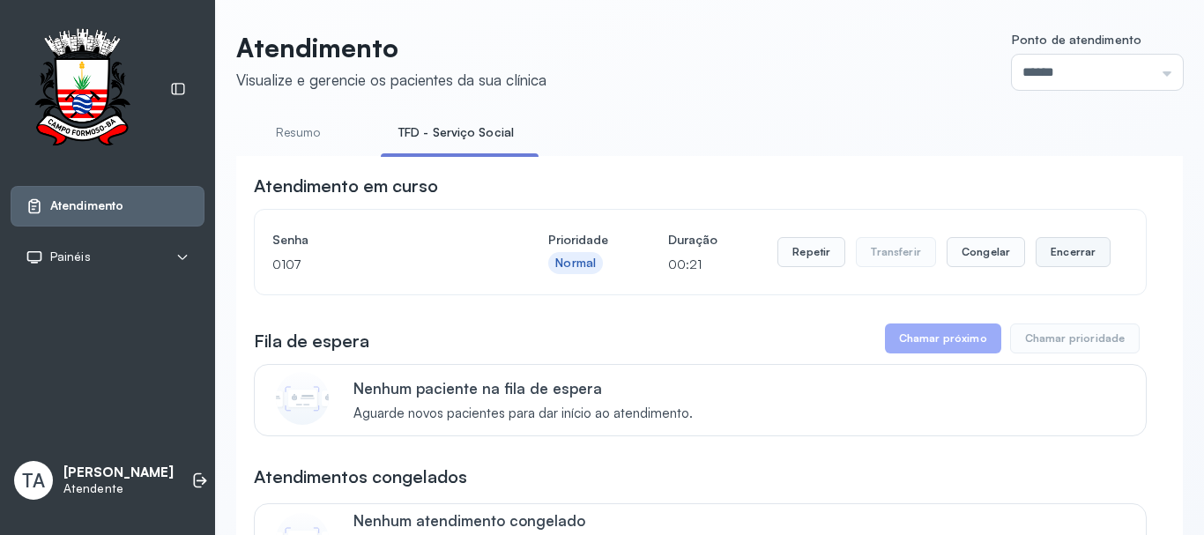
click at [1076, 247] on button "Encerrar" at bounding box center [1073, 252] width 75 height 30
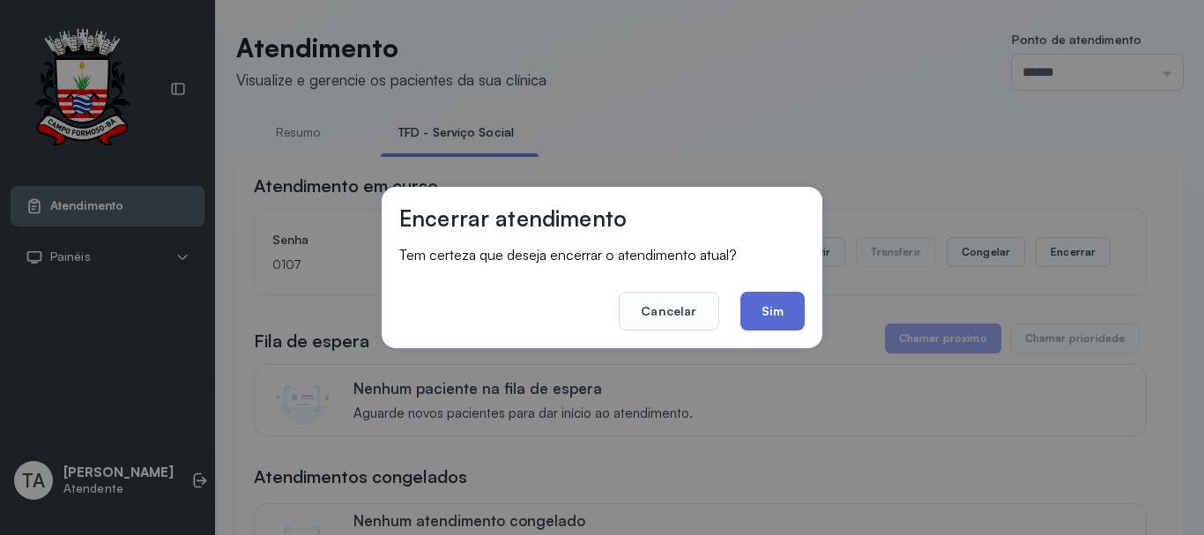
click at [782, 318] on button "Sim" at bounding box center [772, 311] width 64 height 39
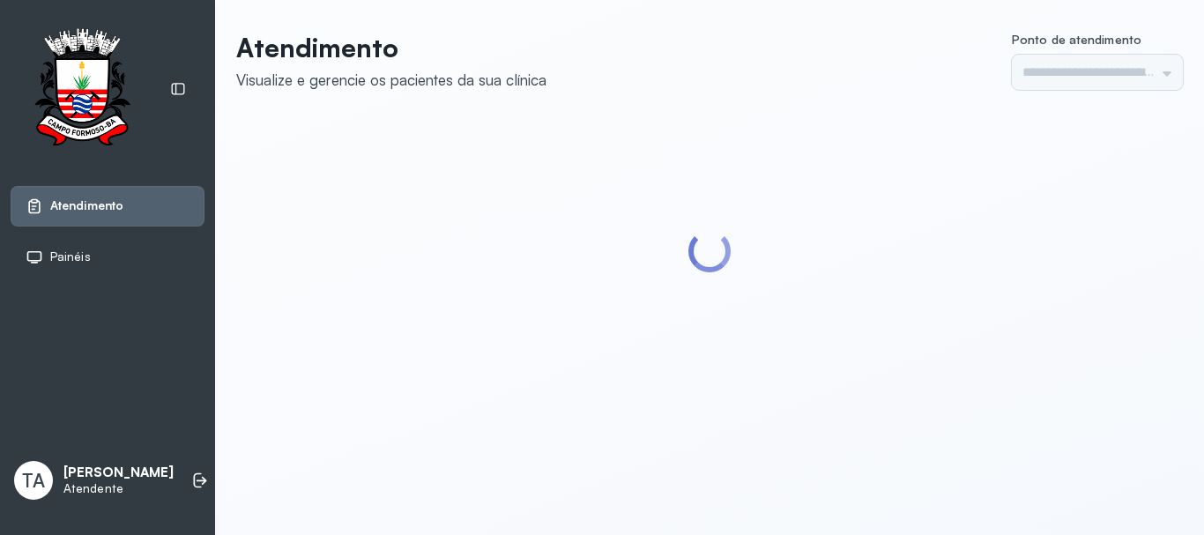
type input "******"
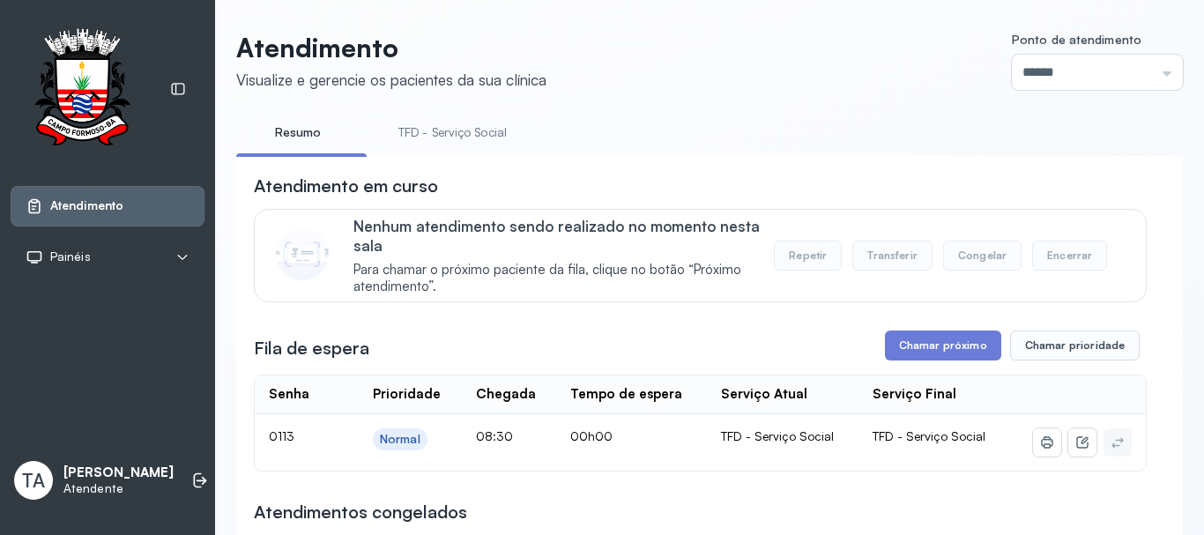
click at [427, 124] on link "TFD - Serviço Social" at bounding box center [453, 132] width 144 height 29
click at [953, 361] on button "Chamar próximo" at bounding box center [943, 346] width 116 height 30
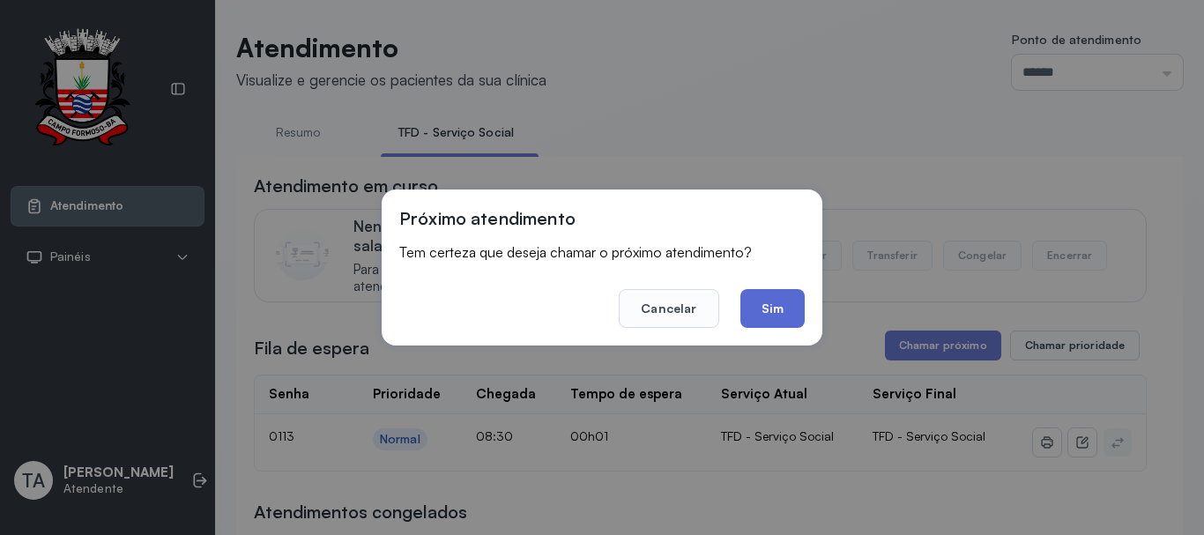
click at [764, 318] on button "Sim" at bounding box center [772, 308] width 64 height 39
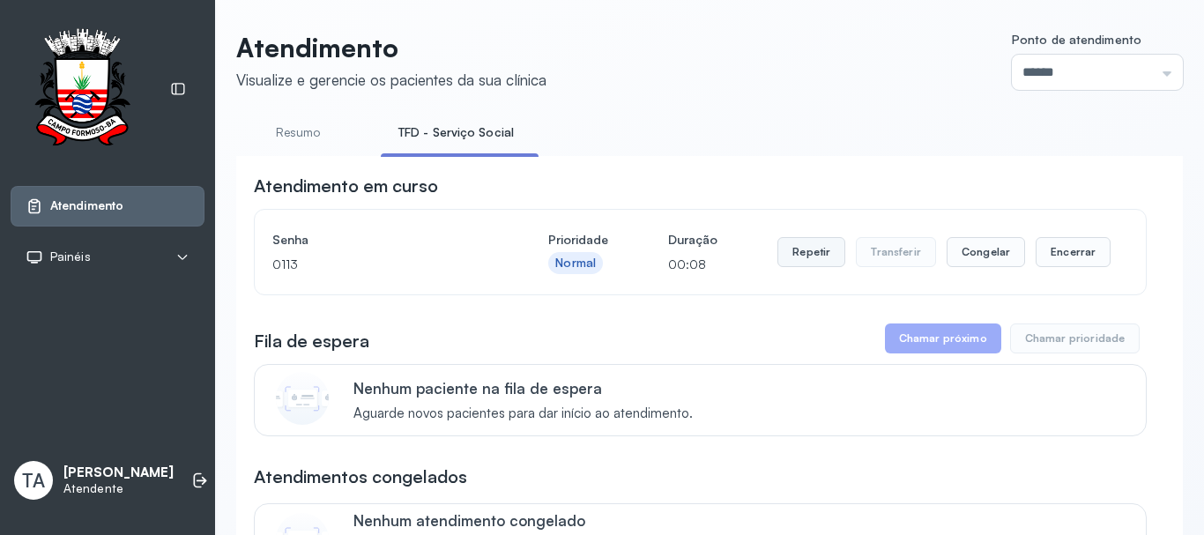
click at [815, 256] on button "Repetir" at bounding box center [811, 252] width 68 height 30
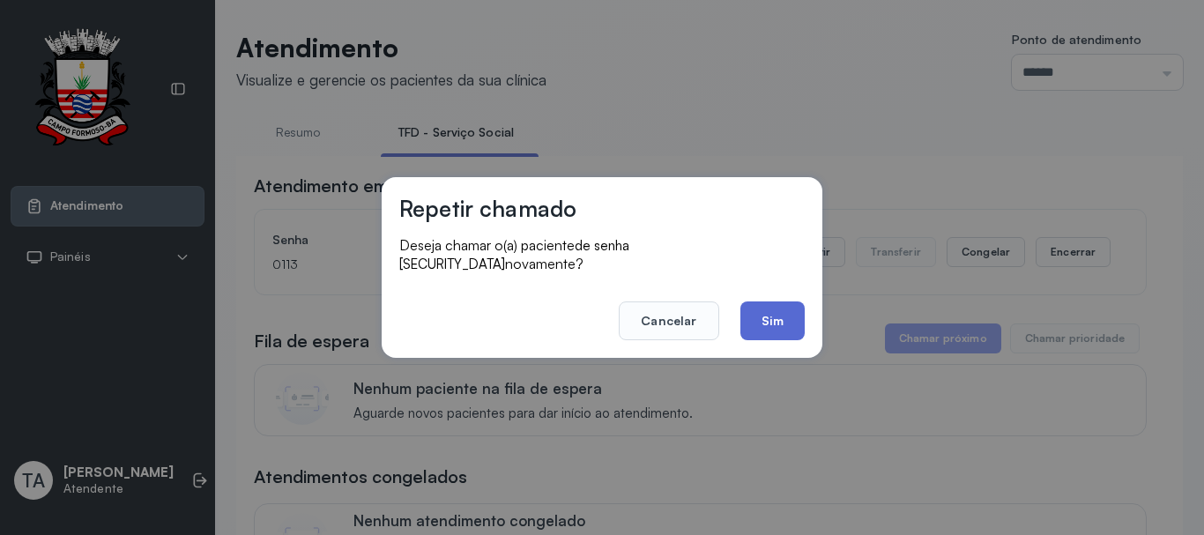
click at [755, 327] on button "Sim" at bounding box center [772, 320] width 64 height 39
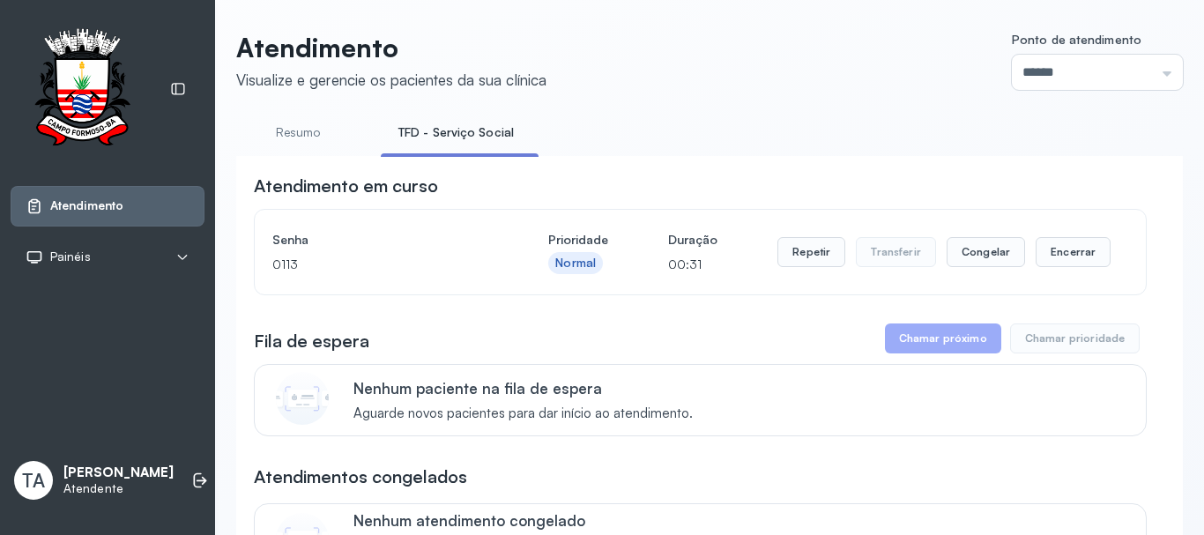
click at [821, 236] on div "Repetir Transferir Congelar Encerrar" at bounding box center [943, 251] width 333 height 49
click at [800, 266] on button "Repetir" at bounding box center [811, 252] width 68 height 30
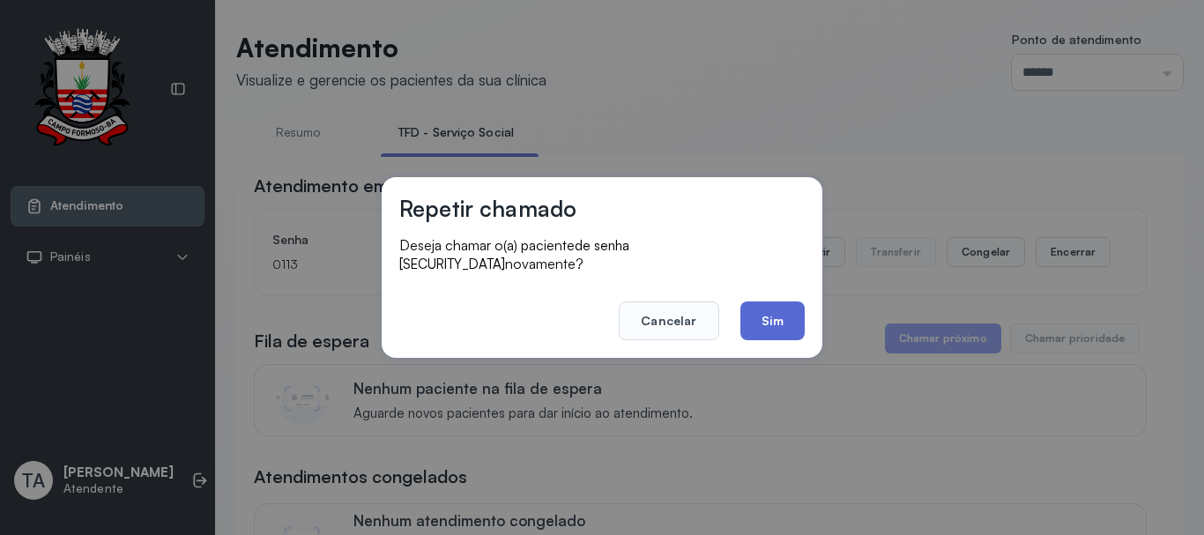
click at [744, 308] on button "Sim" at bounding box center [772, 320] width 64 height 39
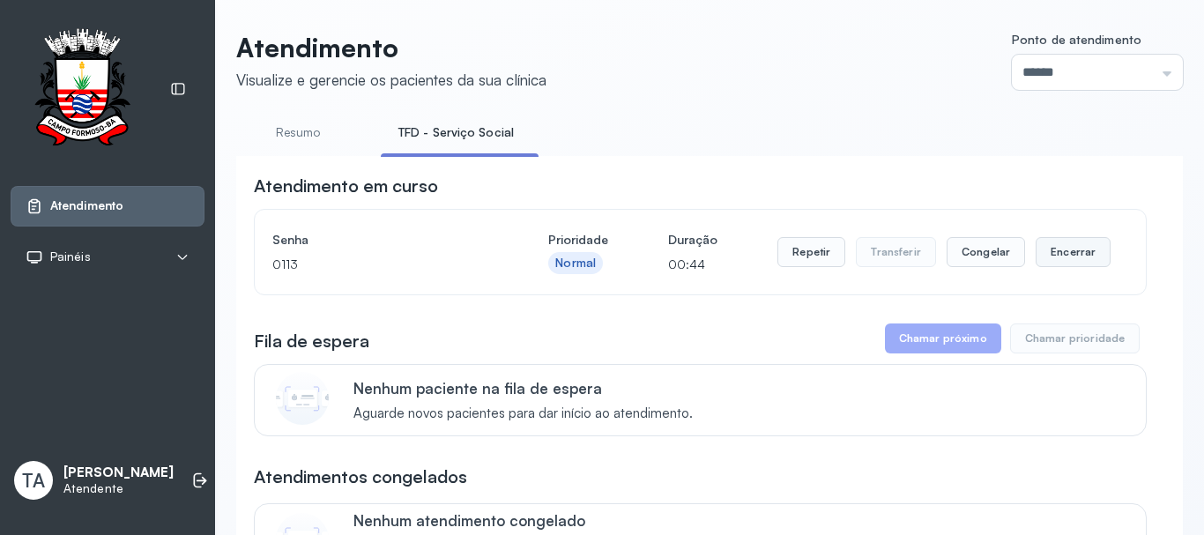
click at [1042, 264] on button "Encerrar" at bounding box center [1073, 252] width 75 height 30
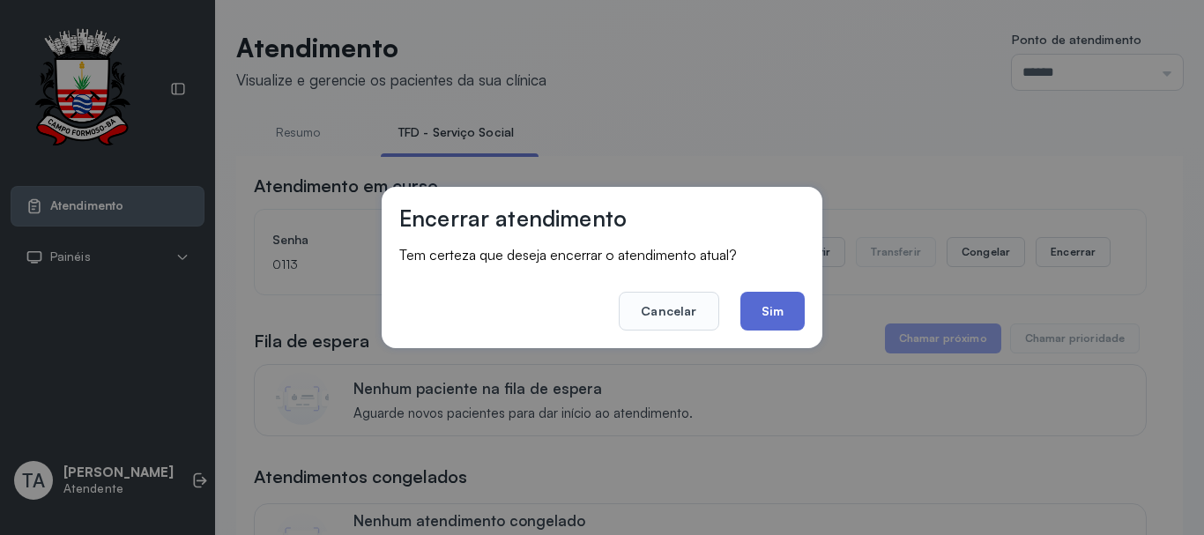
click at [785, 310] on button "Sim" at bounding box center [772, 311] width 64 height 39
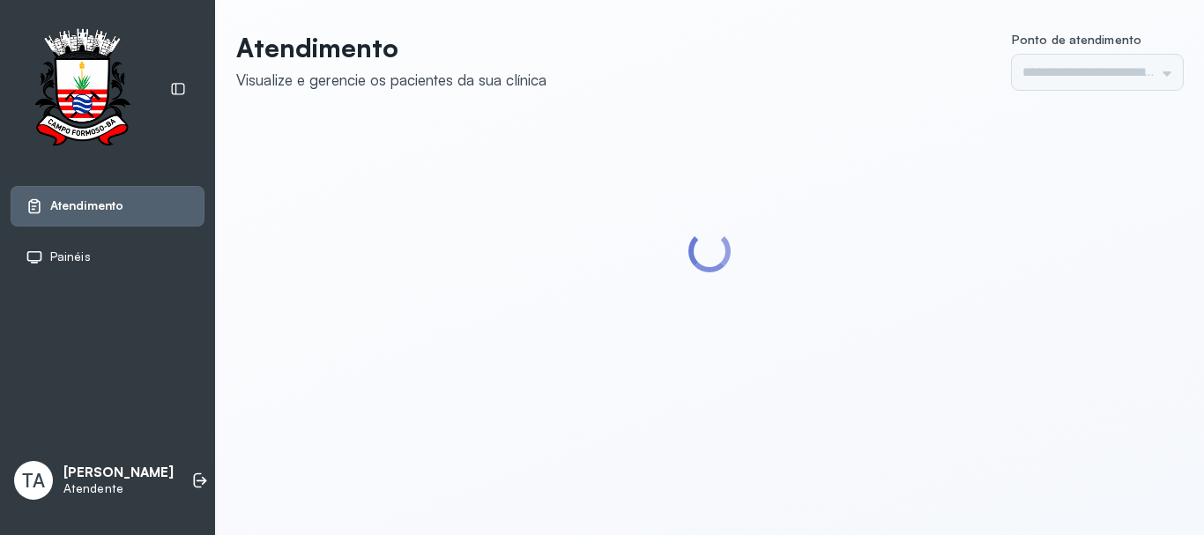
type input "******"
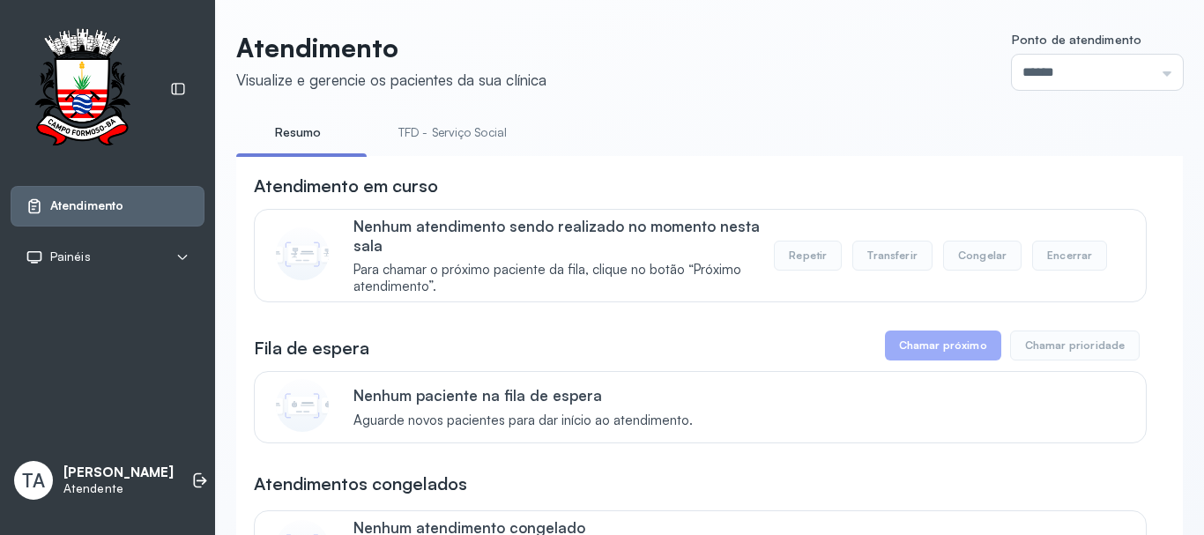
click at [502, 133] on link "TFD - Serviço Social" at bounding box center [453, 132] width 144 height 29
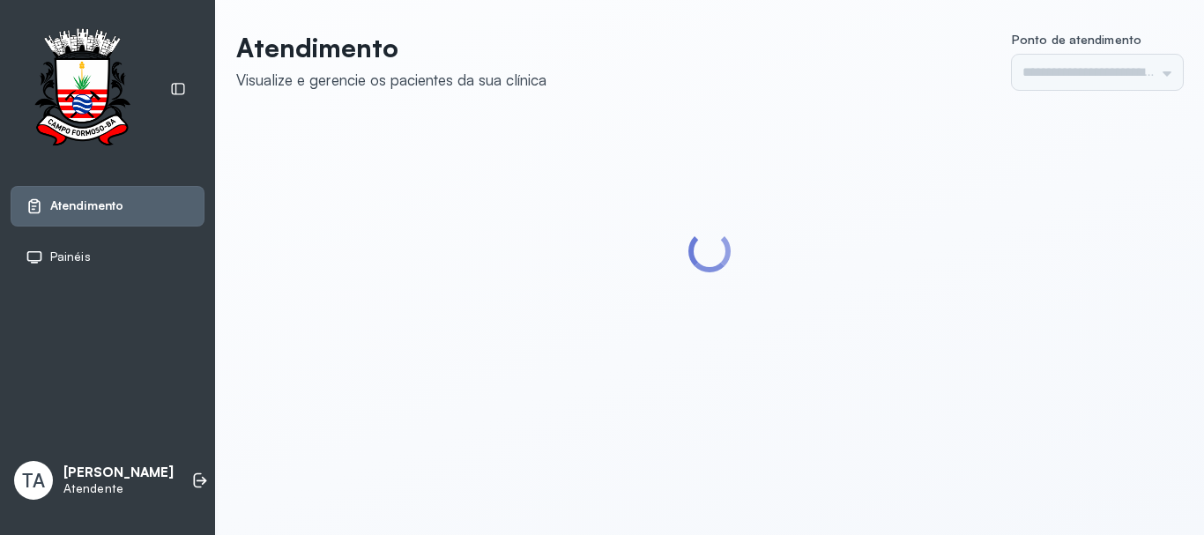
type input "******"
